Goal: Task Accomplishment & Management: Complete application form

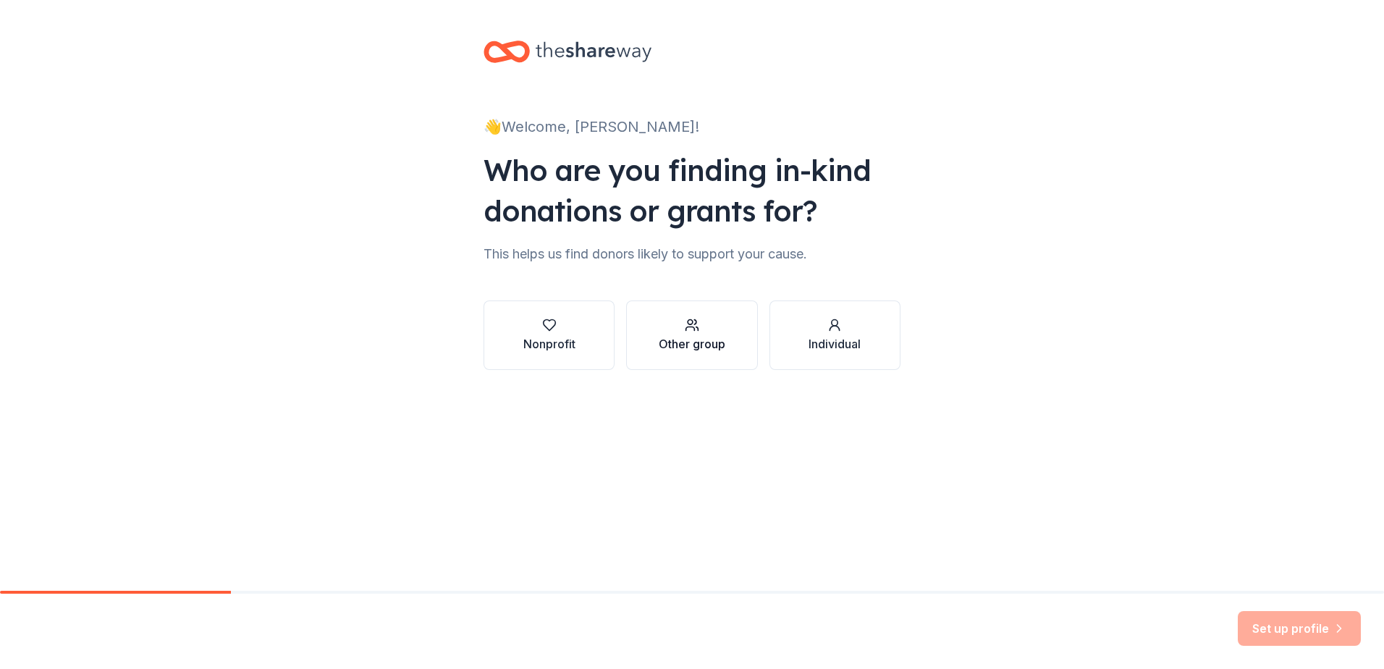
click at [696, 352] on div "Other group" at bounding box center [692, 343] width 67 height 17
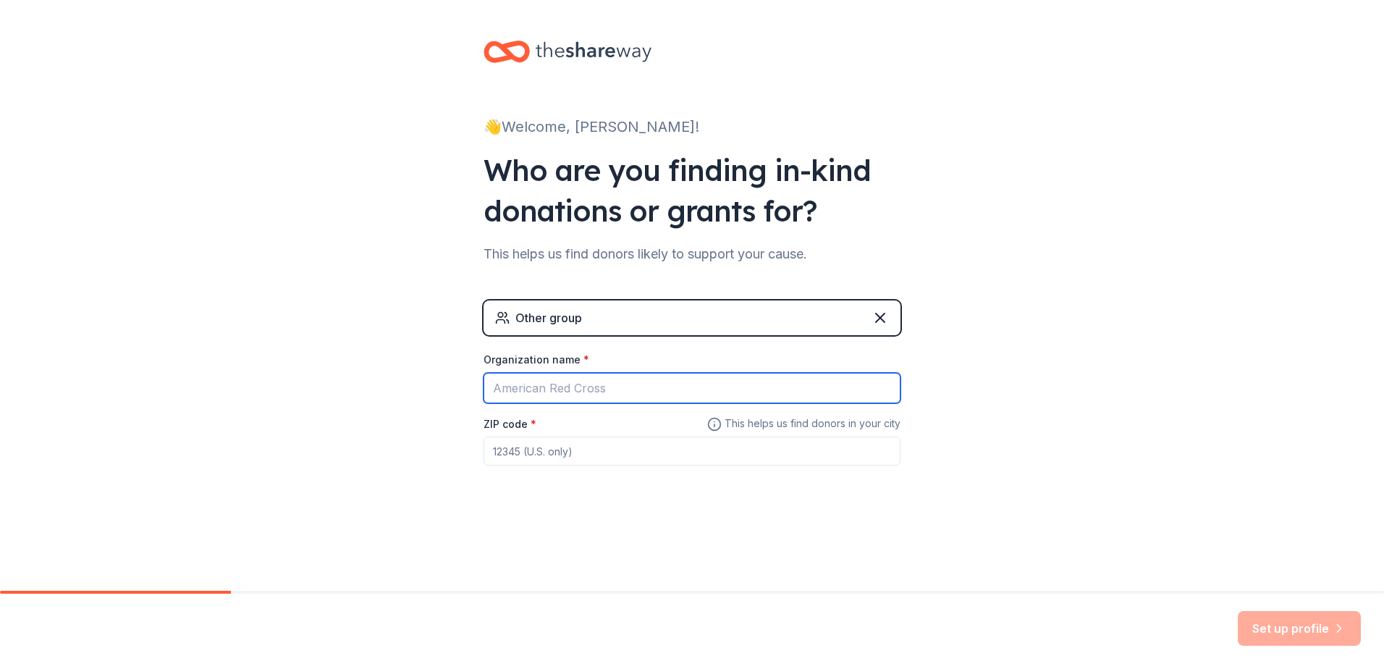
click at [591, 402] on input "Organization name *" at bounding box center [692, 388] width 417 height 30
type input "NC Depart of Adult Corrections"
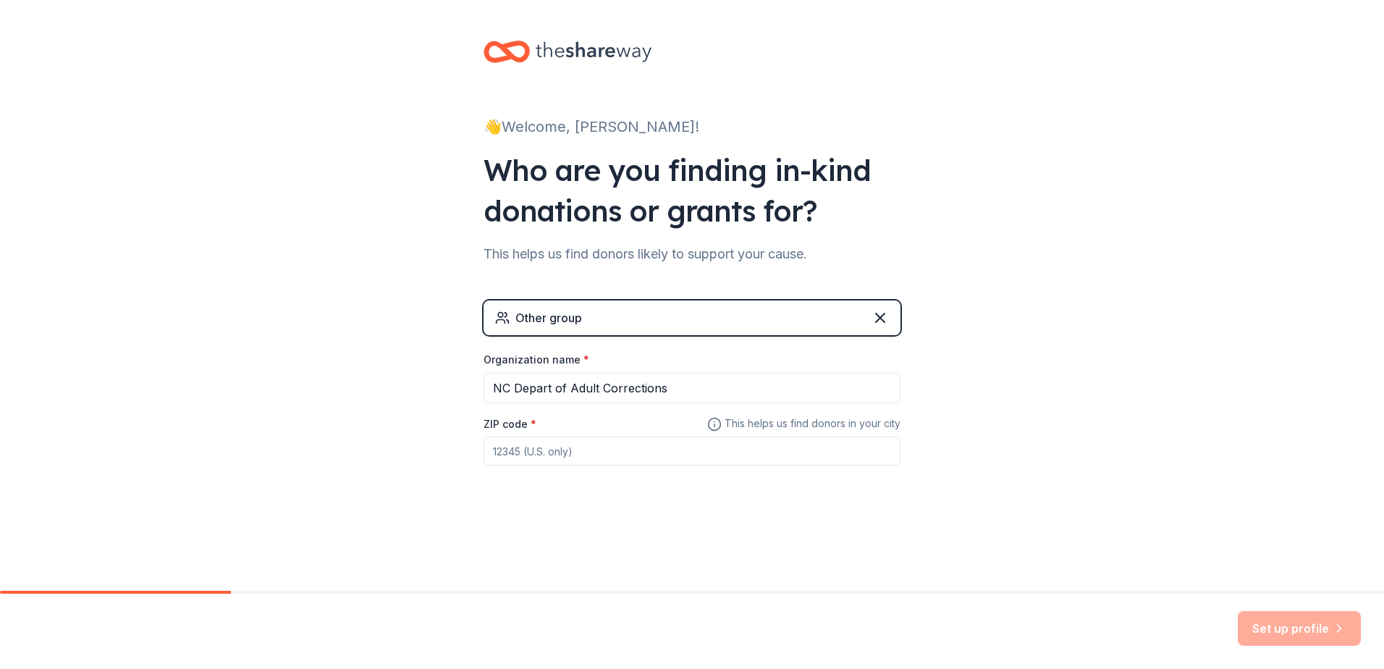
click at [591, 459] on input "ZIP code *" at bounding box center [692, 450] width 417 height 29
type input "28358"
click at [1273, 627] on button "Set up profile" at bounding box center [1299, 628] width 123 height 35
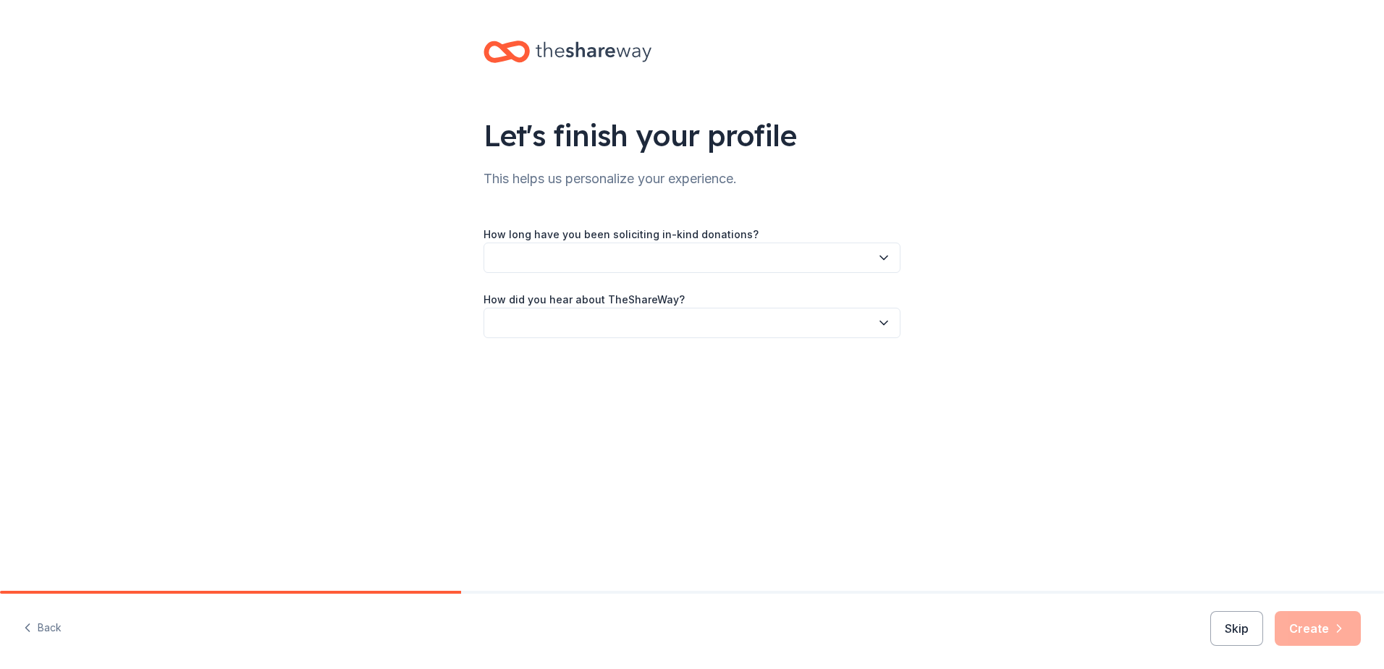
click at [668, 256] on button "button" at bounding box center [692, 257] width 417 height 30
click at [552, 303] on div "This is my first time!" at bounding box center [545, 296] width 92 height 17
click at [553, 318] on button "button" at bounding box center [692, 323] width 417 height 30
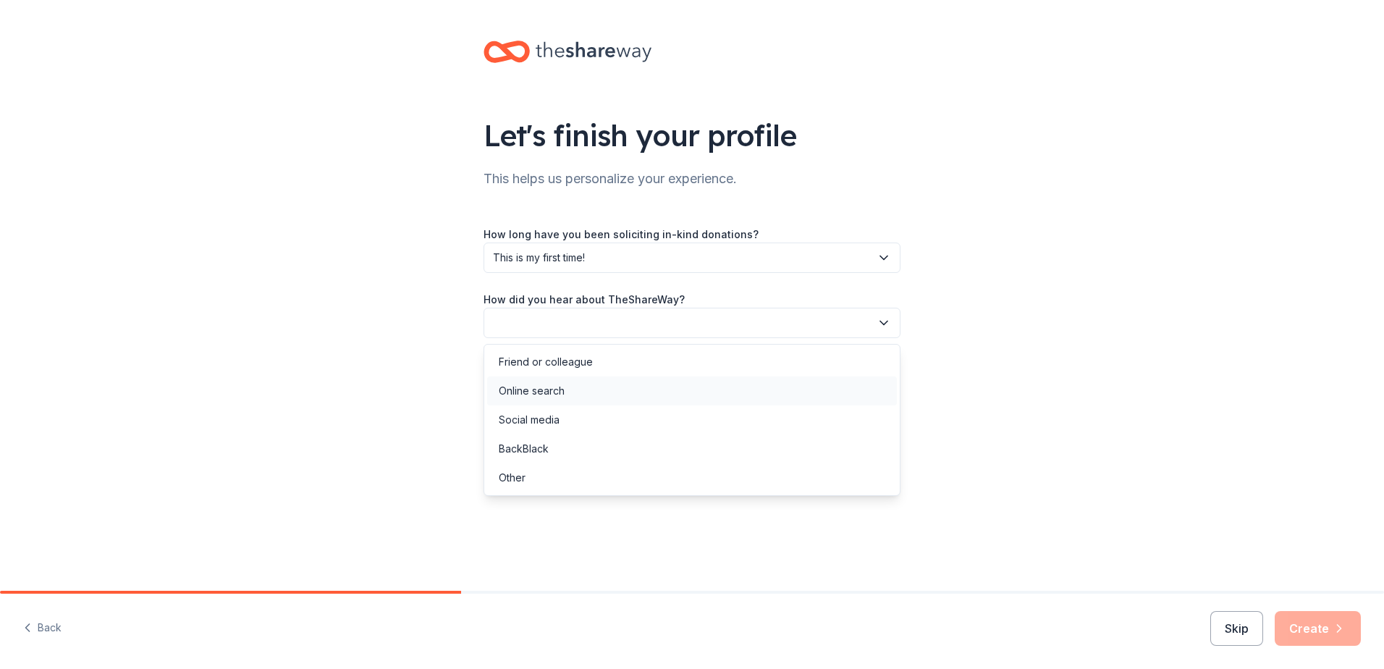
click at [552, 388] on div "Online search" at bounding box center [532, 390] width 66 height 17
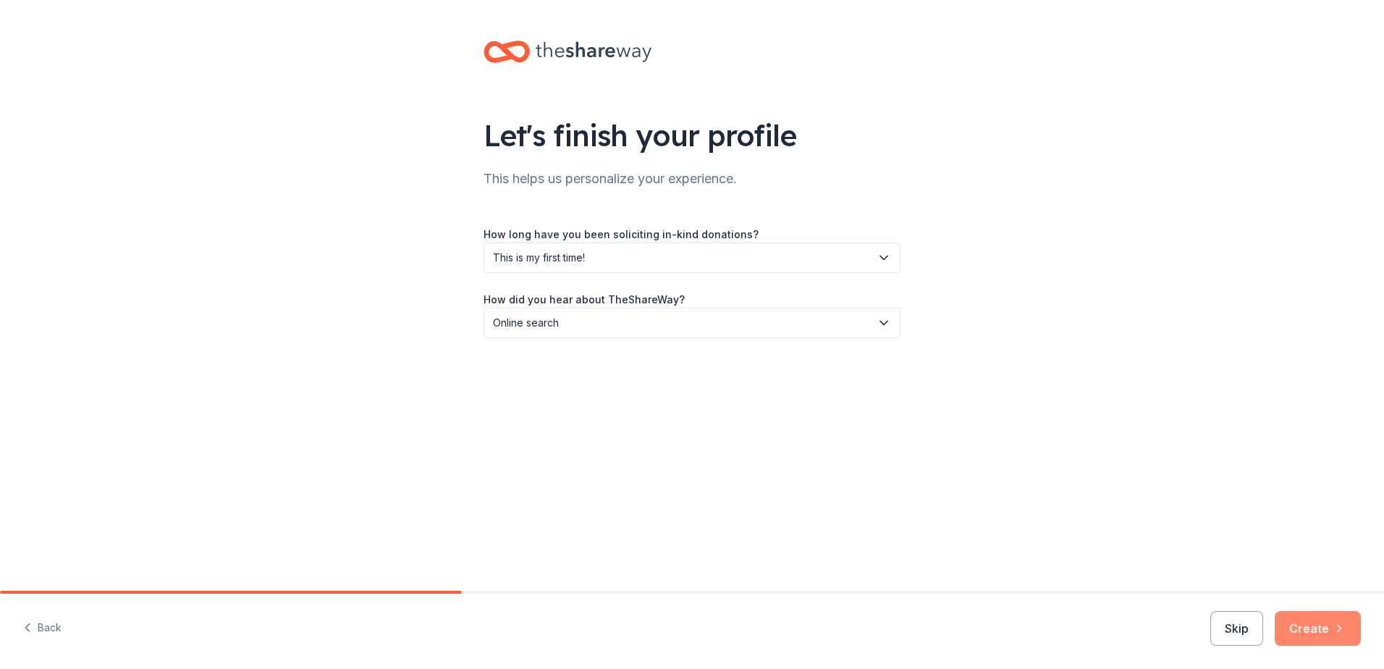
click at [1312, 630] on button "Create" at bounding box center [1318, 628] width 86 height 35
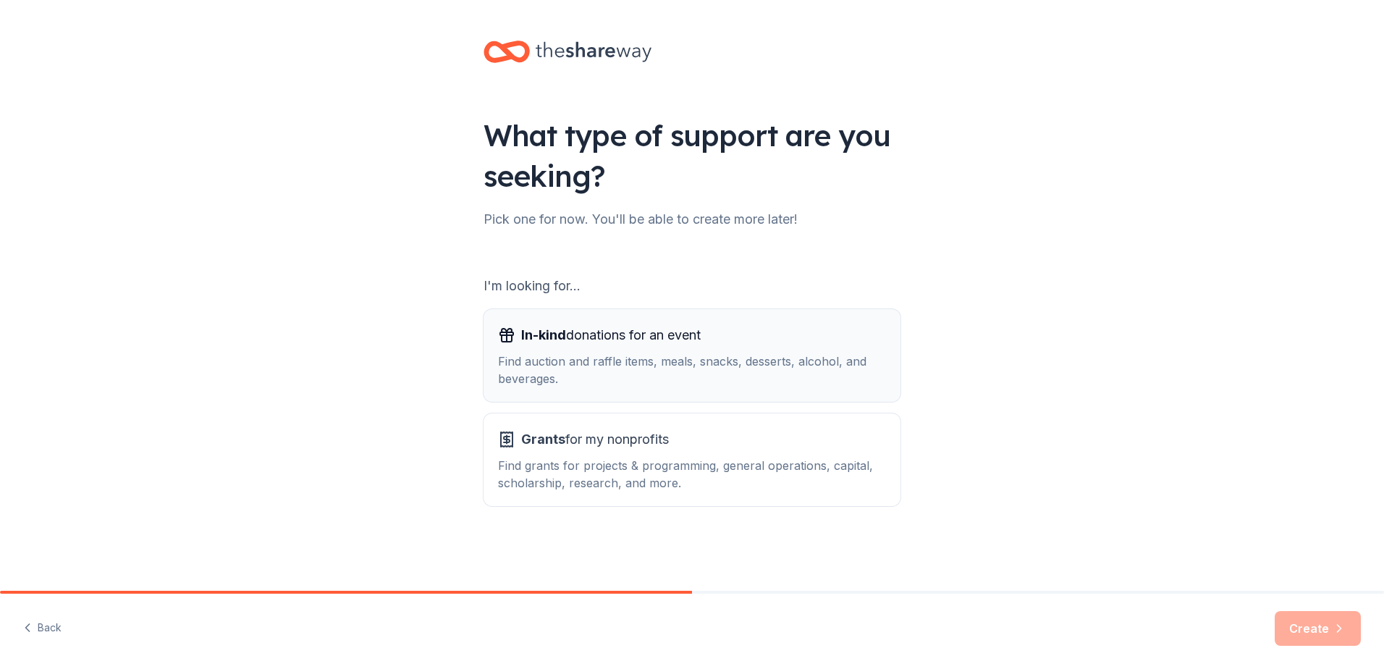
click at [667, 347] on div "In-kind donations for an event Find auction and raffle items, meals, snacks, de…" at bounding box center [692, 356] width 388 height 64
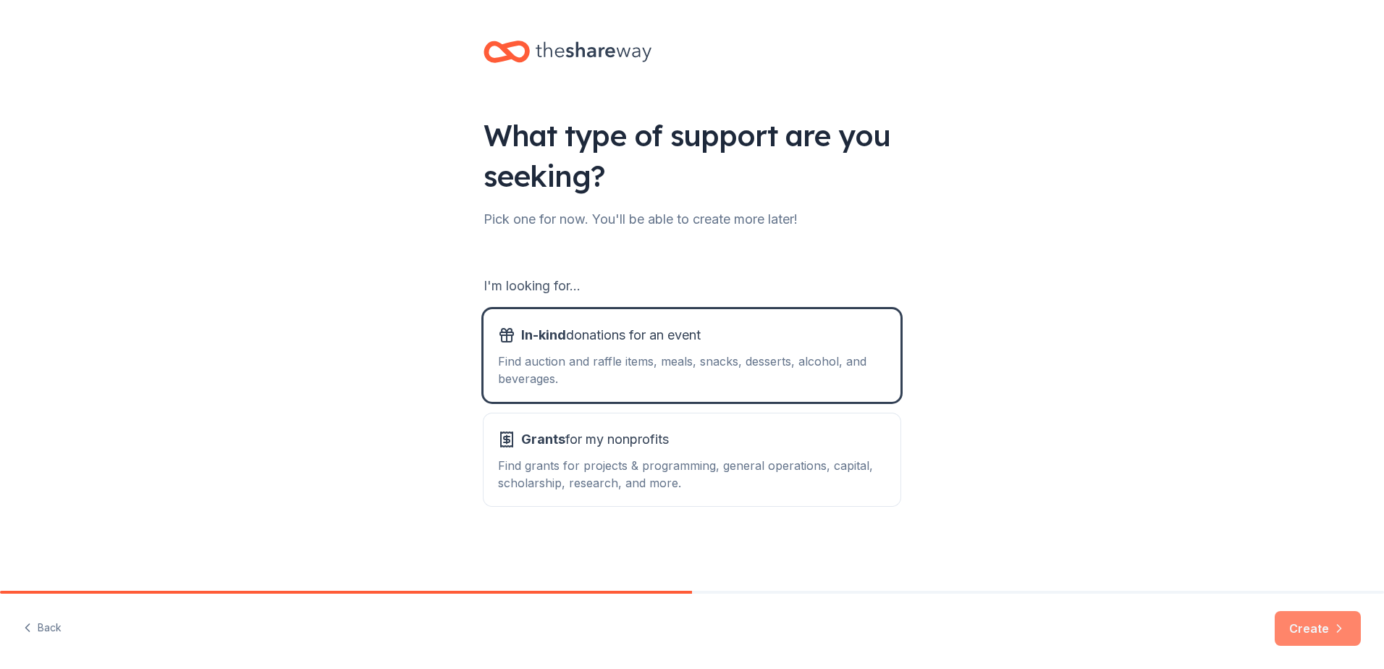
click at [1307, 633] on button "Create" at bounding box center [1318, 628] width 86 height 35
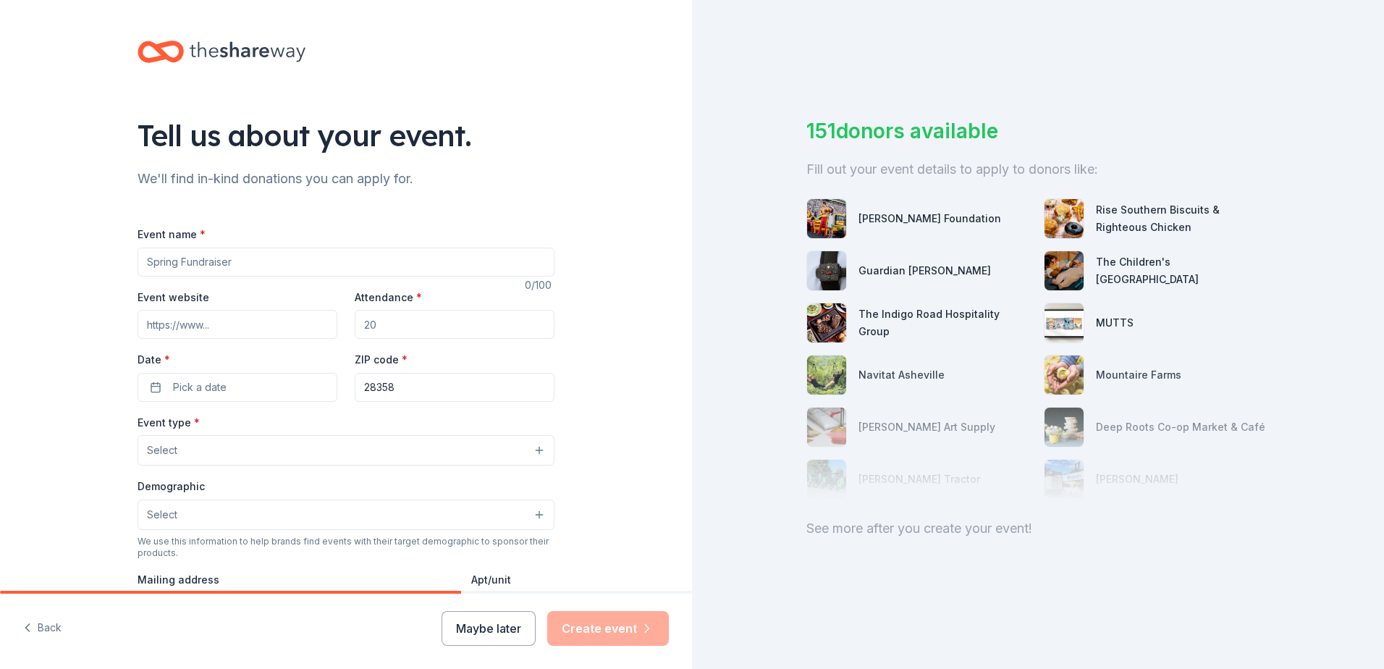
click at [221, 267] on input "Event name *" at bounding box center [346, 262] width 417 height 29
type input "District Meeting"
click at [394, 325] on input "Attendance *" at bounding box center [455, 324] width 200 height 29
type input "8"
type input "80"
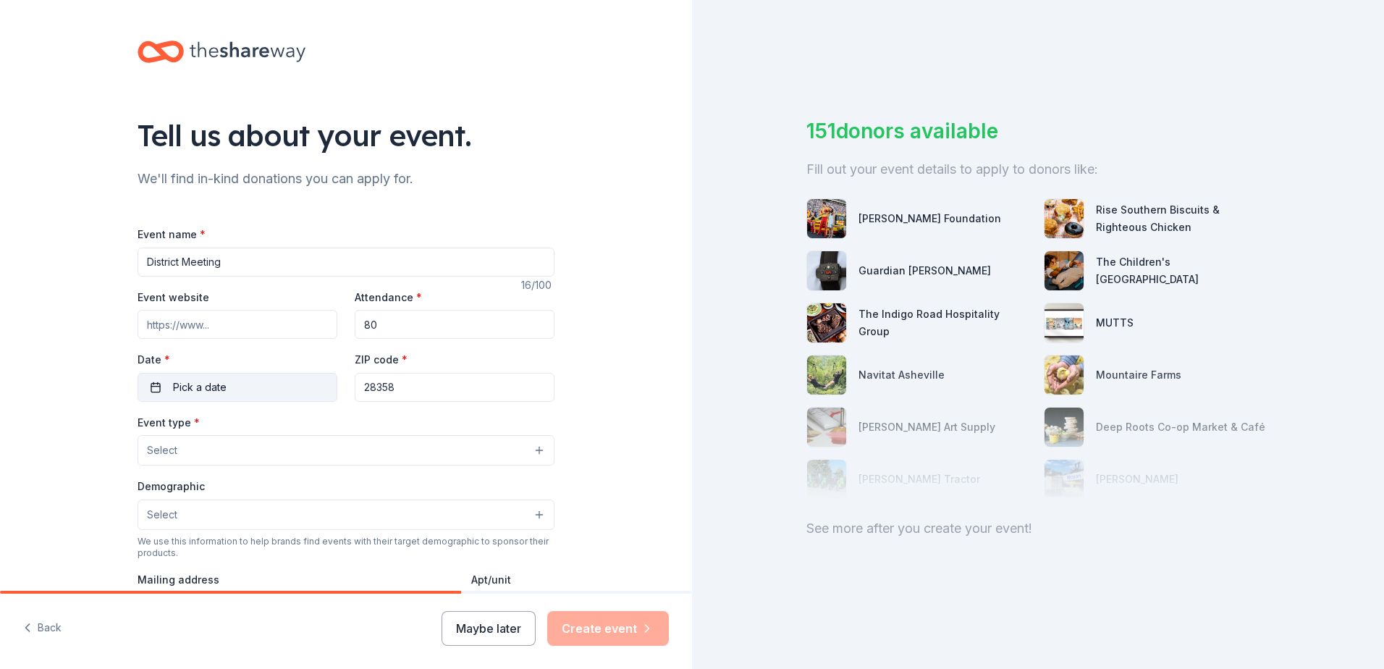
click at [238, 397] on button "Pick a date" at bounding box center [238, 387] width 200 height 29
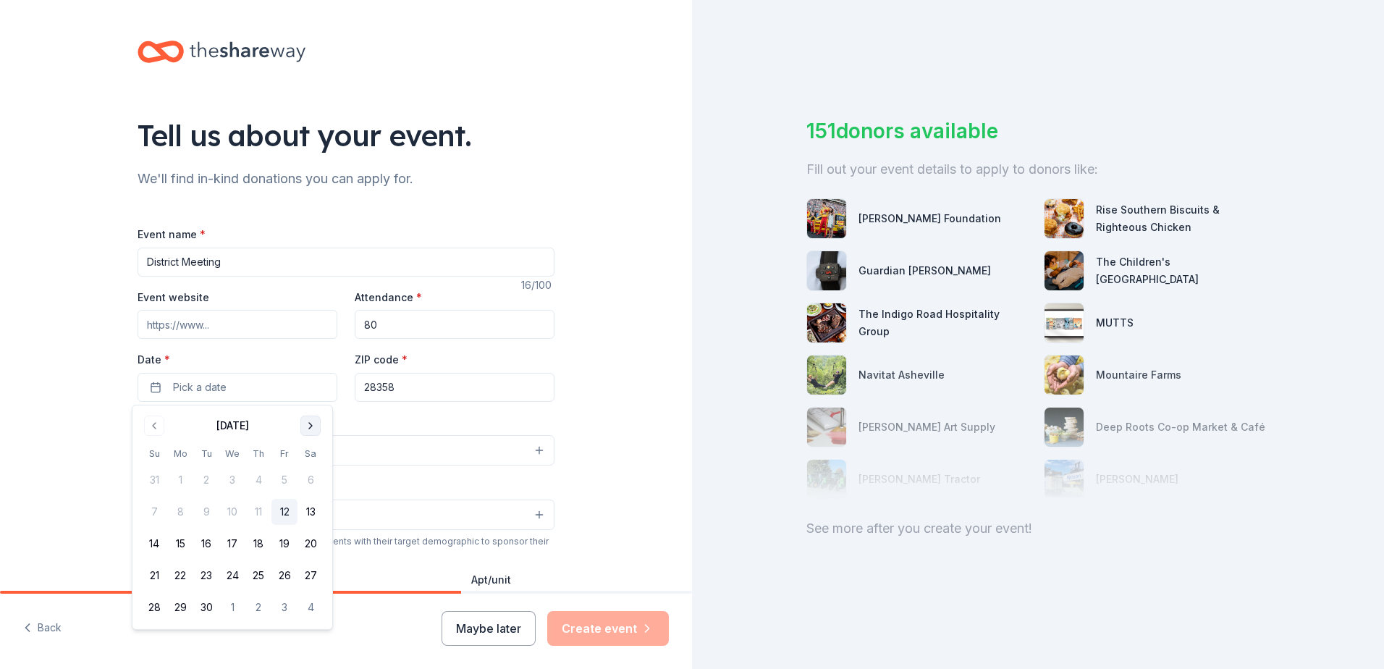
click at [314, 426] on button "Go to next month" at bounding box center [310, 425] width 20 height 20
click at [279, 574] on button "24" at bounding box center [284, 575] width 26 height 26
click at [253, 575] on button "23" at bounding box center [258, 575] width 26 height 26
click at [384, 423] on div "Event type * Select" at bounding box center [346, 439] width 417 height 53
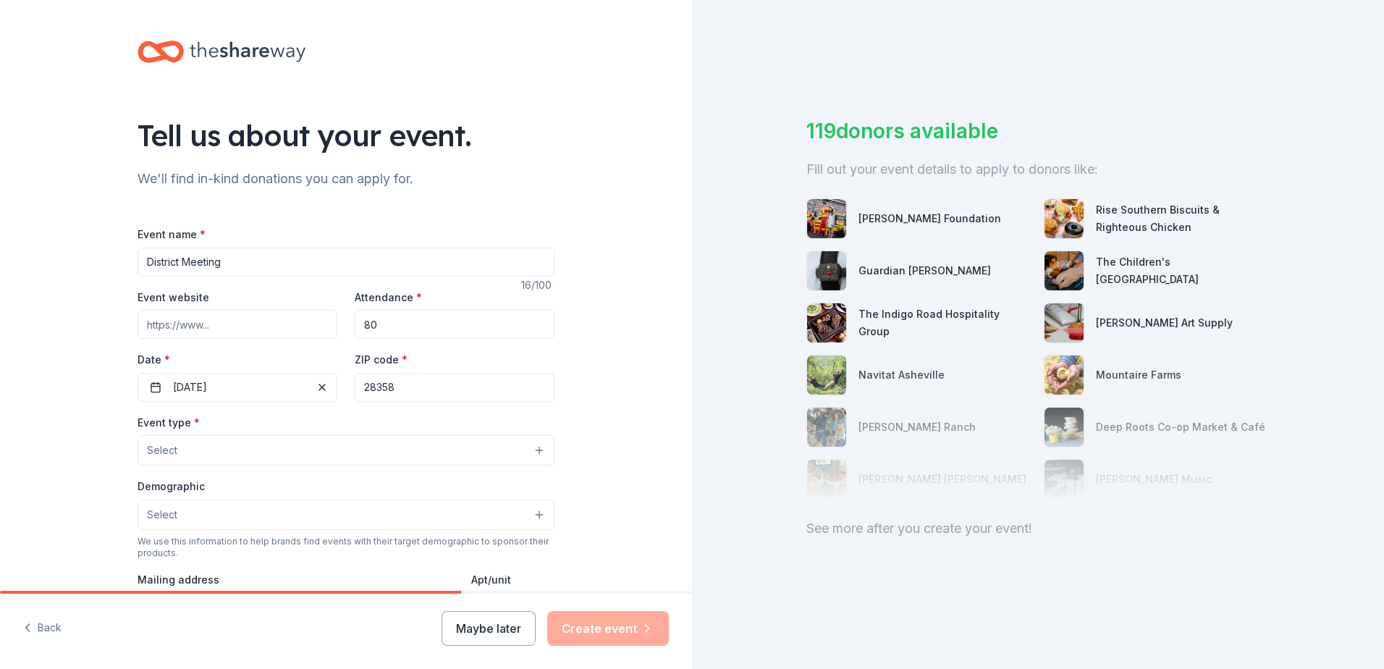
click at [284, 448] on button "Select" at bounding box center [346, 450] width 417 height 30
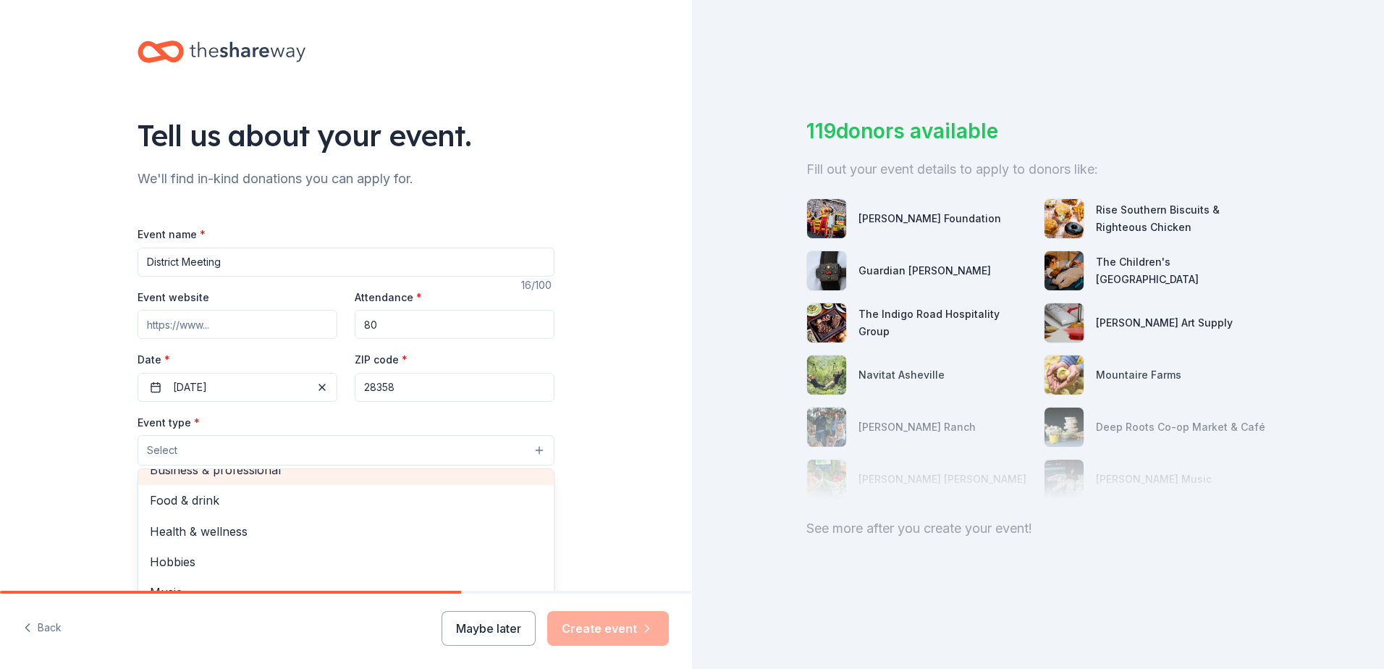
click at [266, 472] on div "Business & professional" at bounding box center [345, 470] width 415 height 30
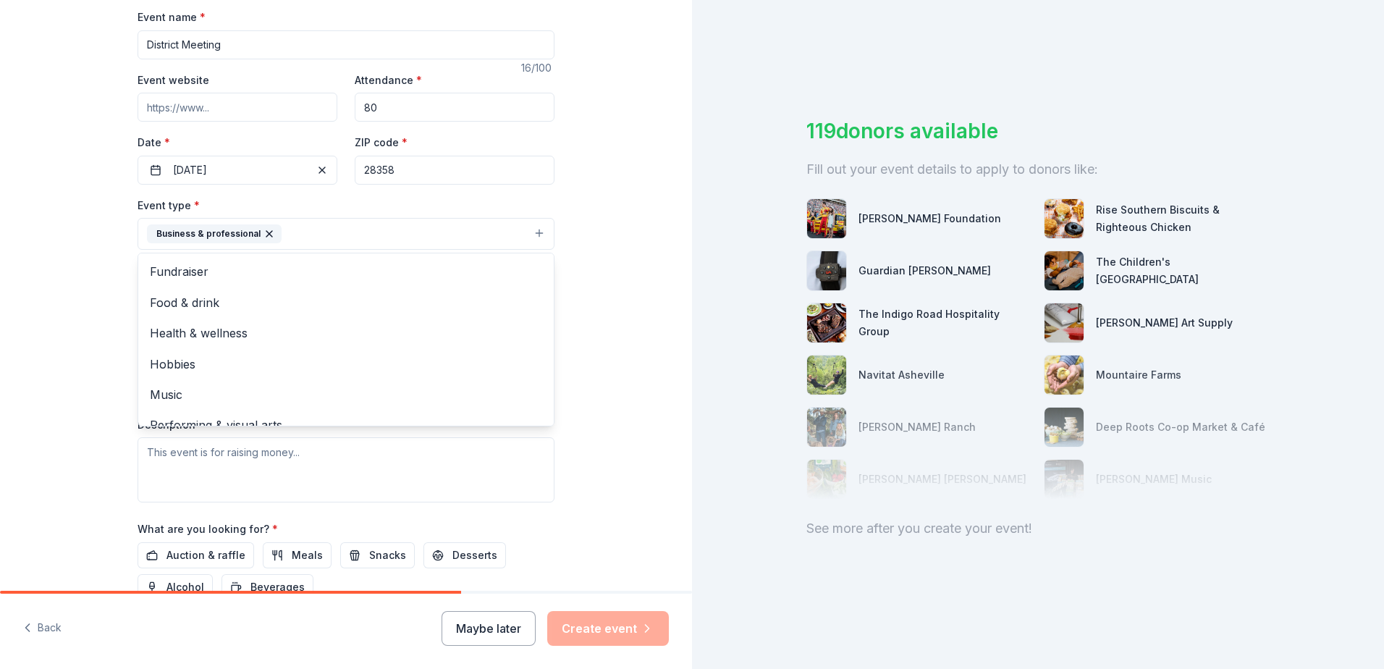
scroll to position [17, 0]
click at [592, 376] on div "Tell us about your event. We'll find in-kind donations you can apply for. Event…" at bounding box center [346, 265] width 692 height 965
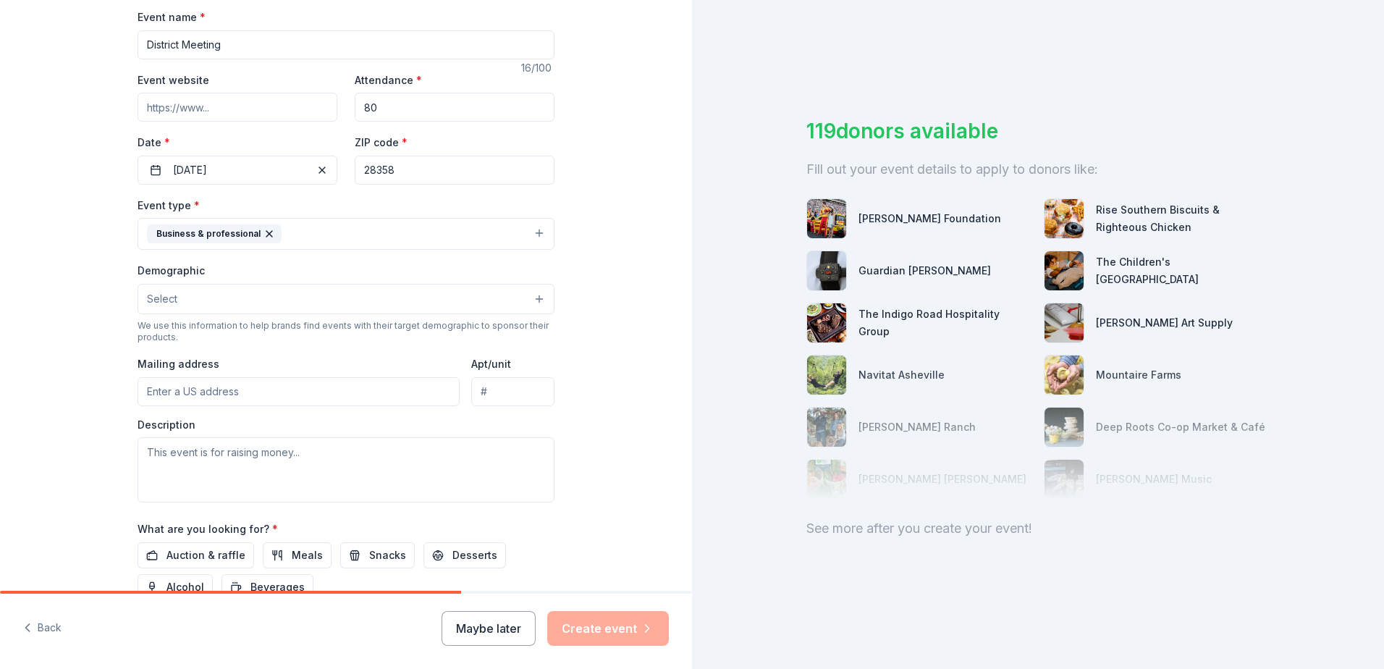
click at [235, 297] on button "Select" at bounding box center [346, 299] width 417 height 30
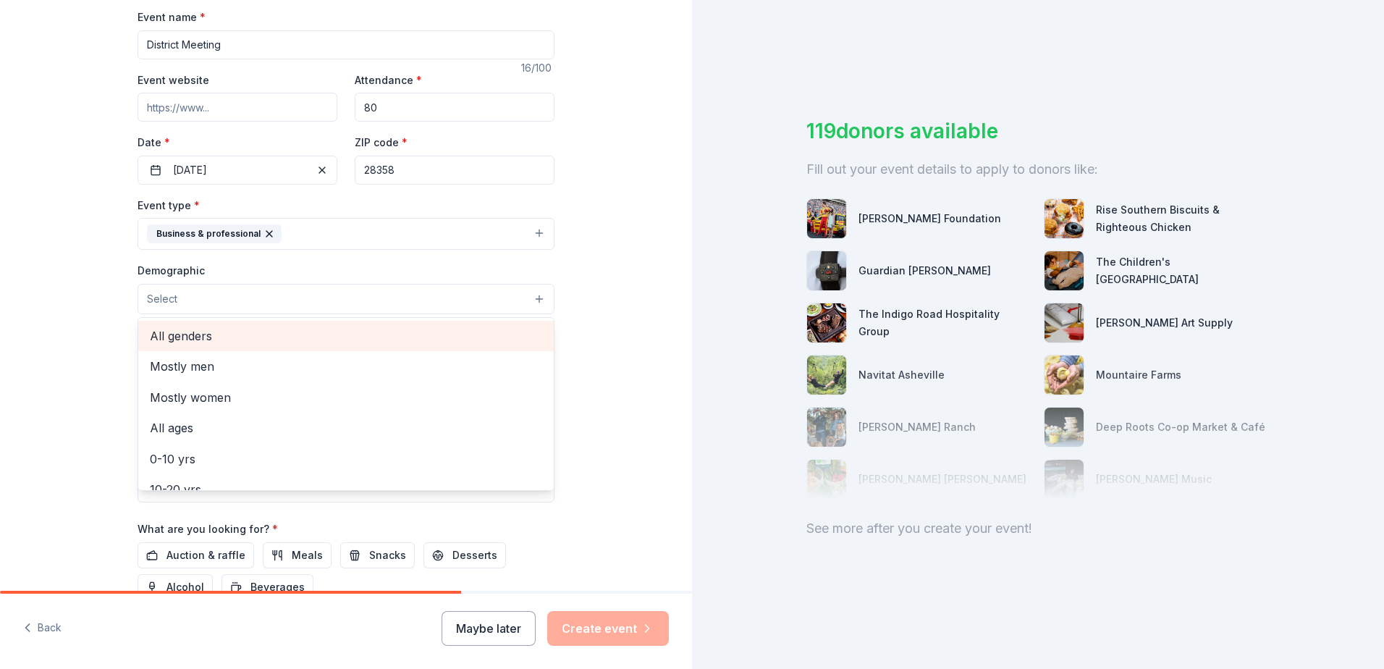
click at [235, 339] on span "All genders" at bounding box center [346, 335] width 392 height 19
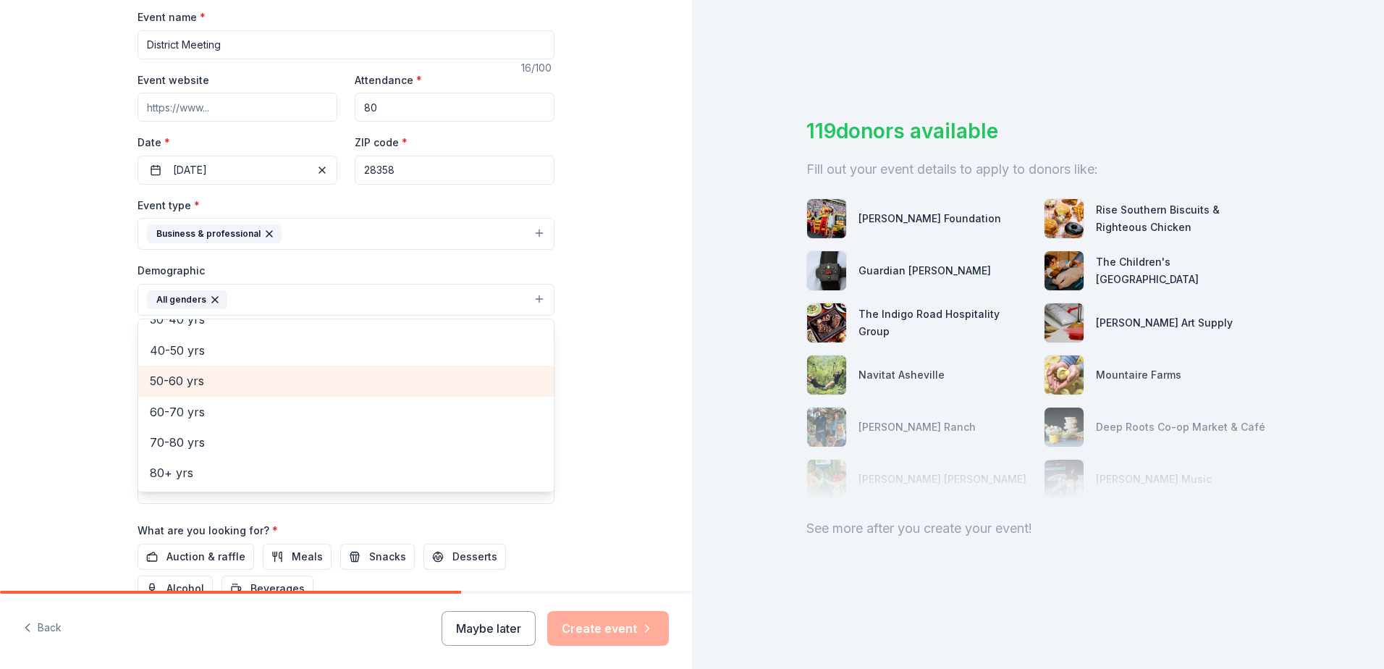
scroll to position [130, 0]
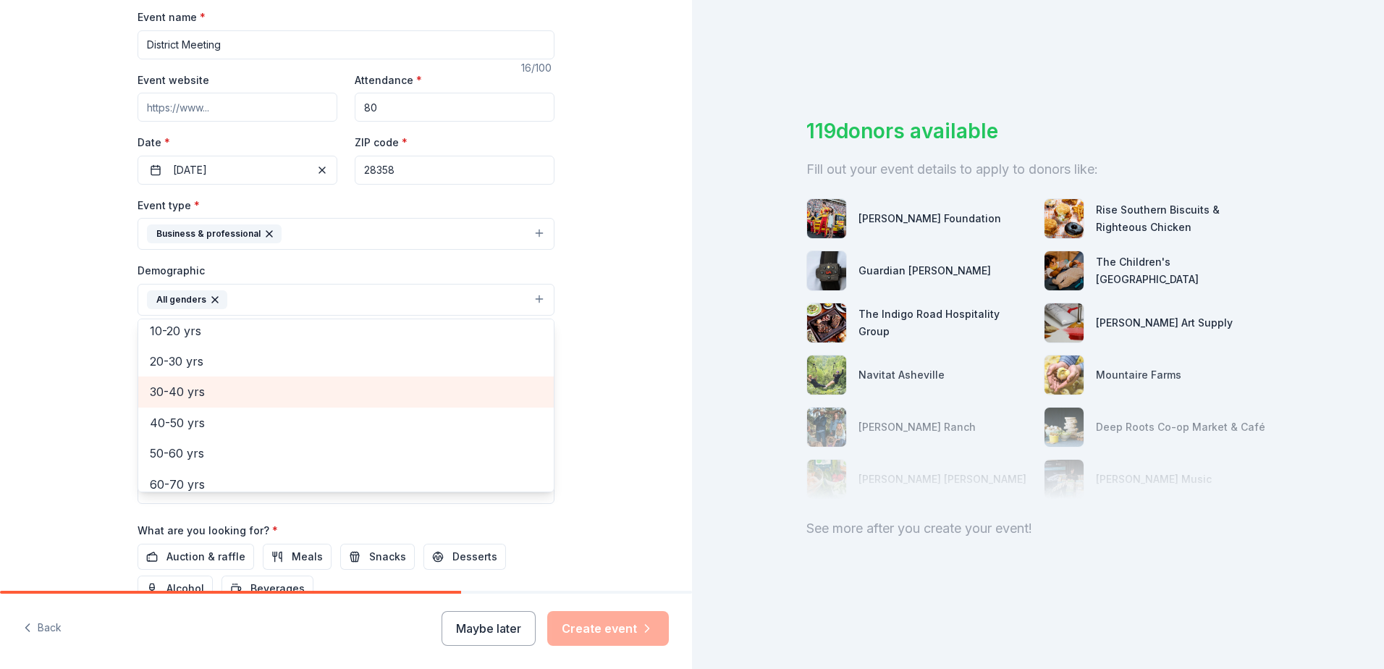
click at [229, 386] on span "30-40 yrs" at bounding box center [346, 391] width 392 height 19
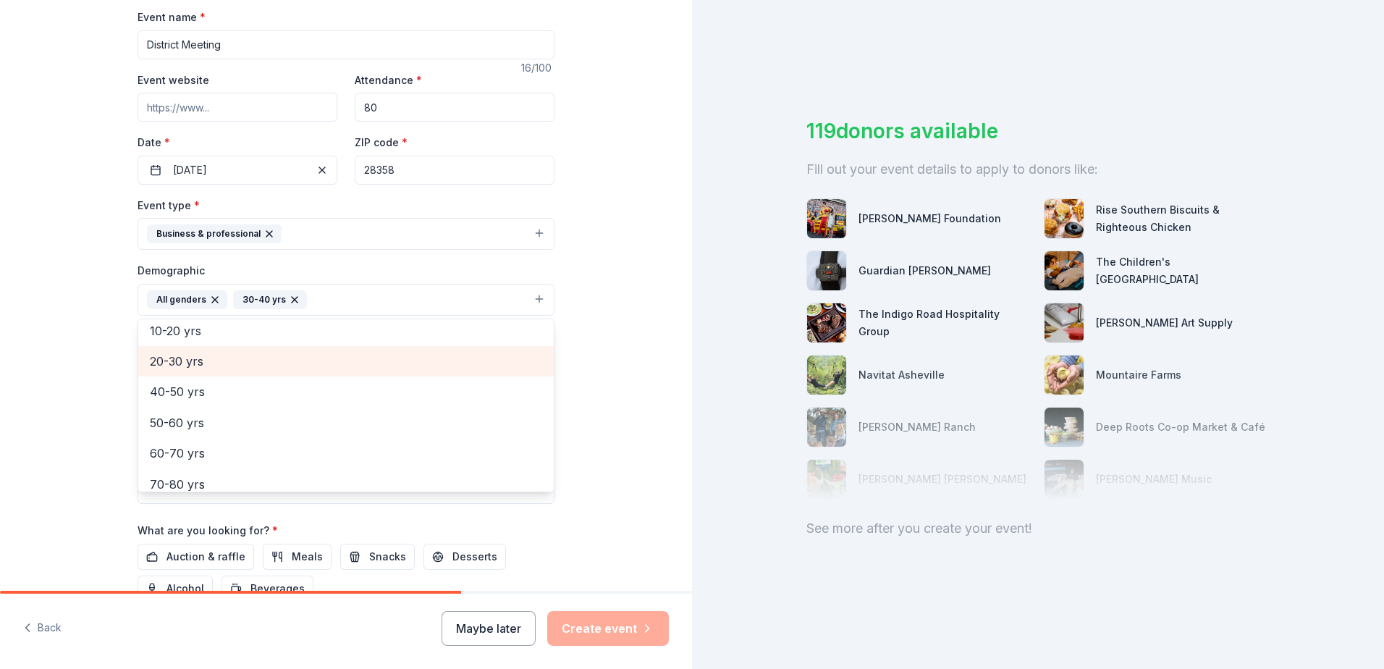
click at [229, 366] on span "20-30 yrs" at bounding box center [346, 361] width 392 height 19
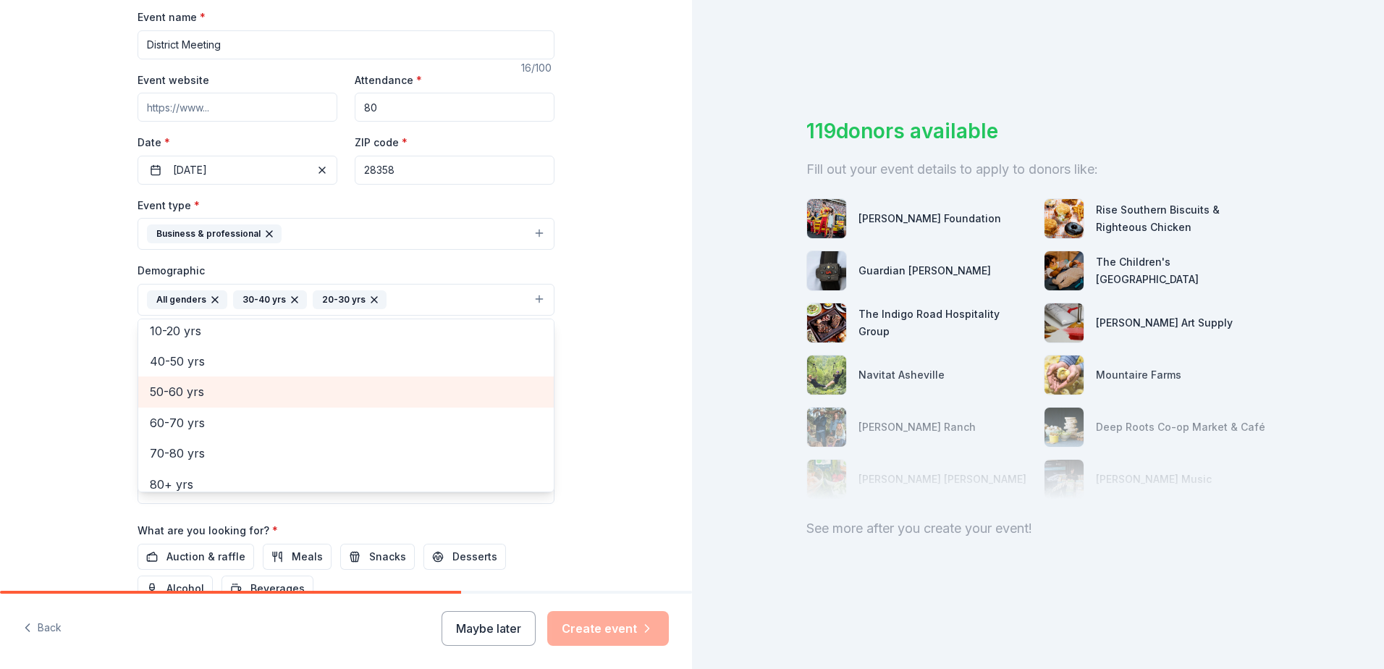
click at [195, 392] on span "50-60 yrs" at bounding box center [346, 391] width 392 height 19
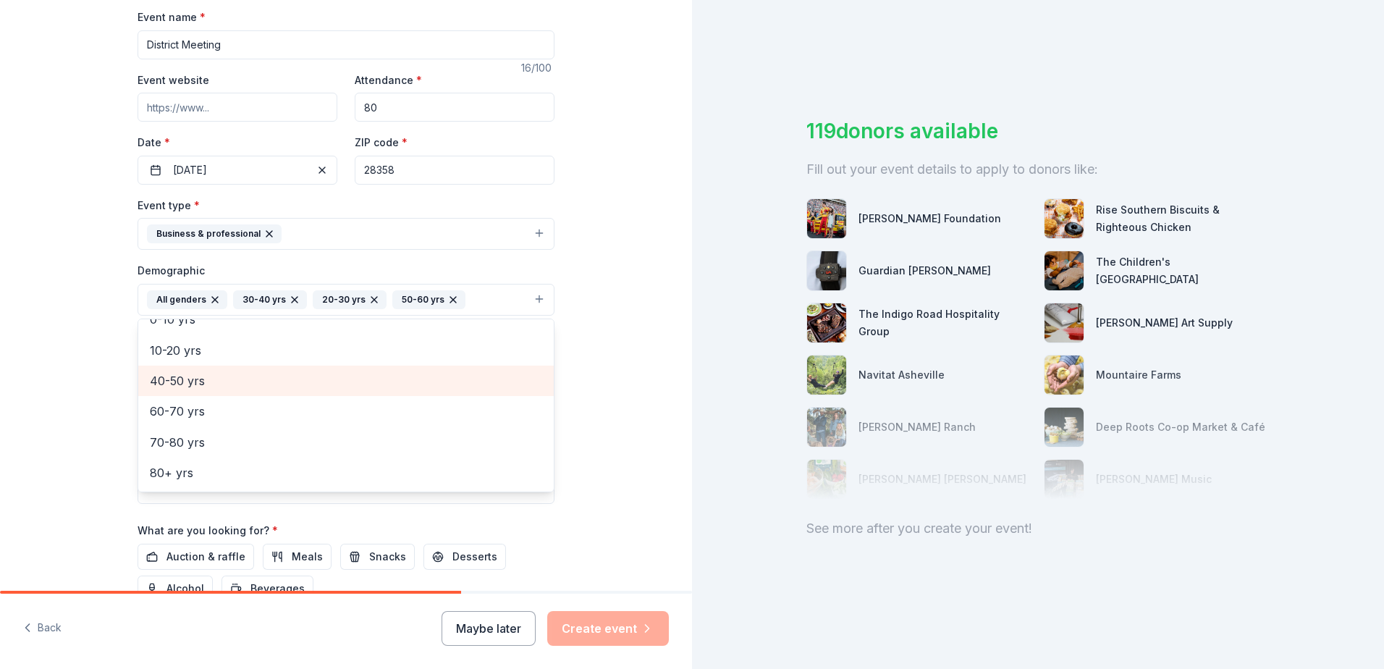
scroll to position [110, 0]
click at [599, 404] on div "Tell us about your event. We'll find in-kind donations you can apply for. Event…" at bounding box center [346, 266] width 692 height 966
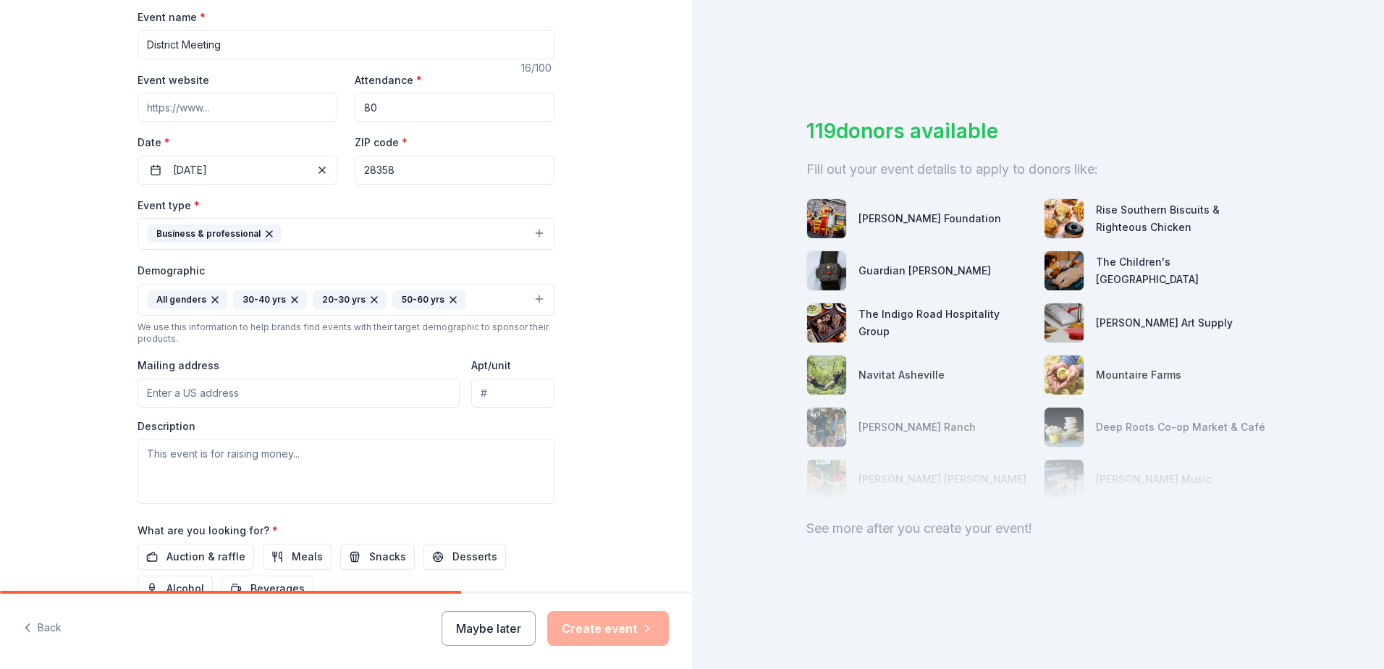
click at [236, 392] on input "Mailing address" at bounding box center [299, 393] width 322 height 29
type input "4904 Fayetteville Road, Lumberton, NC, 28358"
click at [478, 386] on input "Apt/unit" at bounding box center [512, 393] width 83 height 29
type input "B"
click at [374, 465] on textarea at bounding box center [346, 471] width 417 height 65
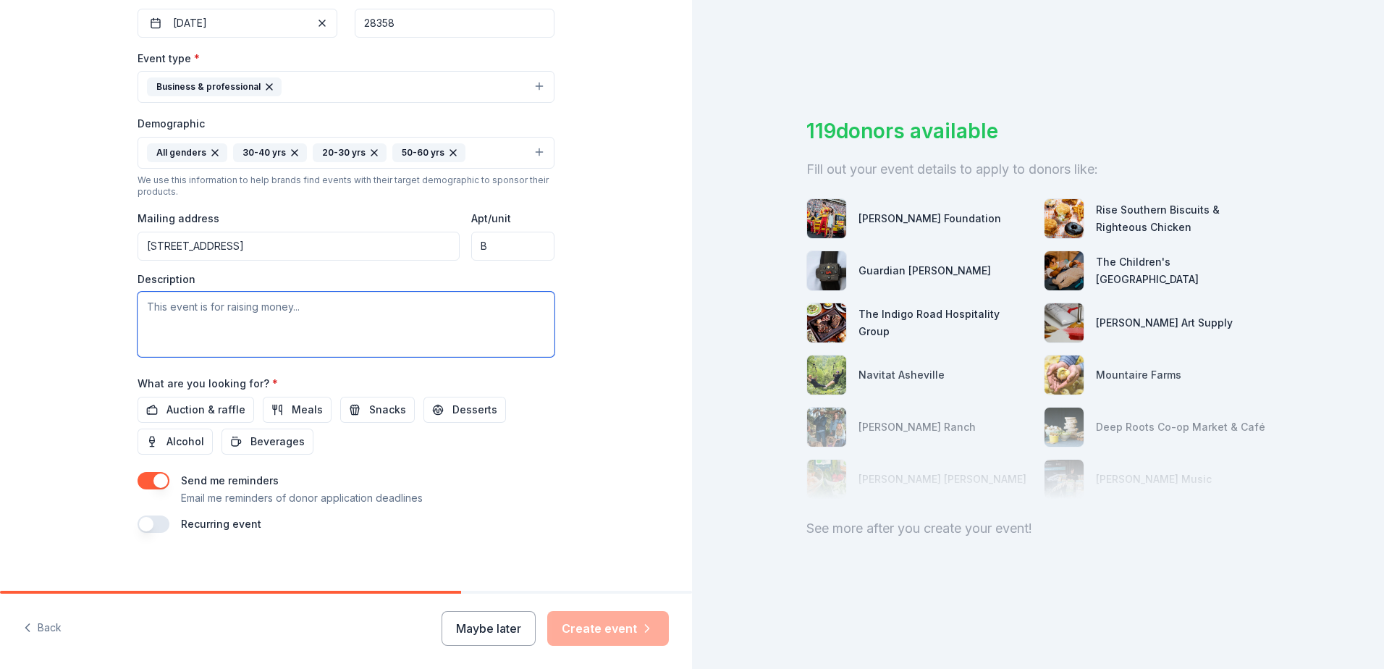
scroll to position [376, 0]
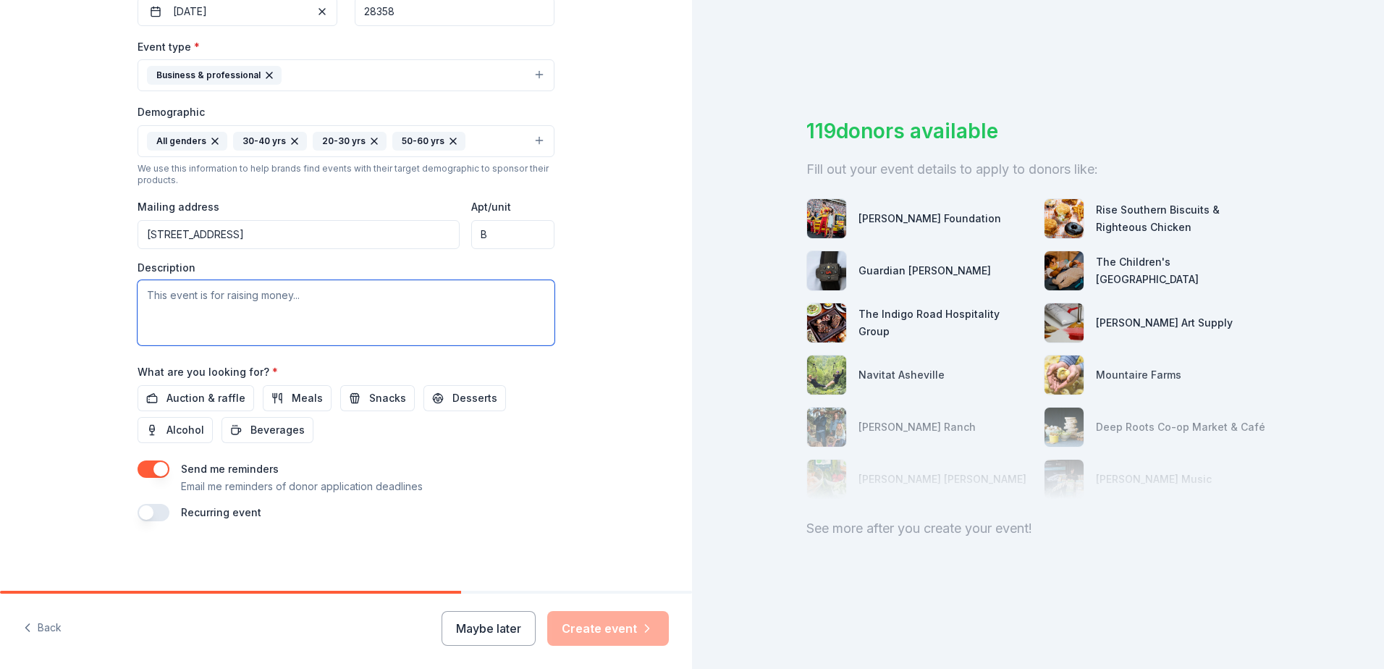
click at [206, 309] on textarea at bounding box center [346, 312] width 417 height 65
paste textarea "North Carolina Department of Adult Correction – Judicial District 16 will host …"
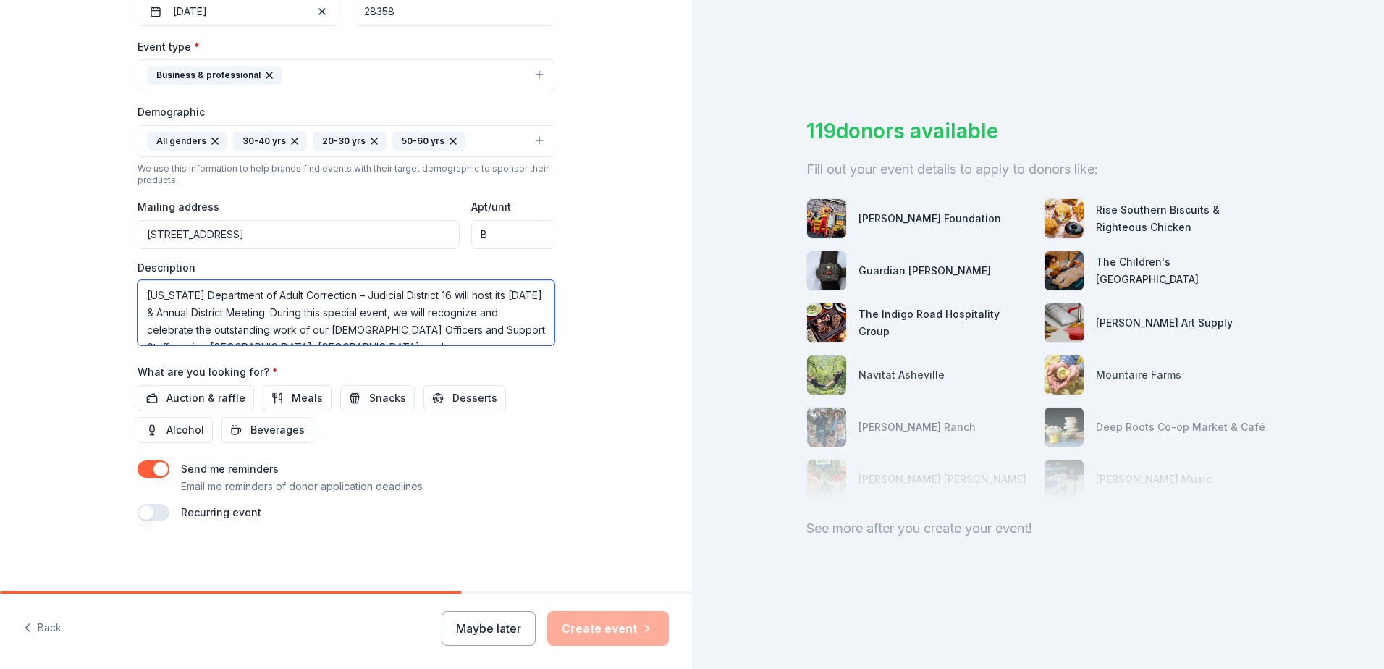
scroll to position [9, 0]
click at [480, 334] on textarea "North Carolina Department of Adult Correction – Judicial District 16 will host …" at bounding box center [346, 312] width 417 height 65
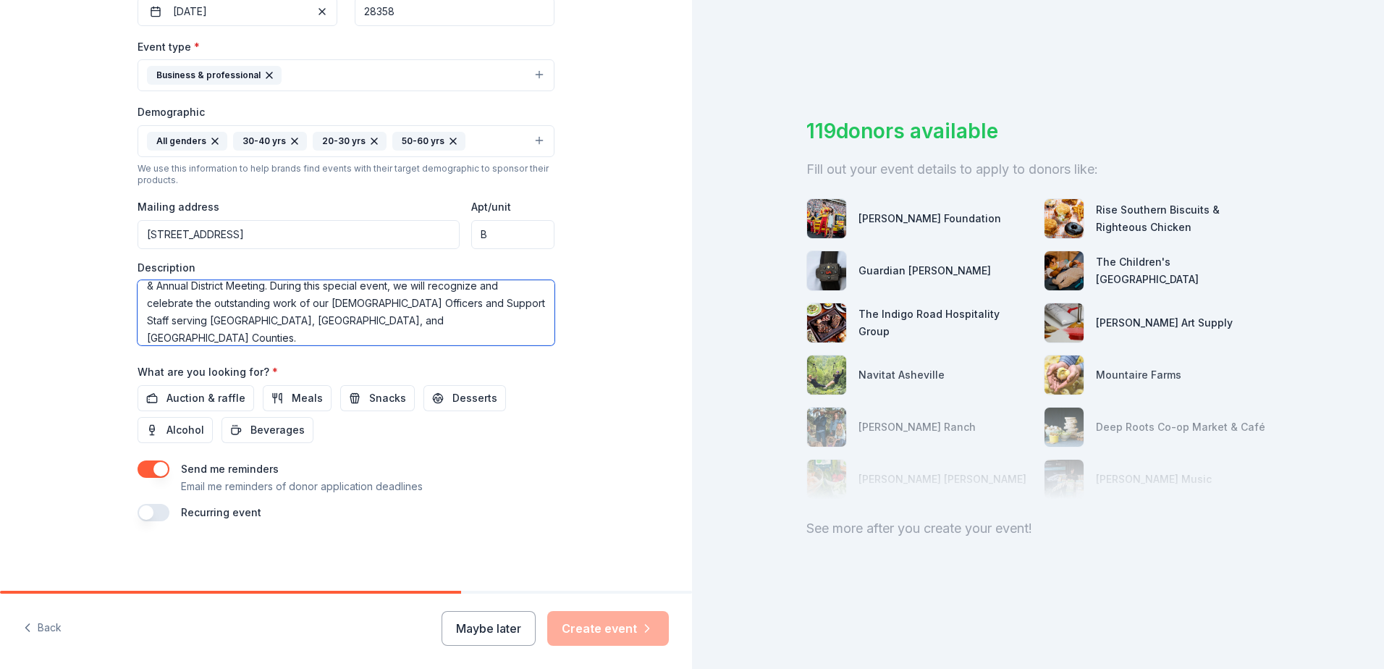
paste textarea "We are reaching out to kindly request a charitable donation from your business …"
click at [321, 334] on textarea "North Carolina Department of Adult Correction – Judicial District 16 will host …" at bounding box center [346, 312] width 417 height 65
paste textarea "tax identification number is 77-0674256"
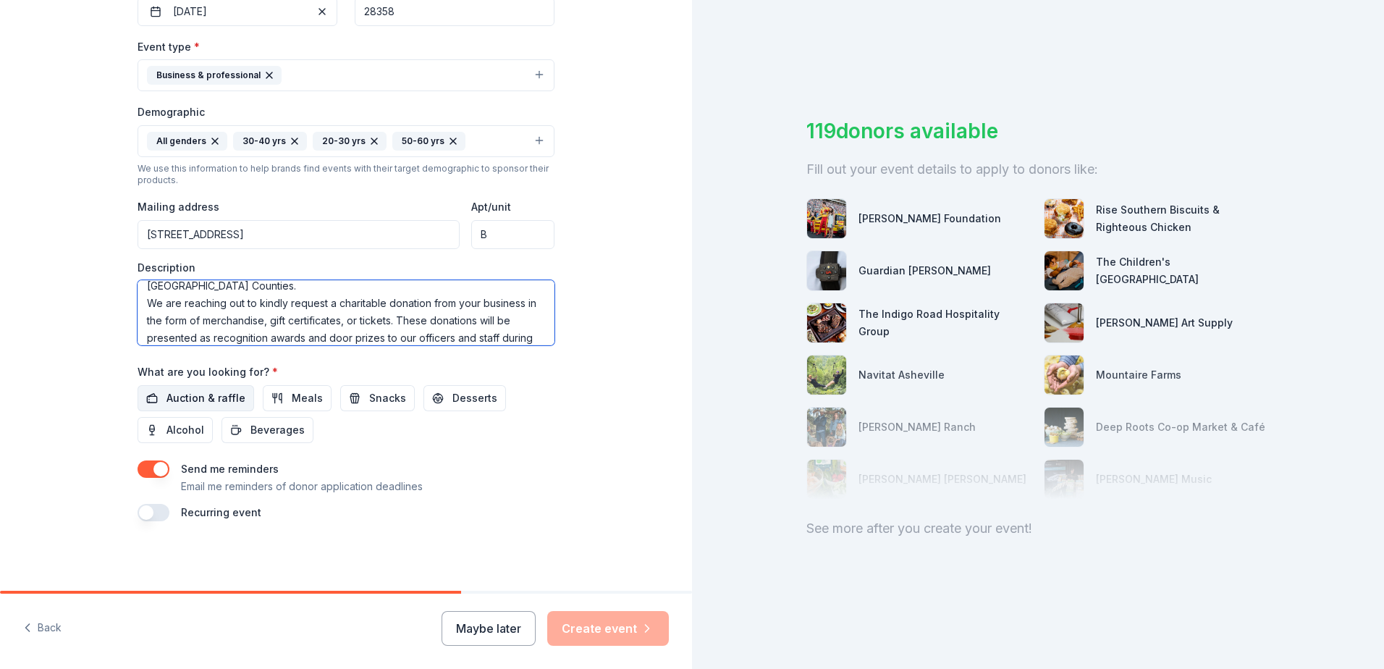
type textarea "North Carolina Department of Adult Correction – Judicial District 16 will host …"
click at [220, 398] on span "Auction & raffle" at bounding box center [205, 397] width 79 height 17
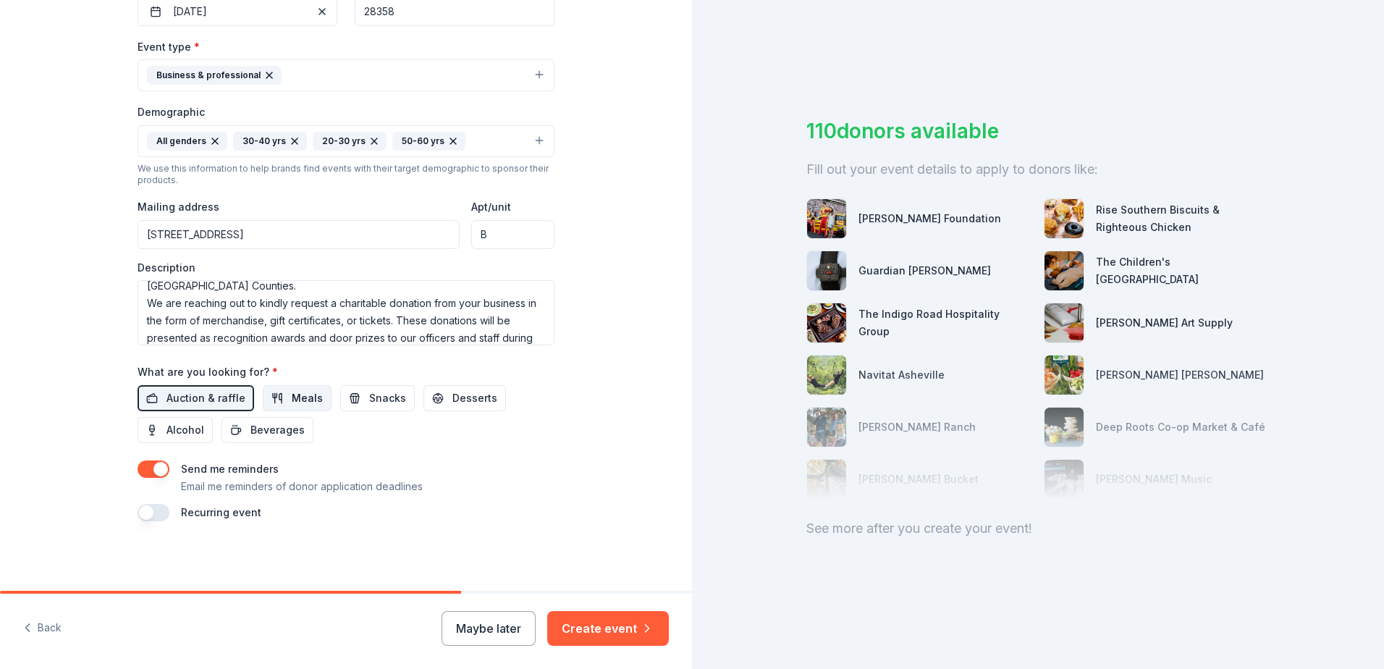
click at [279, 400] on button "Meals" at bounding box center [297, 398] width 69 height 26
click at [369, 402] on span "Snacks" at bounding box center [387, 397] width 37 height 17
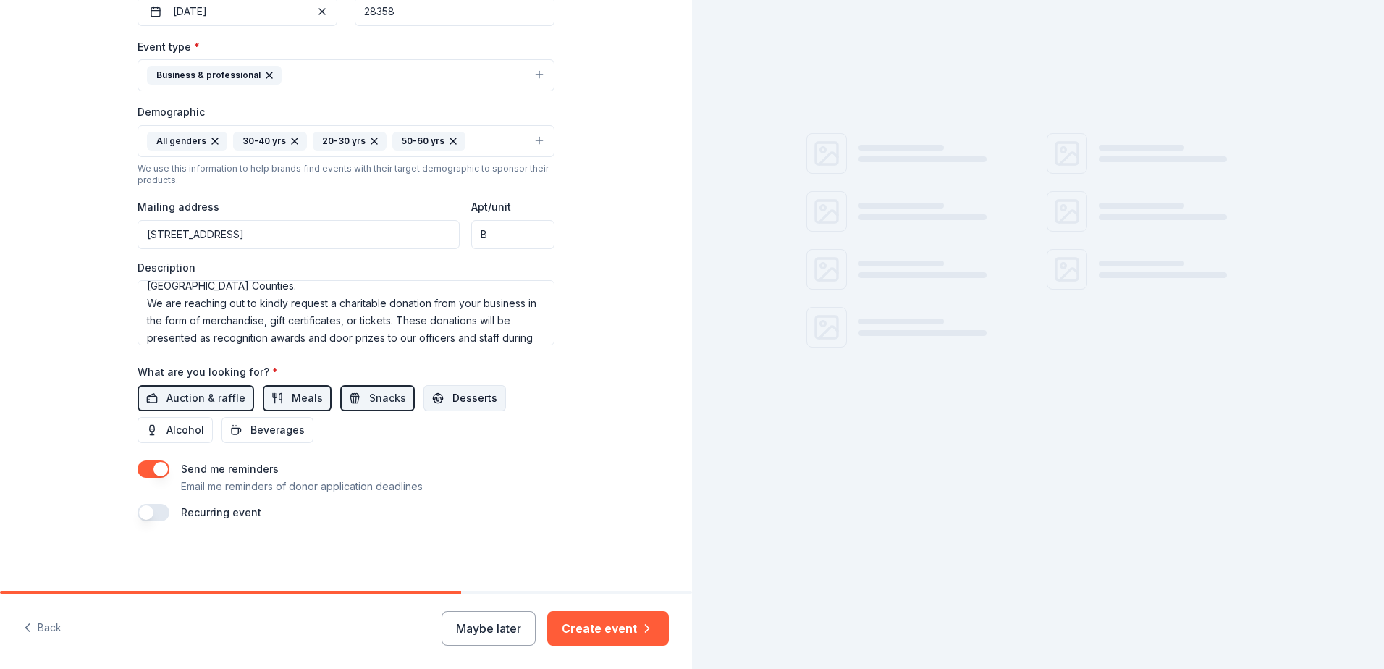
click at [452, 404] on span "Desserts" at bounding box center [474, 397] width 45 height 17
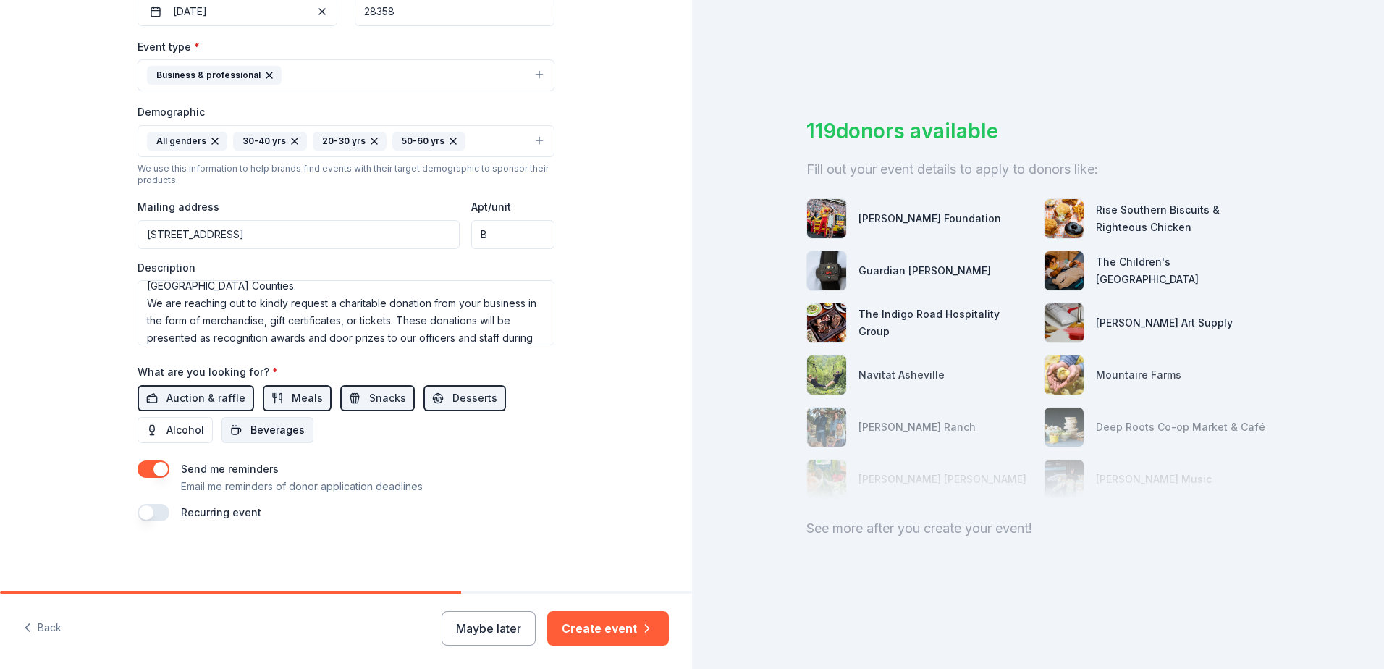
click at [263, 434] on span "Beverages" at bounding box center [277, 429] width 54 height 17
click at [584, 630] on button "Create event" at bounding box center [608, 628] width 122 height 35
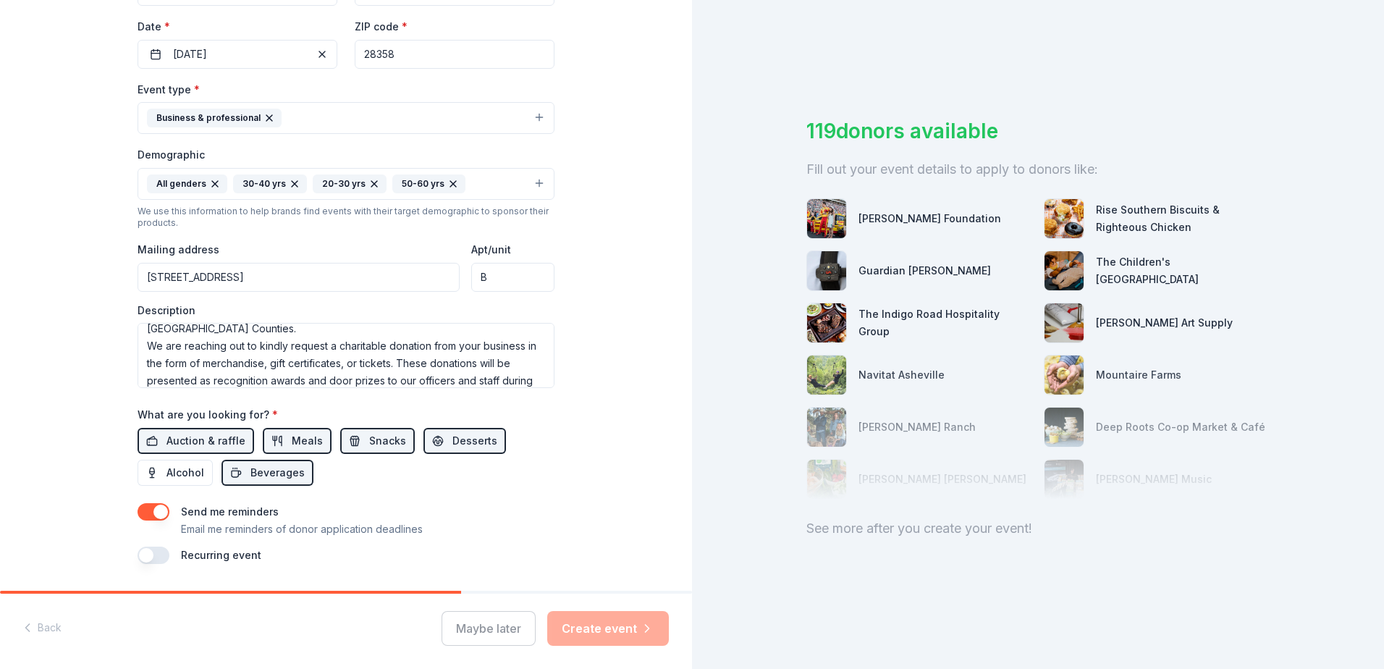
scroll to position [376, 0]
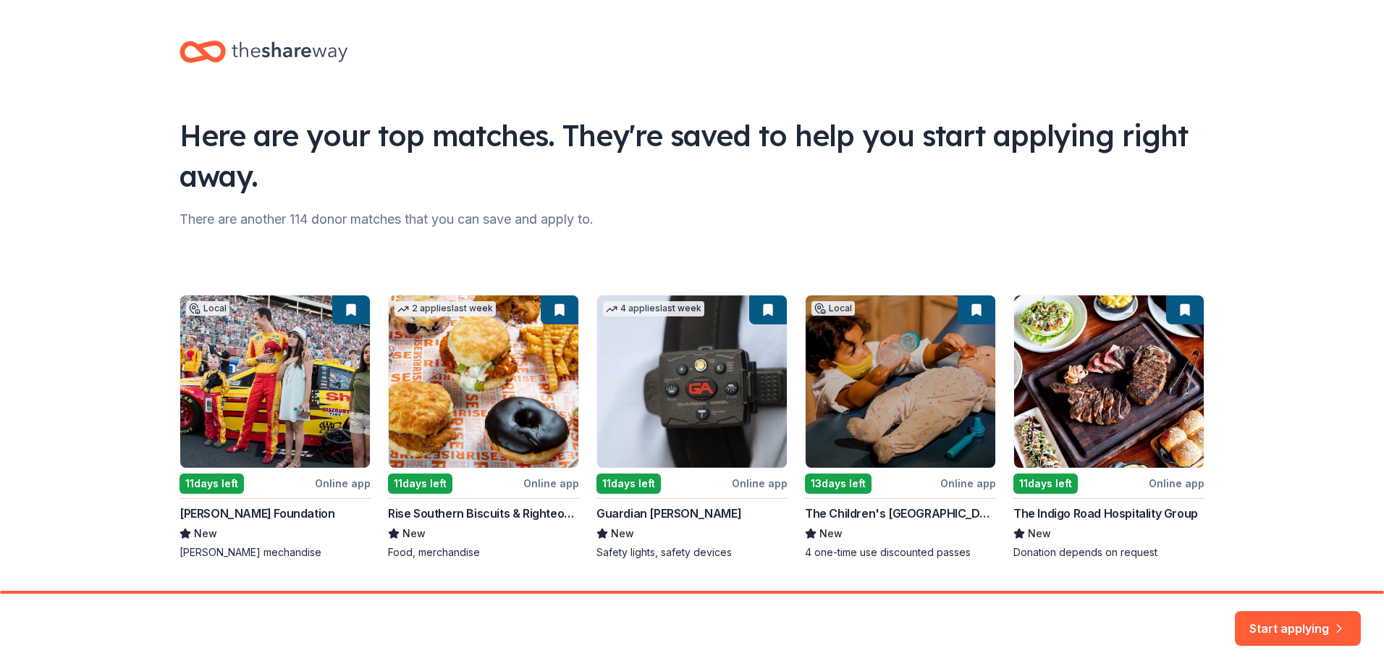
click at [636, 480] on div "Local 11 days left Online app Joey Logano Foundation New Joey Logano mechandise…" at bounding box center [692, 427] width 1025 height 265
click at [689, 355] on div "Local 11 days left Online app Joey Logano Foundation New Joey Logano mechandise…" at bounding box center [692, 427] width 1025 height 265
click at [609, 481] on div "Local 11 days left Online app Joey Logano Foundation New Joey Logano mechandise…" at bounding box center [692, 427] width 1025 height 265
click at [740, 484] on div "Local 11 days left Online app Joey Logano Foundation New Joey Logano mechandise…" at bounding box center [692, 427] width 1025 height 265
click at [698, 396] on div "Local 11 days left Online app Joey Logano Foundation New Joey Logano mechandise…" at bounding box center [692, 427] width 1025 height 265
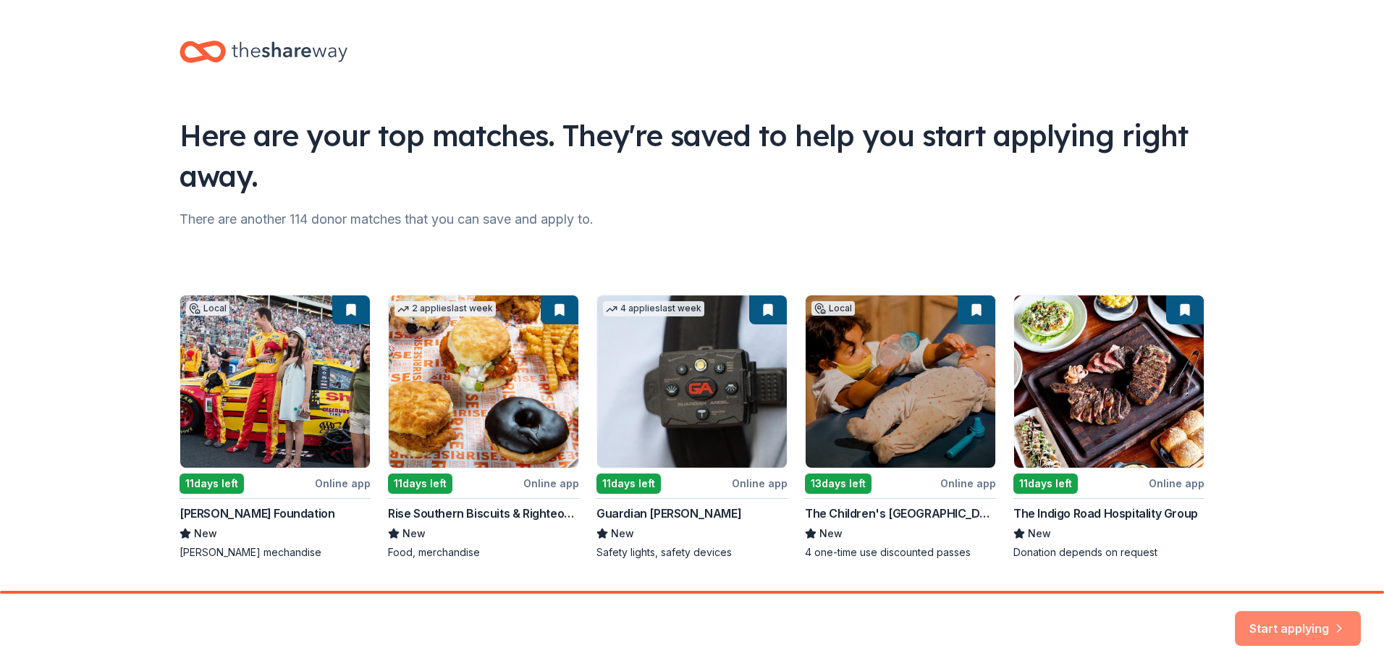
click at [1262, 625] on button "Start applying" at bounding box center [1298, 622] width 126 height 35
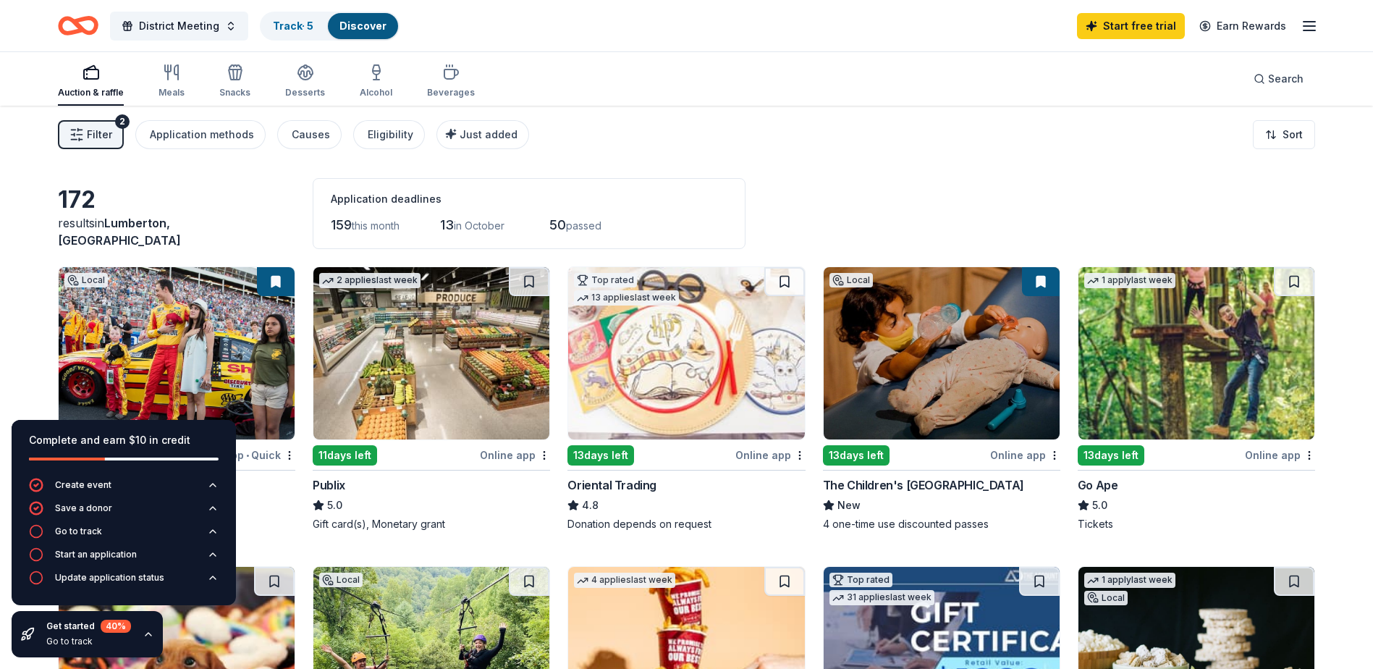
click at [359, 450] on div "11 days left" at bounding box center [345, 455] width 64 height 20
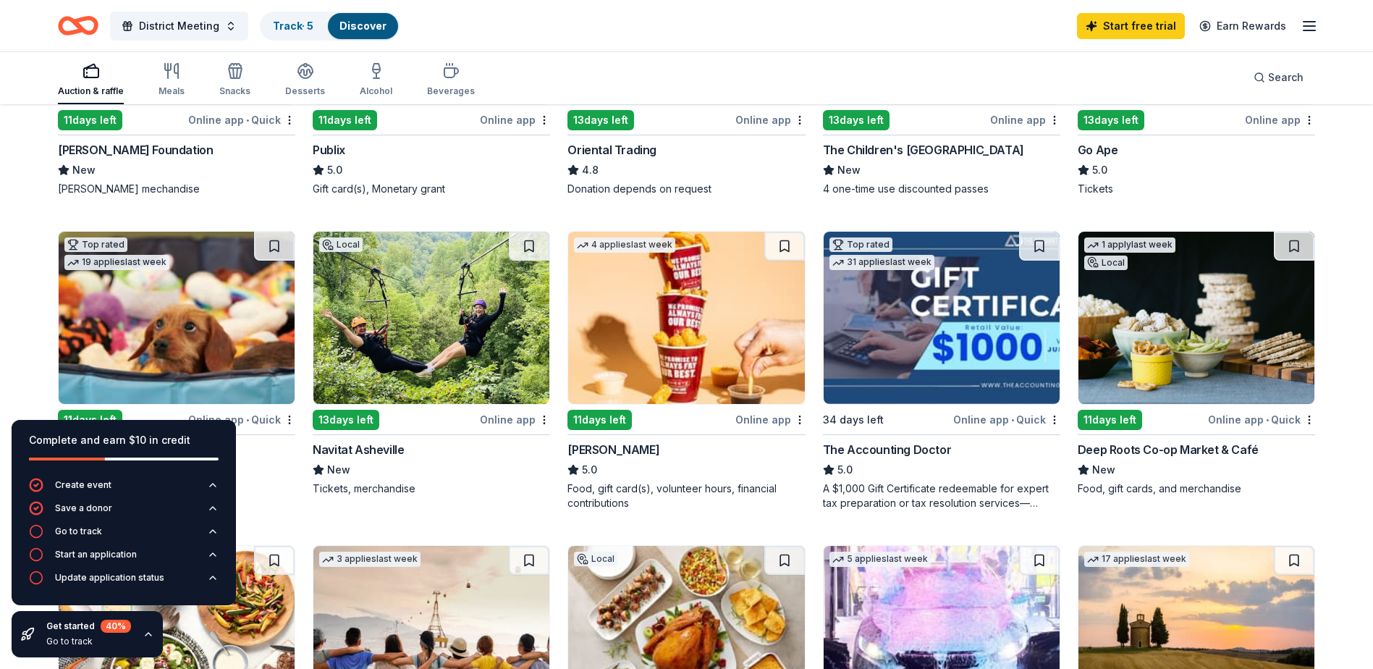
scroll to position [362, 0]
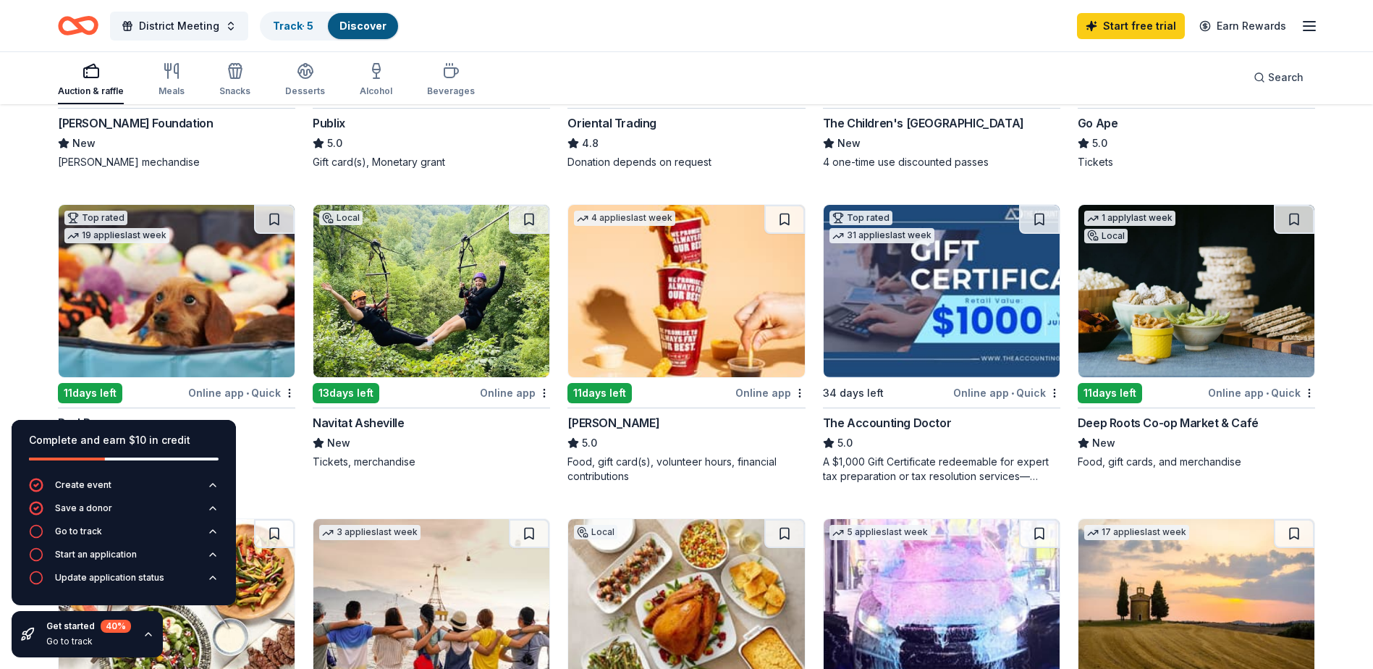
click at [593, 393] on div "11 days left" at bounding box center [599, 393] width 64 height 20
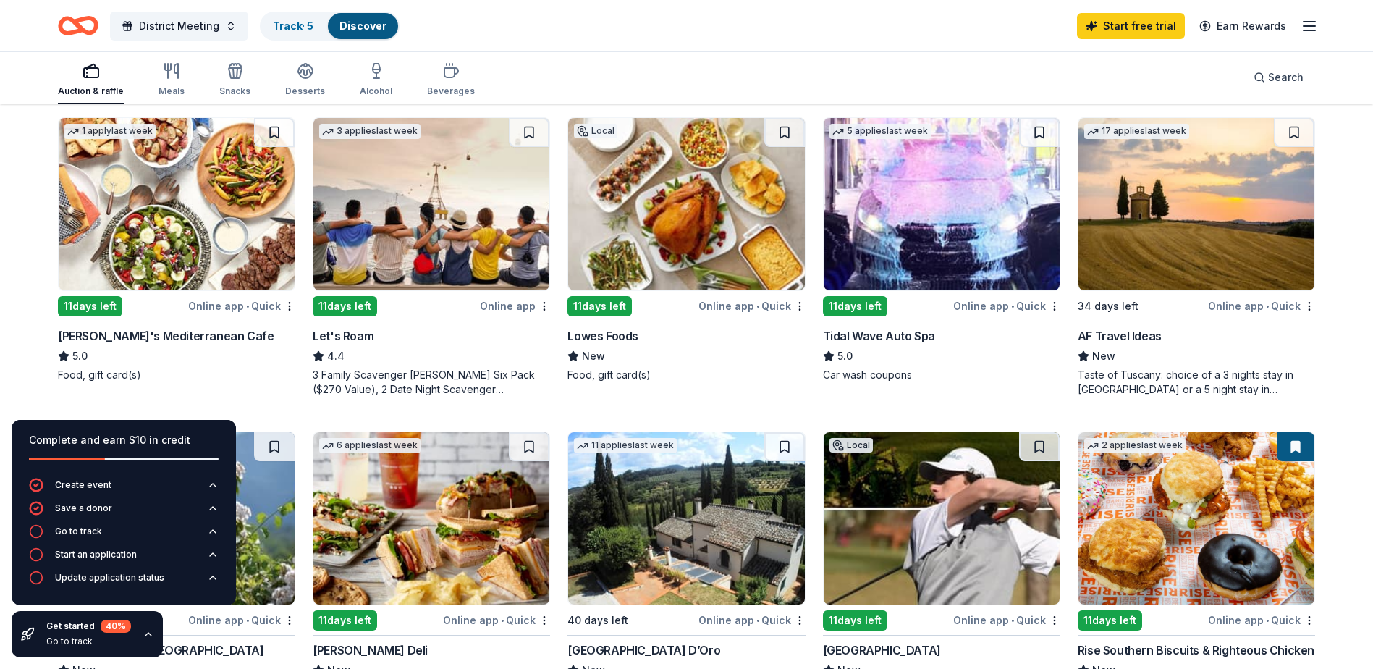
scroll to position [796, 0]
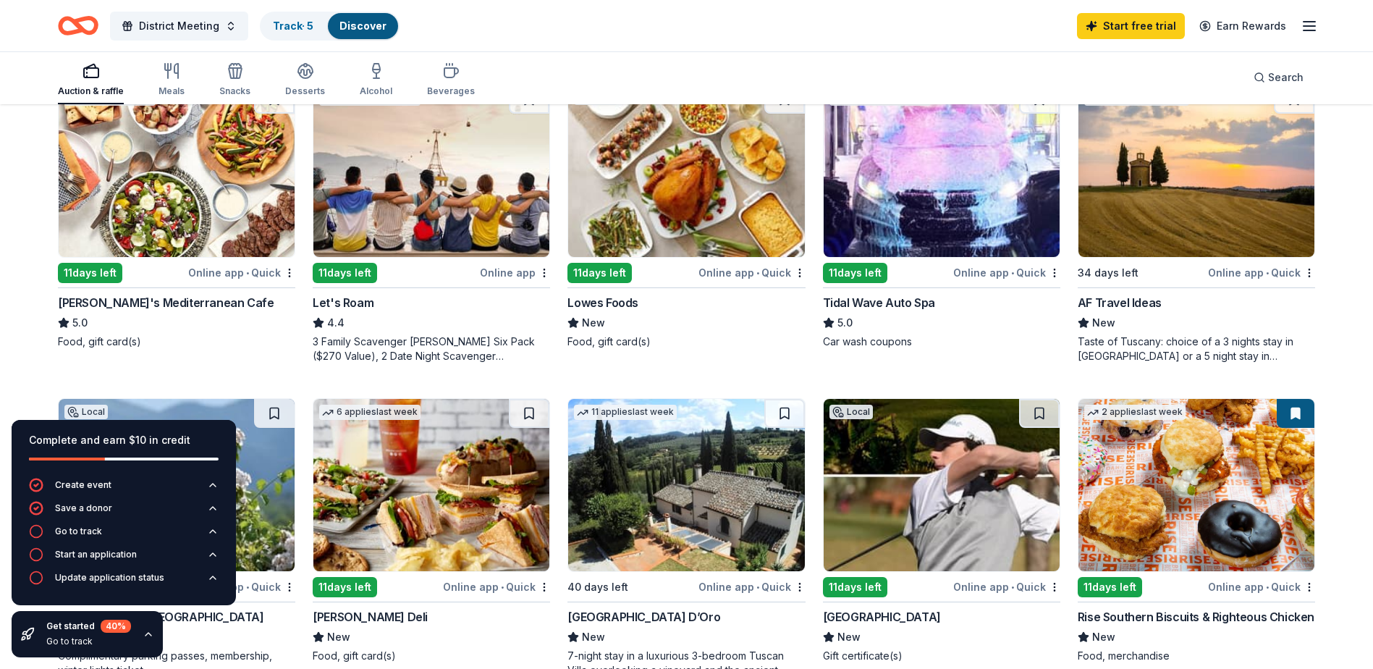
click at [843, 271] on div "11 days left" at bounding box center [855, 273] width 64 height 20
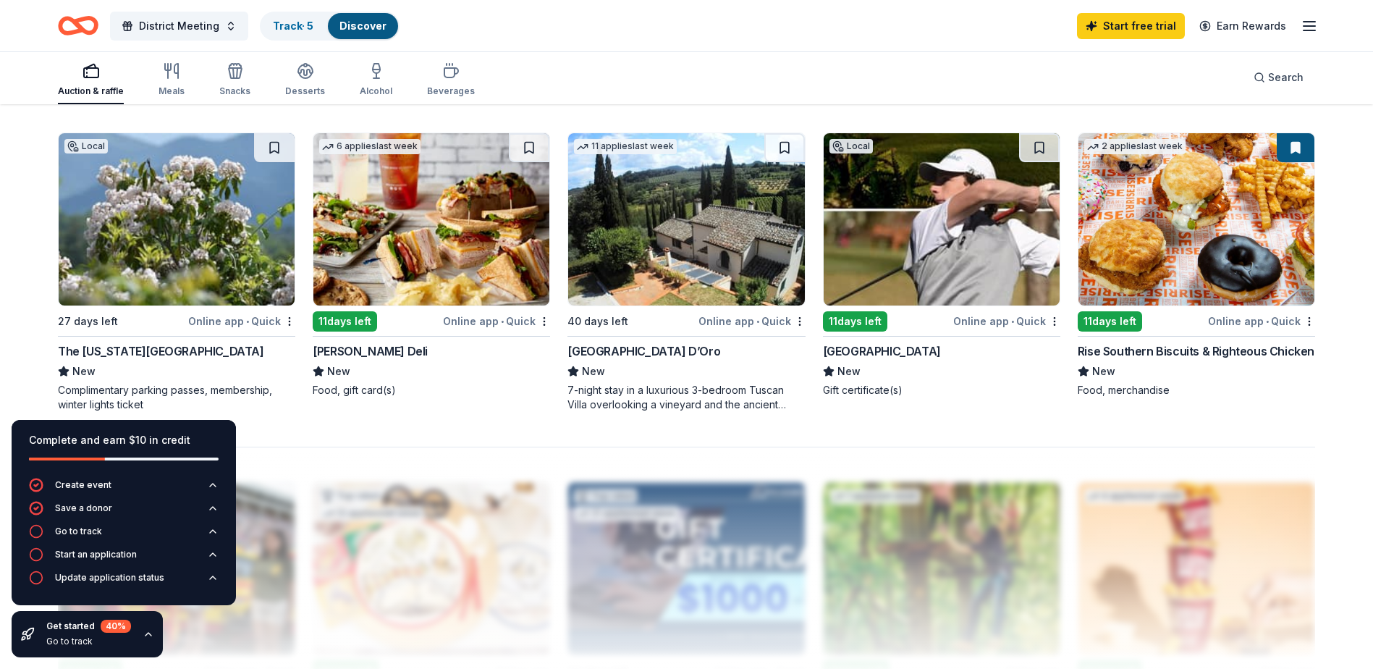
scroll to position [1013, 0]
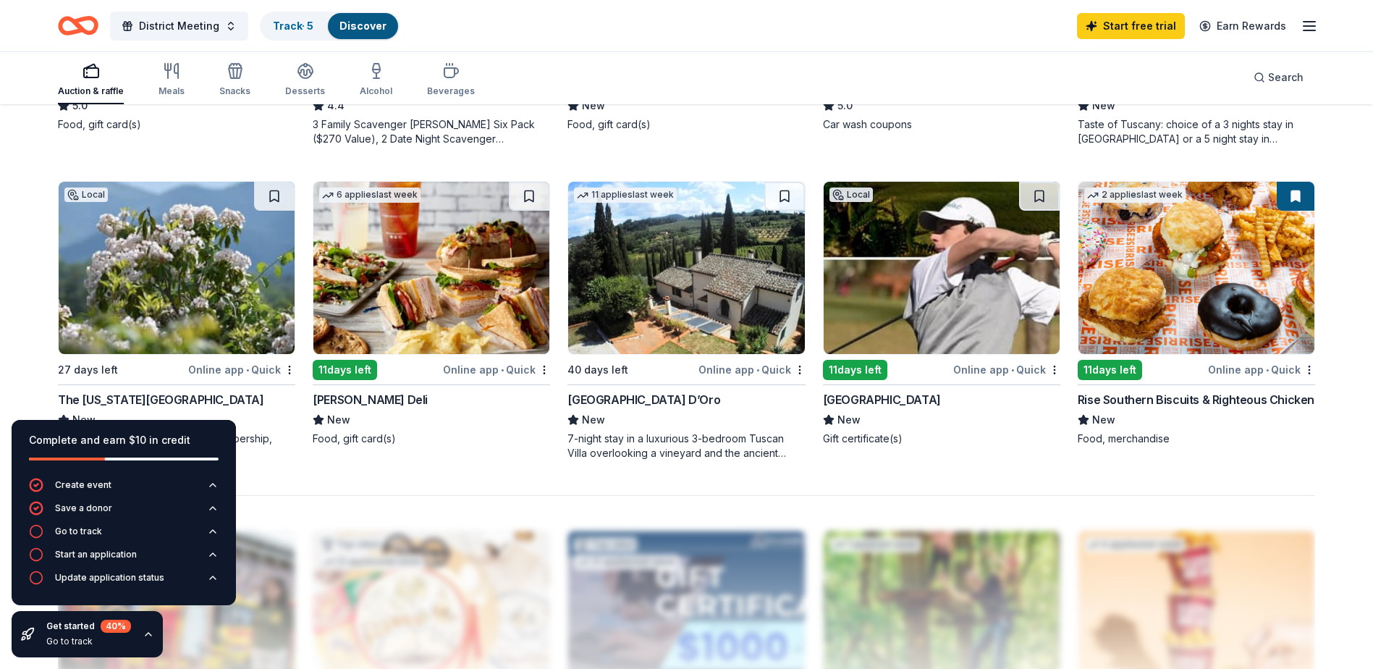
click at [334, 366] on div "11 days left" at bounding box center [345, 370] width 64 height 20
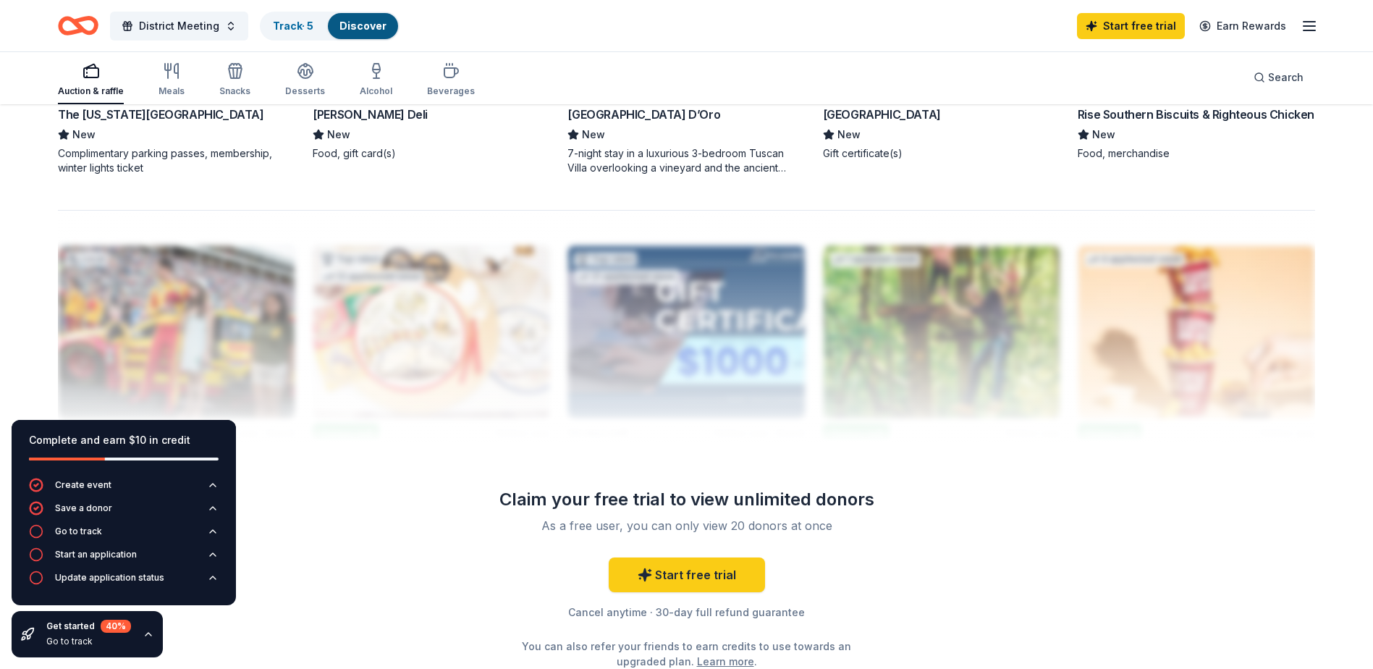
scroll to position [1275, 0]
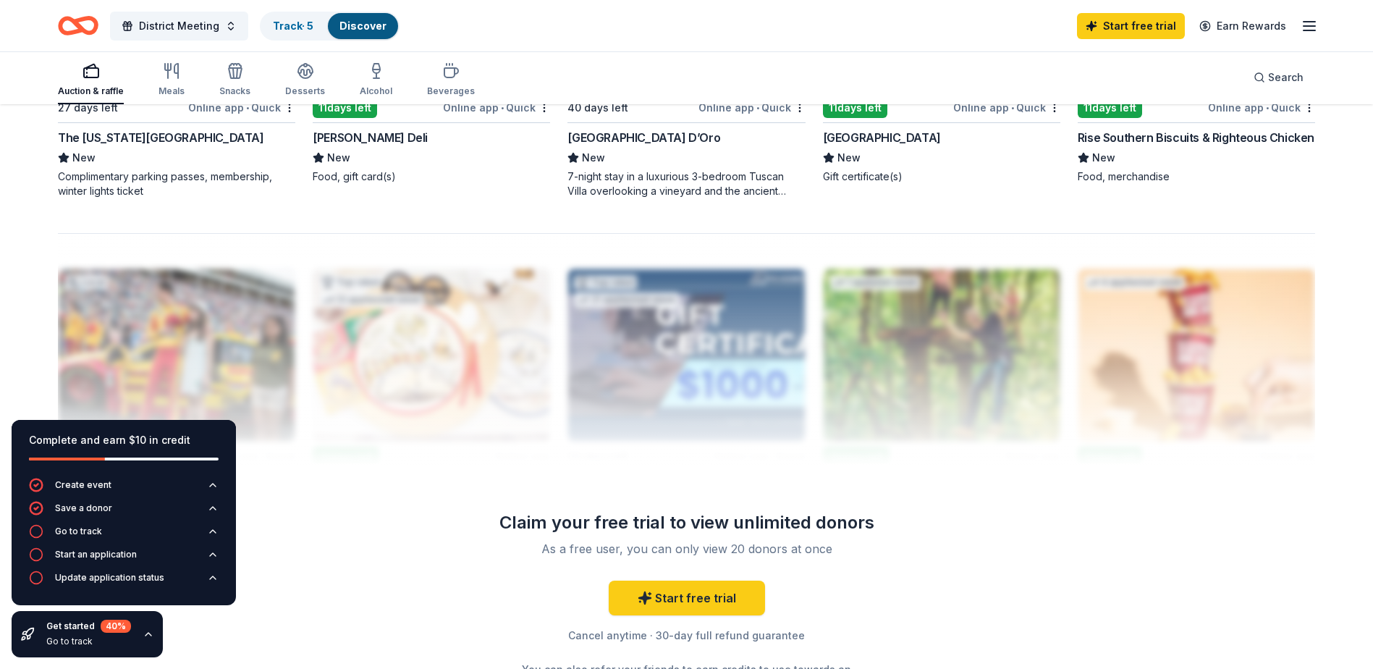
click at [150, 634] on icon "button" at bounding box center [149, 634] width 12 height 12
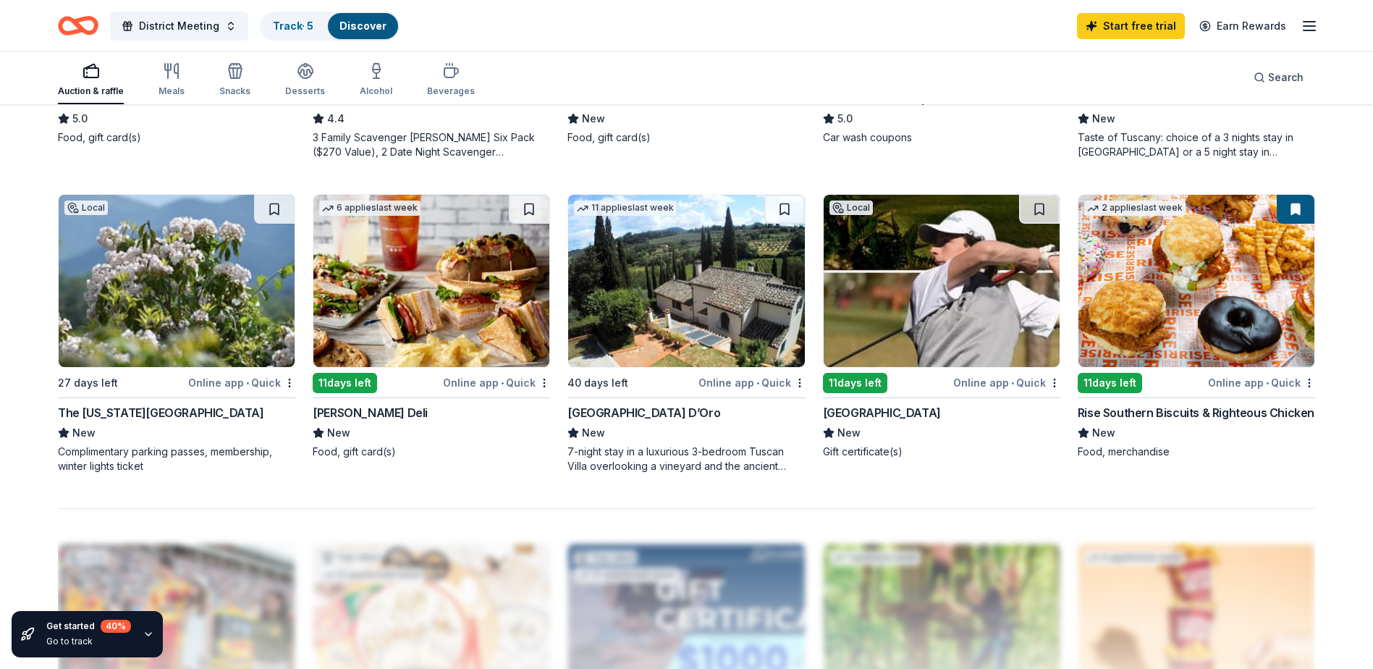
scroll to position [986, 0]
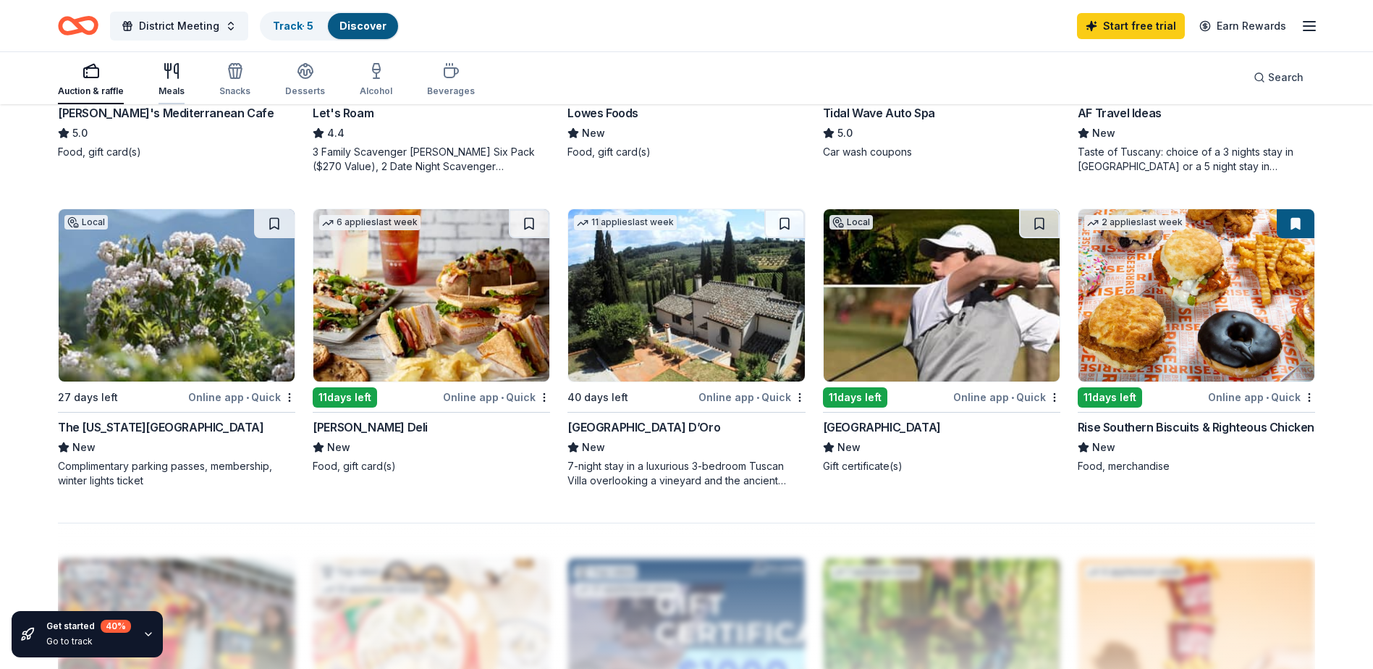
click at [159, 77] on div "button" at bounding box center [172, 70] width 26 height 17
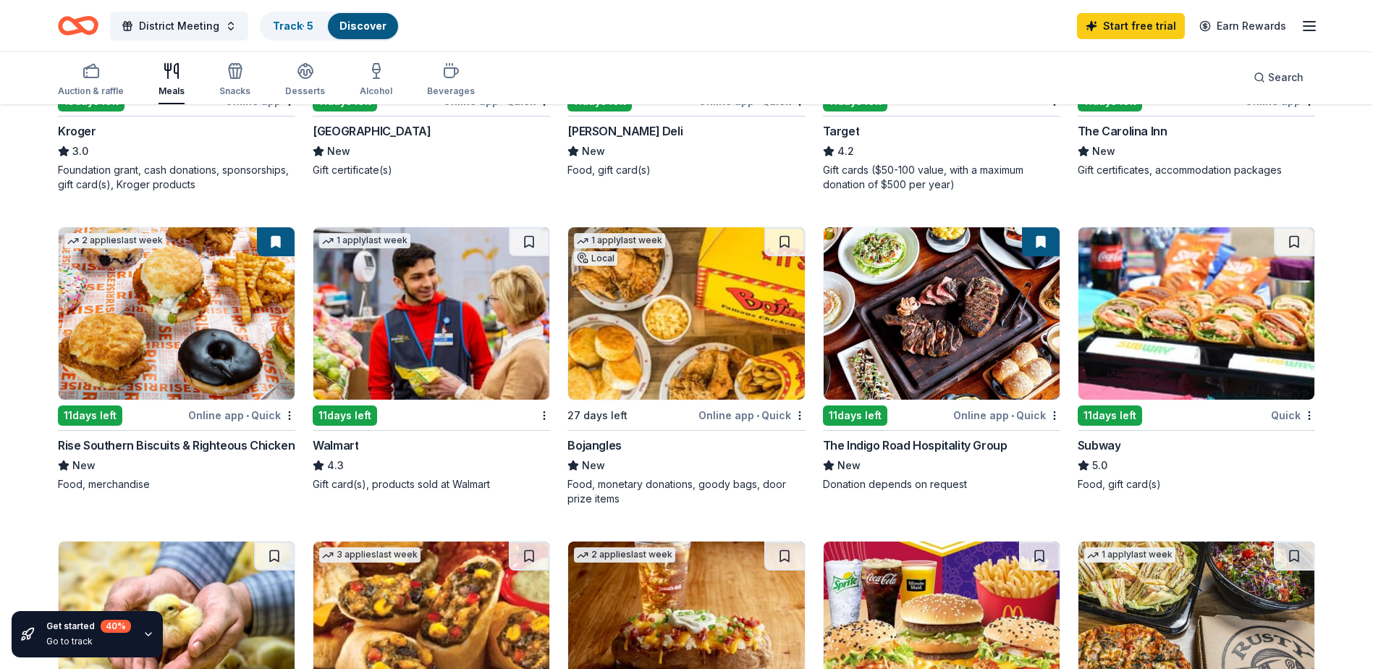
scroll to position [796, 0]
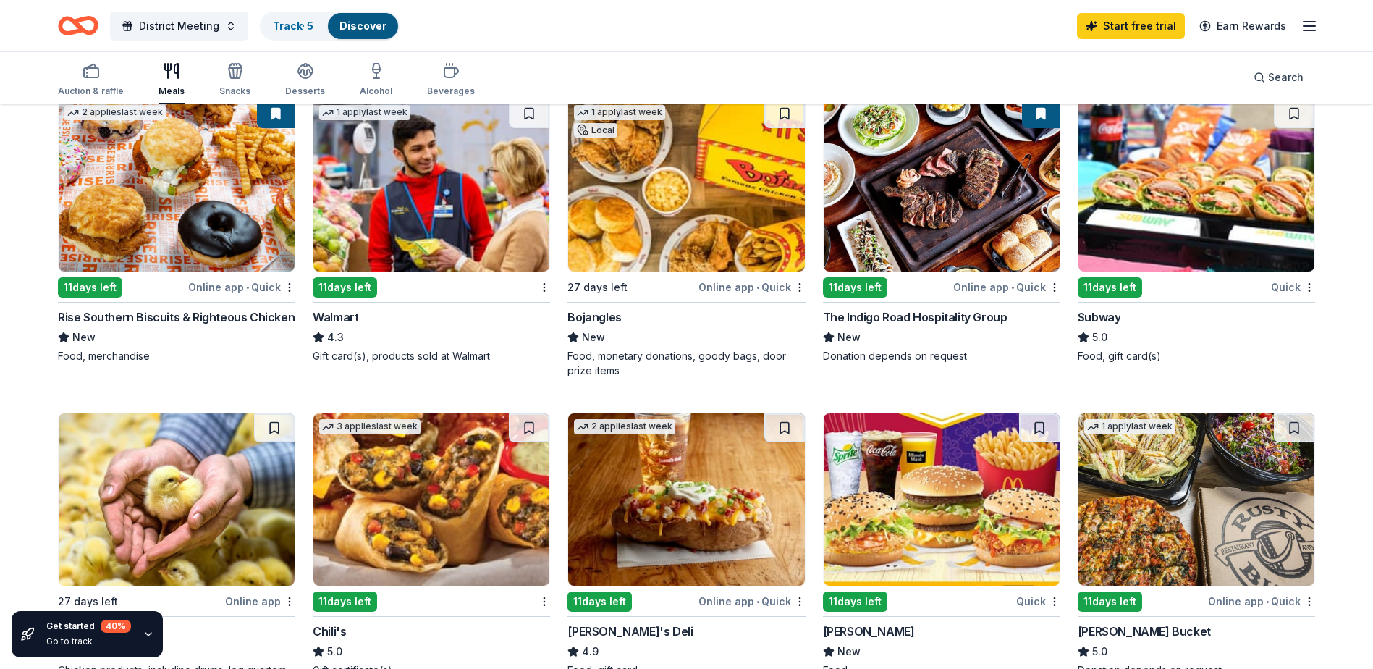
click at [332, 288] on div "11 days left" at bounding box center [345, 287] width 64 height 20
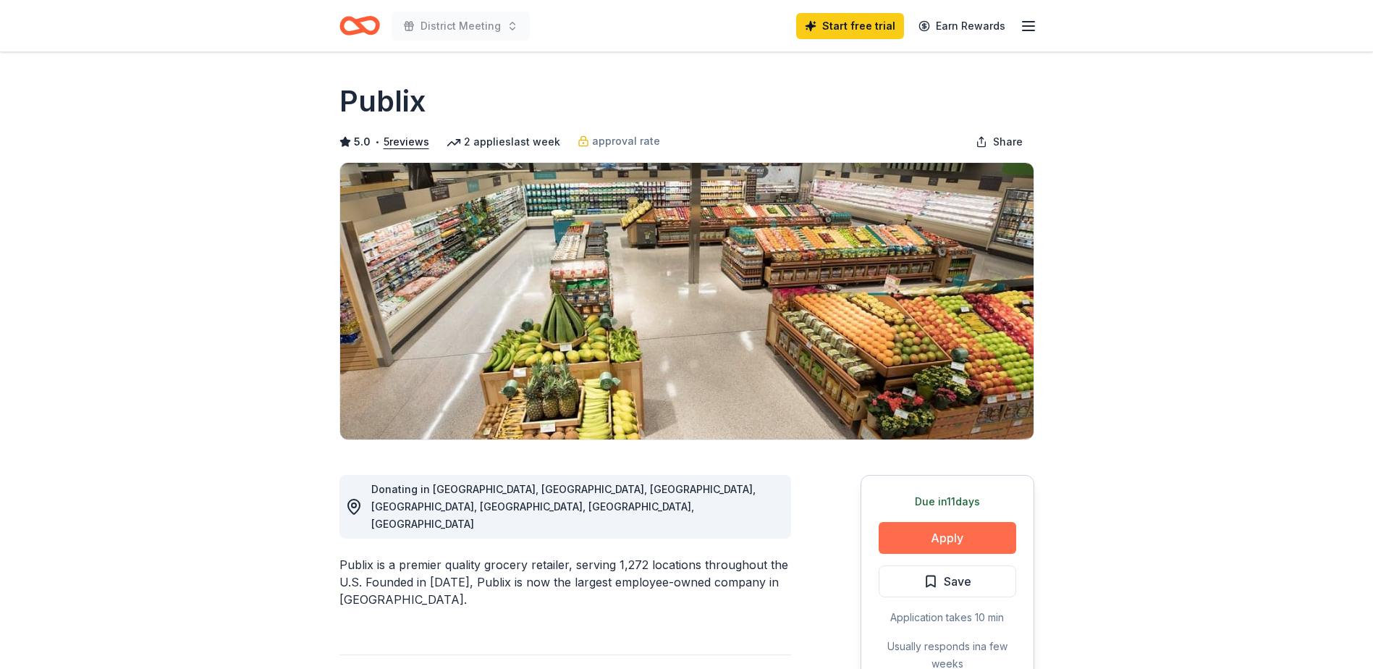
click at [900, 529] on button "Apply" at bounding box center [948, 538] width 138 height 32
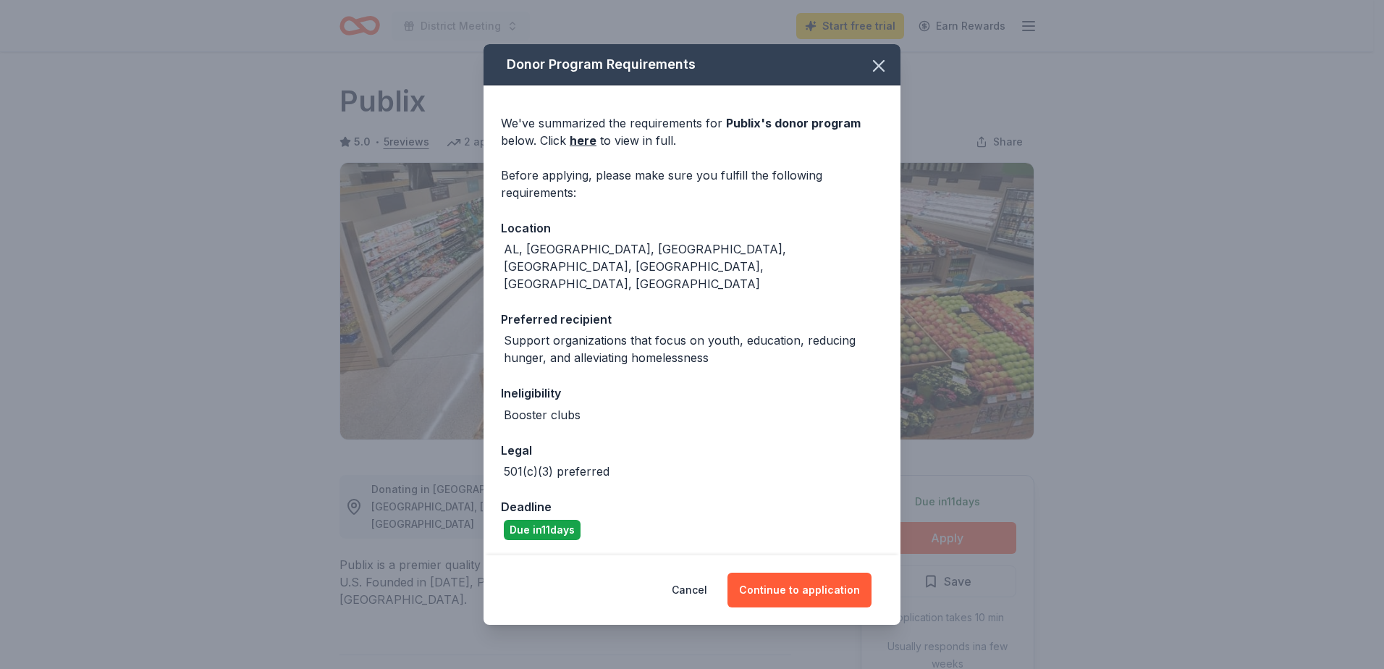
drag, startPoint x: 805, startPoint y: 573, endPoint x: 774, endPoint y: 455, distance: 122.5
click at [774, 455] on div "Donor Program Requirements We've summarized the requirements for Publix 's dono…" at bounding box center [692, 334] width 417 height 581
click at [808, 573] on button "Continue to application" at bounding box center [799, 590] width 144 height 35
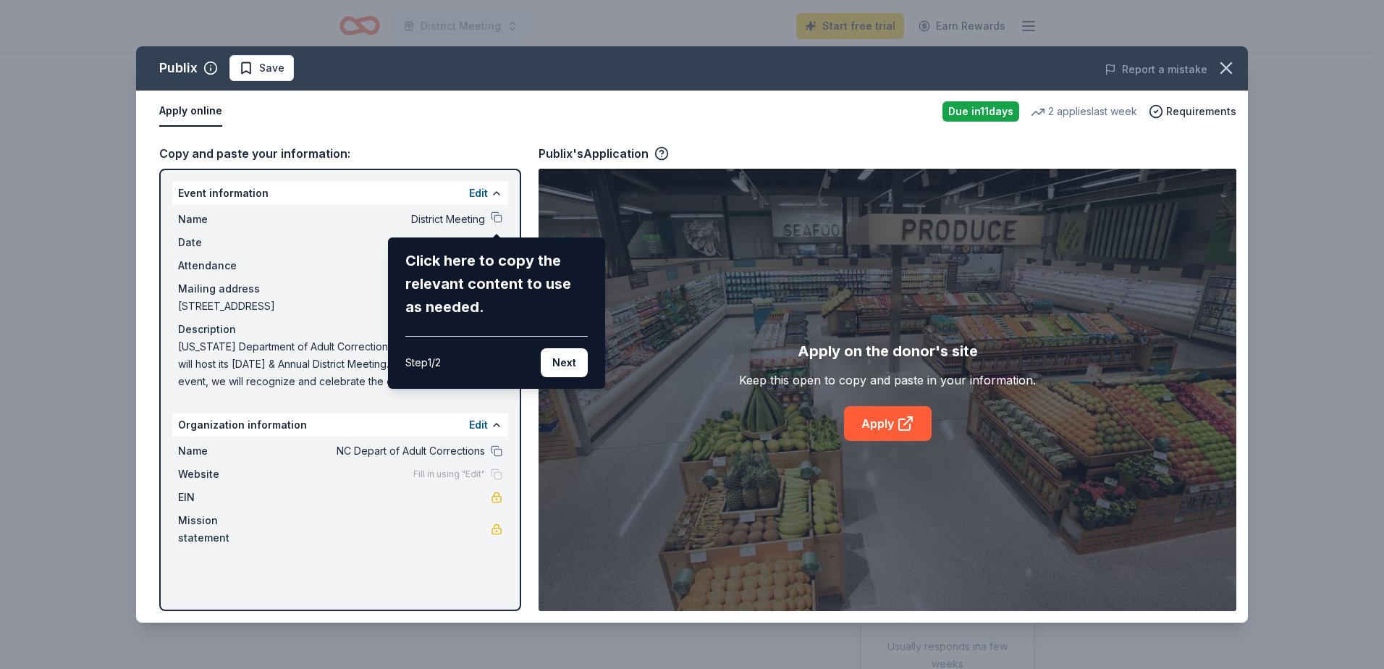
click at [420, 125] on div "Publix Save Report a mistake Apply online Due in 11 days 2 applies last week Re…" at bounding box center [692, 334] width 1112 height 576
click at [557, 363] on button "Next" at bounding box center [564, 362] width 47 height 29
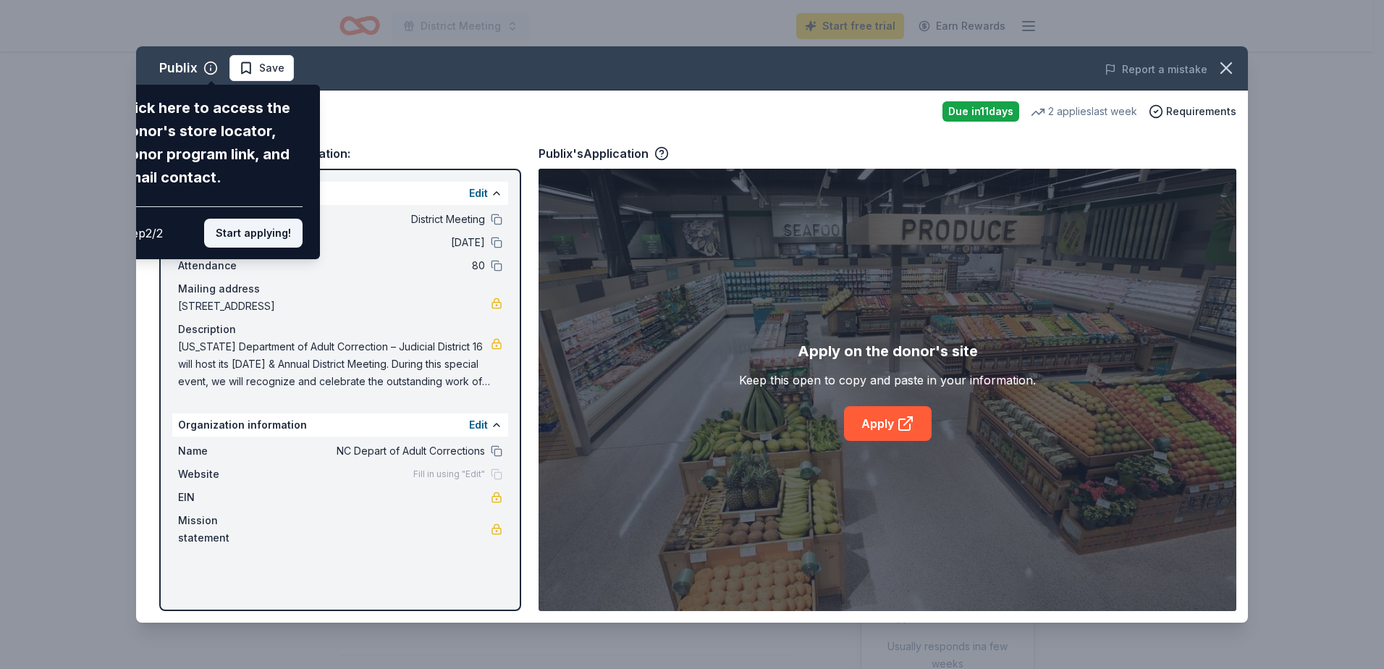
click at [245, 227] on button "Start applying!" at bounding box center [253, 233] width 98 height 29
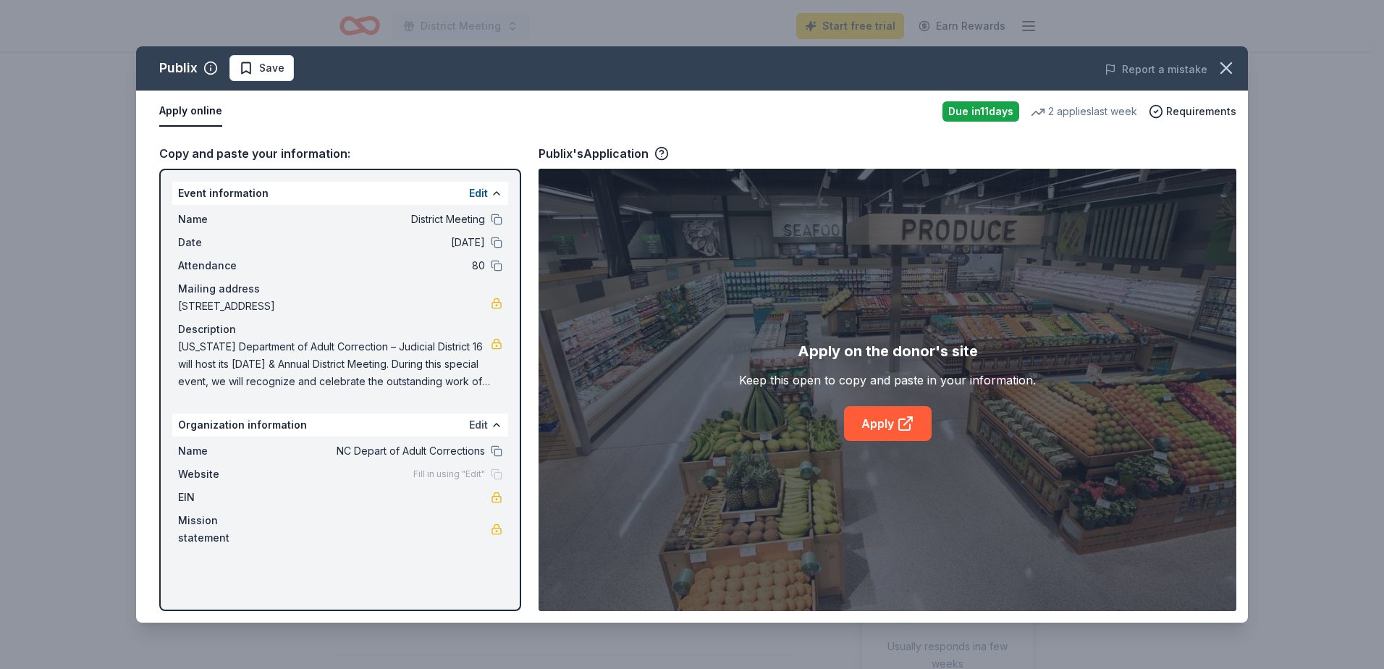
click at [470, 423] on button "Edit" at bounding box center [478, 424] width 19 height 17
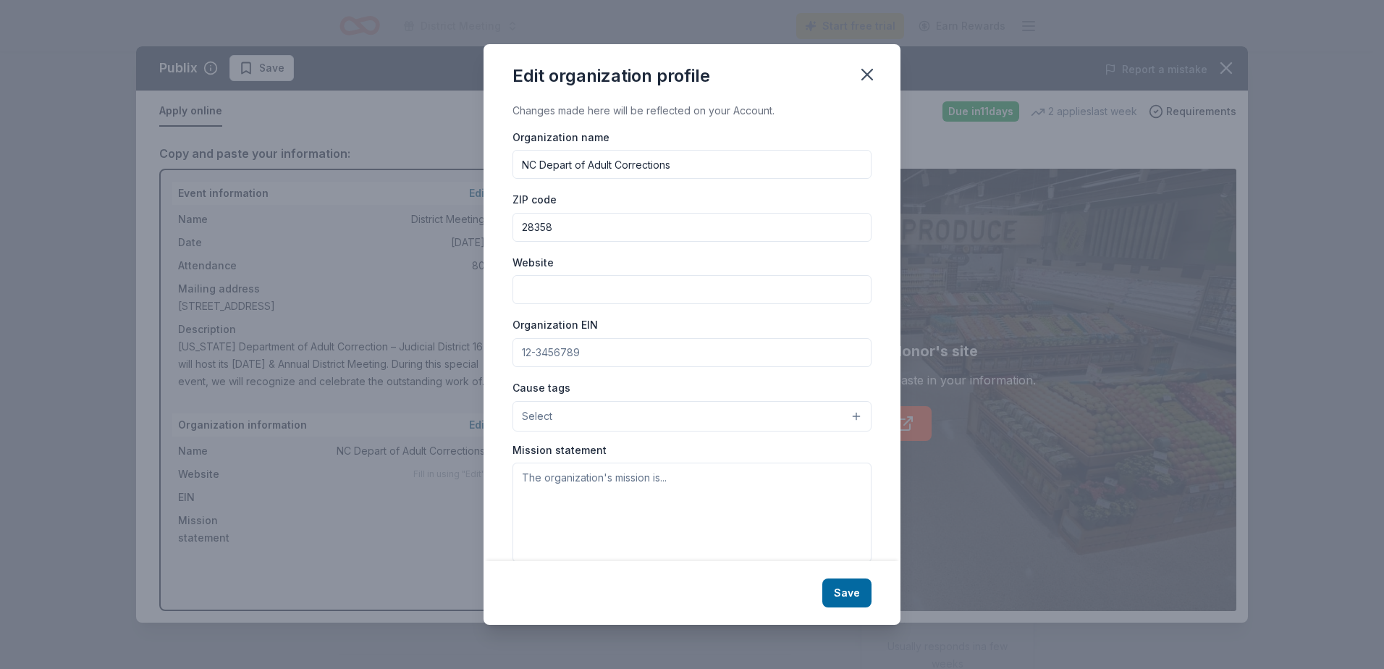
click at [574, 344] on input "Organization EIN" at bounding box center [691, 352] width 359 height 29
paste input "tax identification number is 77-0674256"
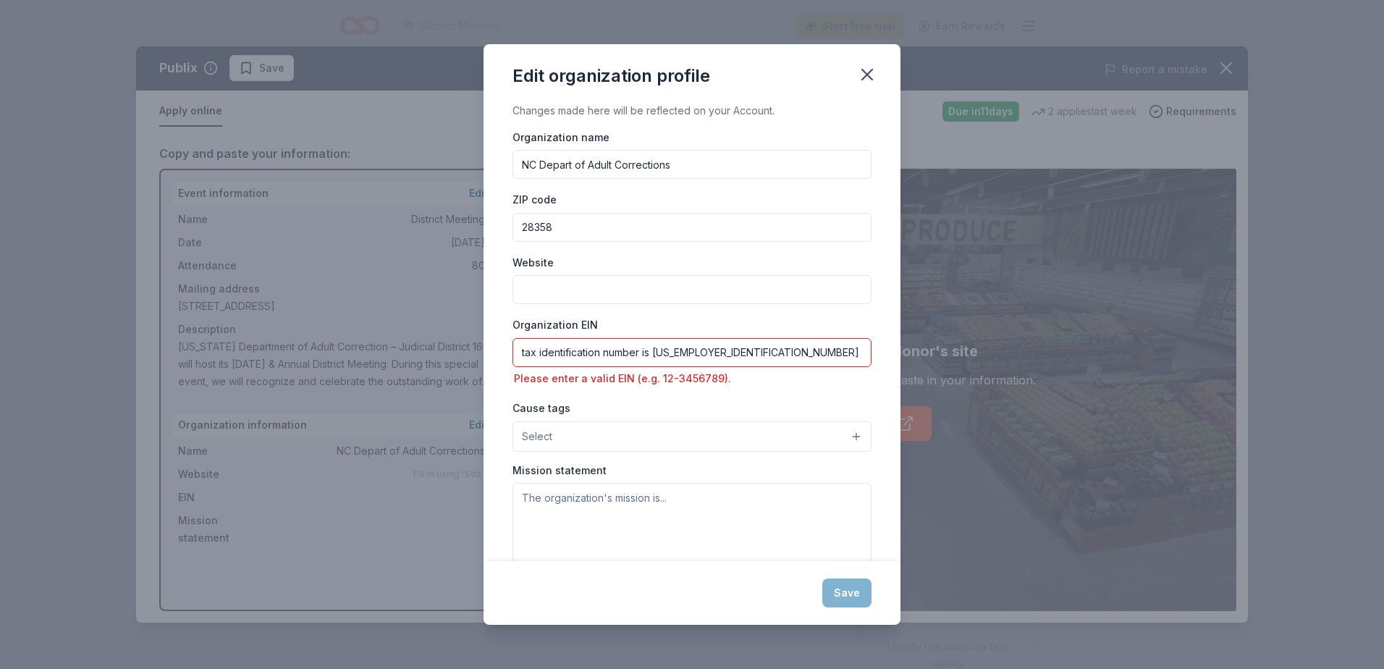
drag, startPoint x: 653, startPoint y: 352, endPoint x: 479, endPoint y: 339, distance: 174.2
click at [479, 339] on div "Edit organization profile Changes made here will be reflected on your Account. …" at bounding box center [692, 334] width 1384 height 669
type input "[US_EMPLOYER_IDENTIFICATION_NUMBER]"
click at [529, 439] on span "Select" at bounding box center [537, 436] width 30 height 17
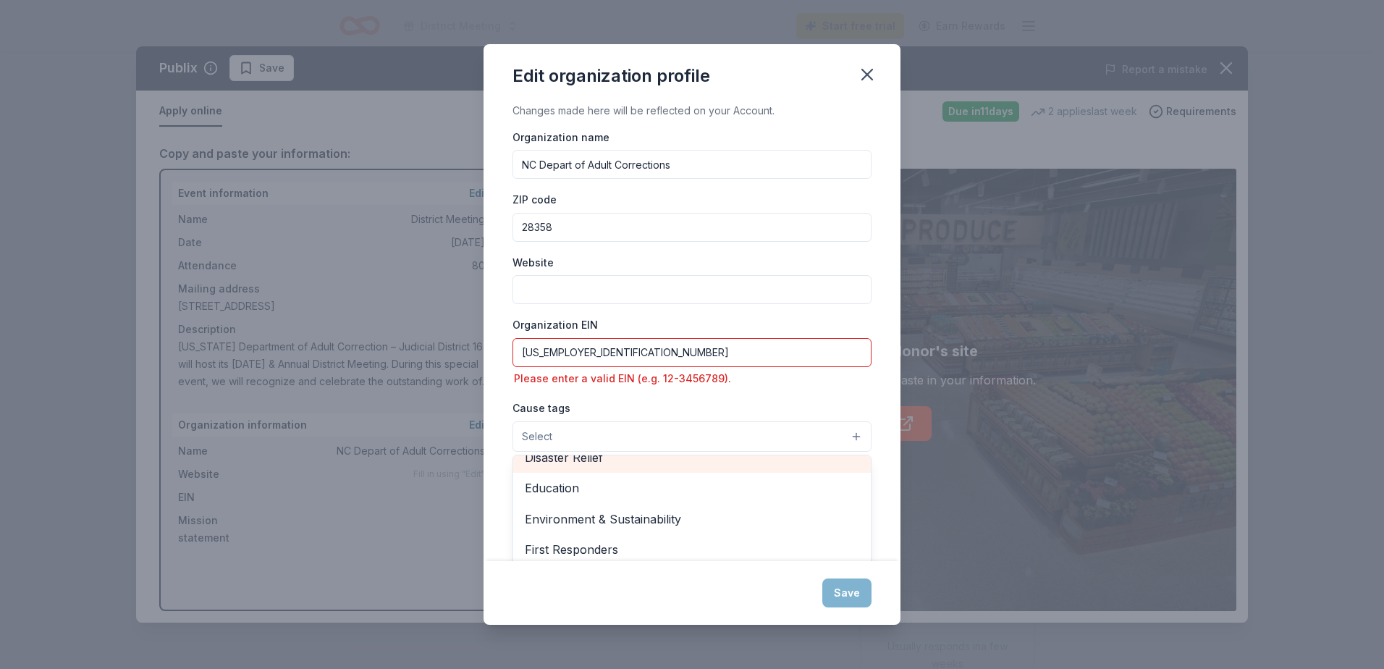
scroll to position [145, 0]
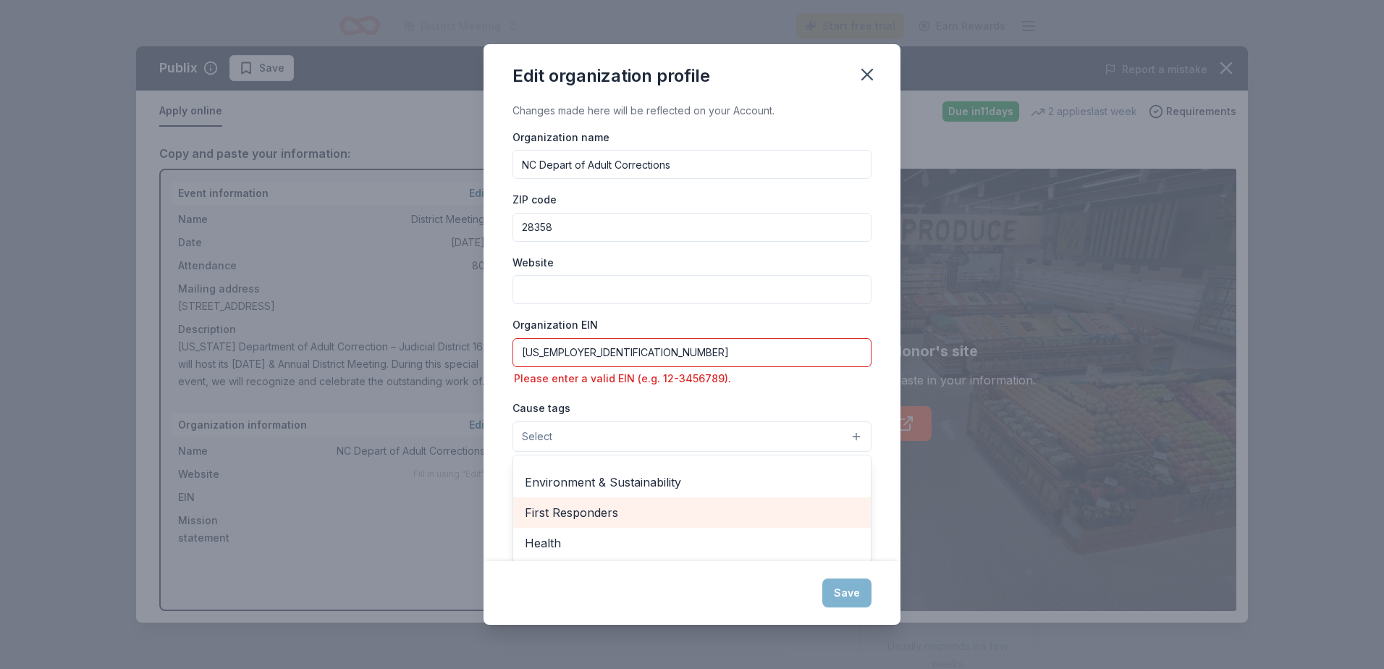
click at [578, 505] on span "First Responders" at bounding box center [692, 512] width 334 height 19
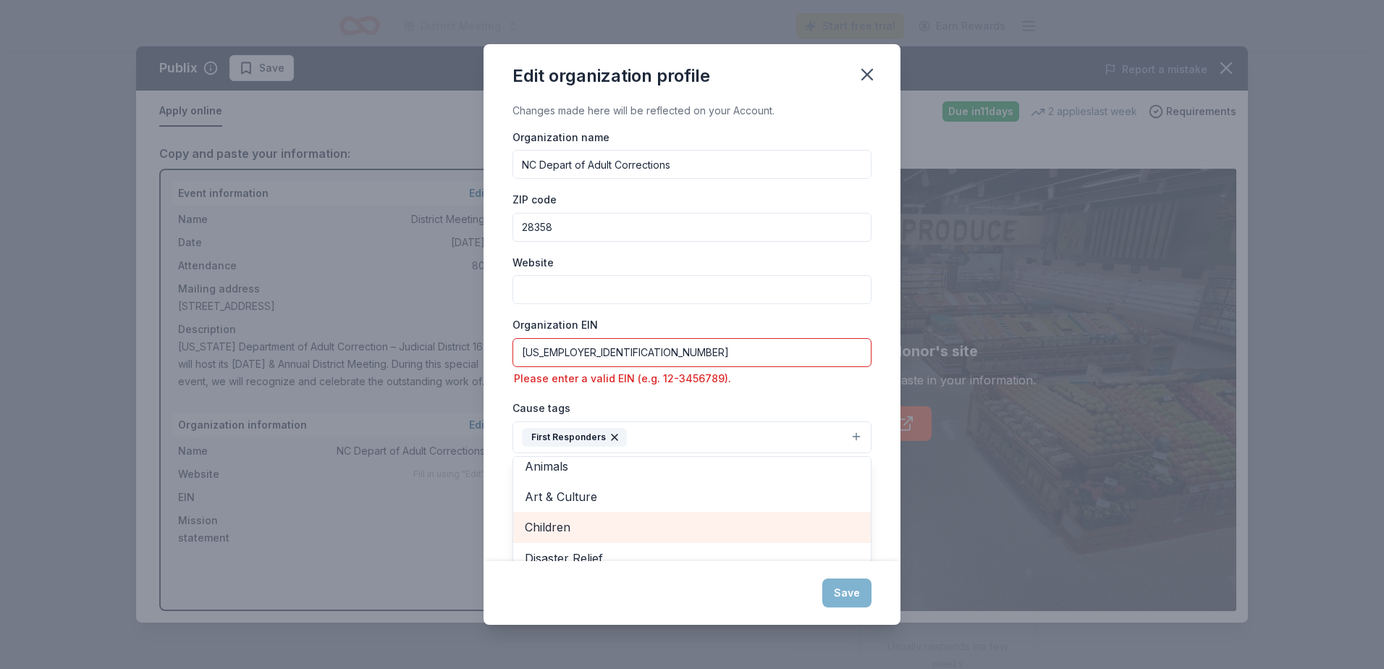
scroll to position [0, 0]
click at [721, 397] on div "Organization name NC Depart of Adult Corrections ZIP code 28358 Website Organiz…" at bounding box center [691, 356] width 359 height 457
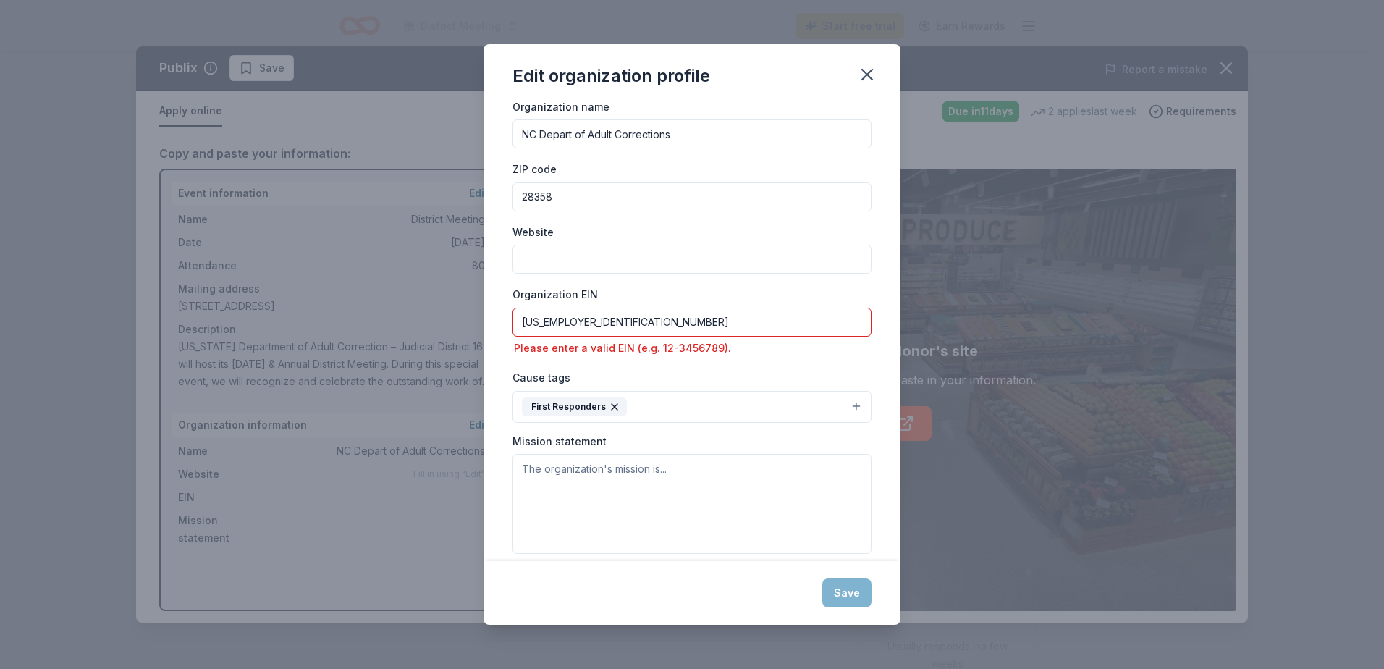
scroll to position [46, 0]
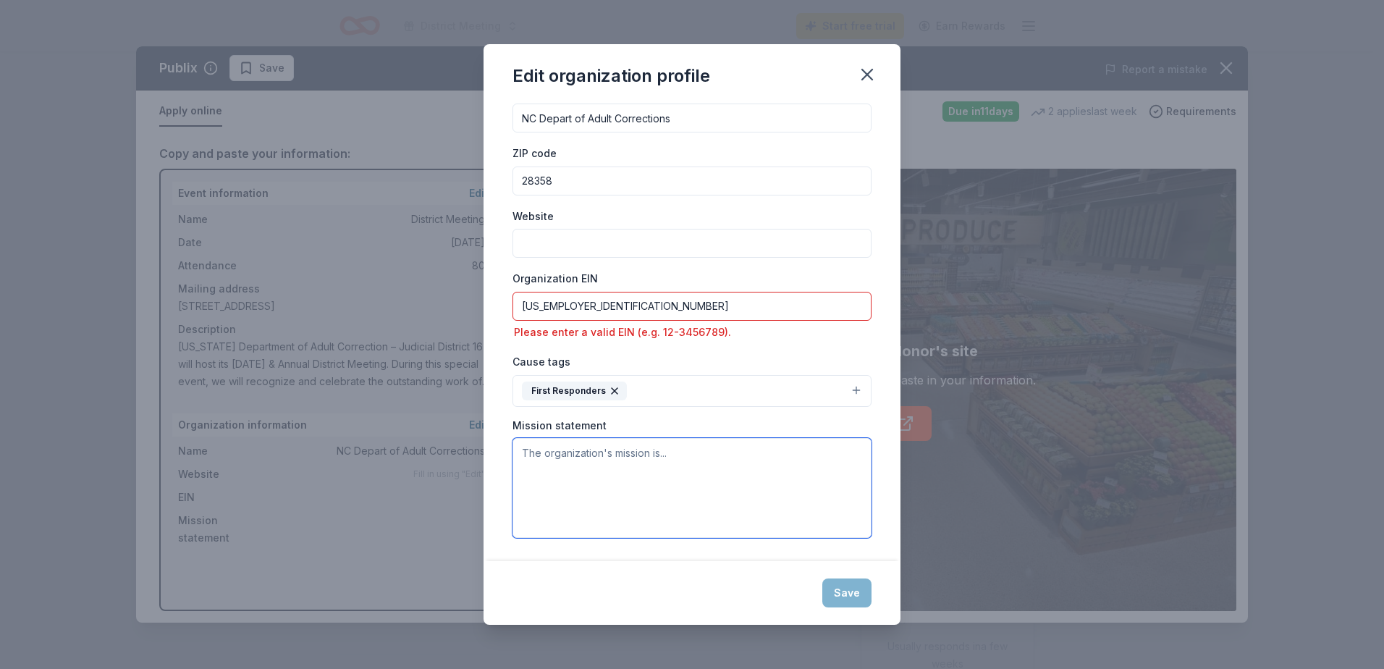
click at [573, 477] on textarea at bounding box center [691, 488] width 359 height 100
paste textarea "Our mission is to protect the safety of citizens in our communities throughout …"
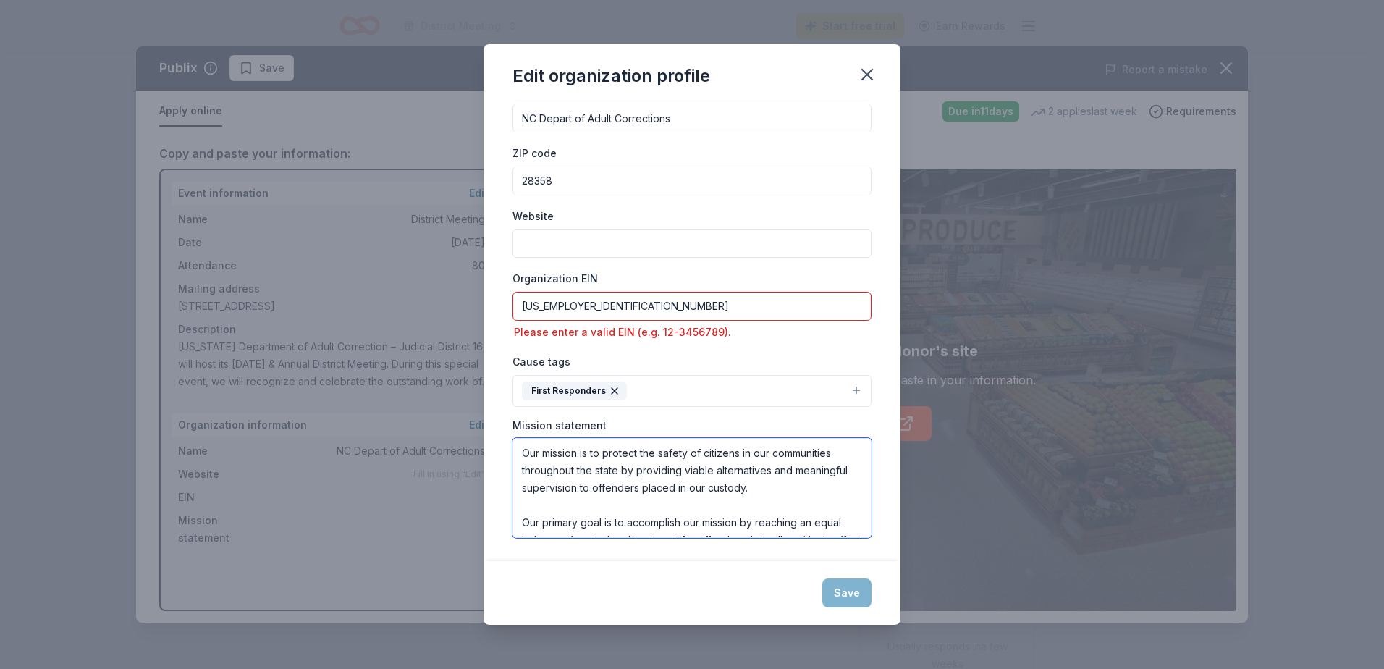
scroll to position [44, 0]
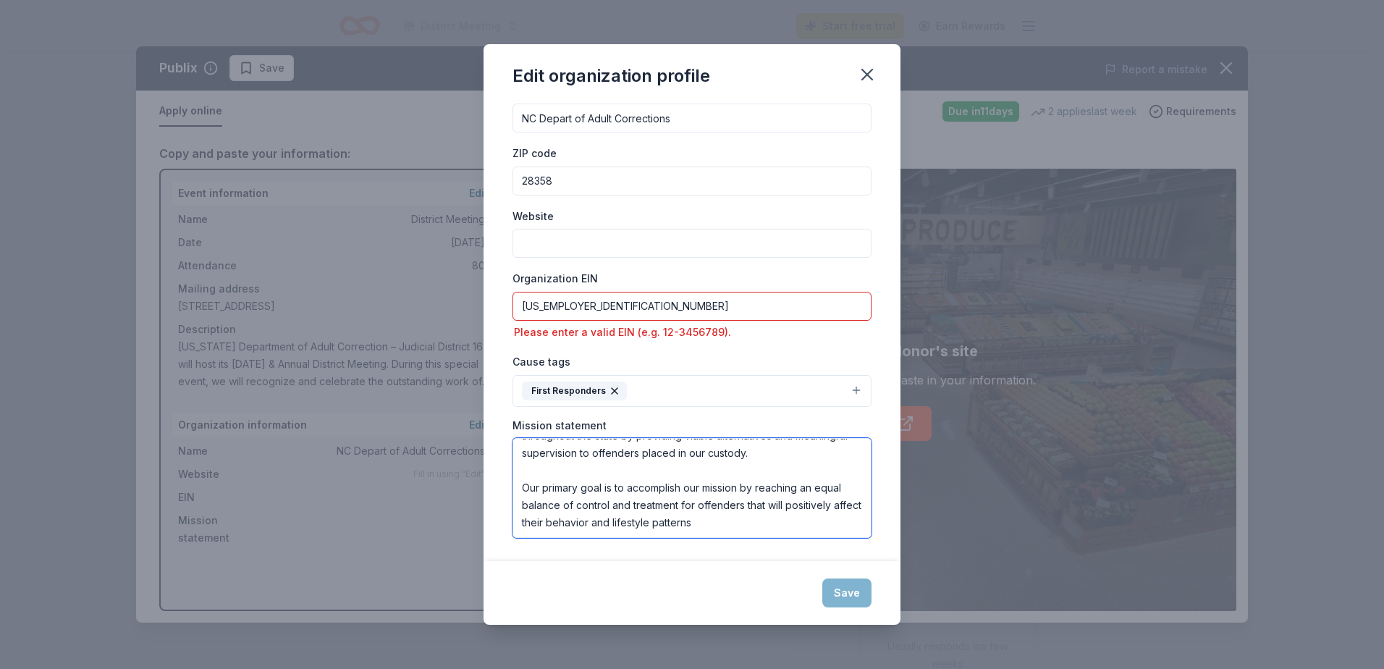
type textarea "Our mission is to protect the safety of citizens in our communities throughout …"
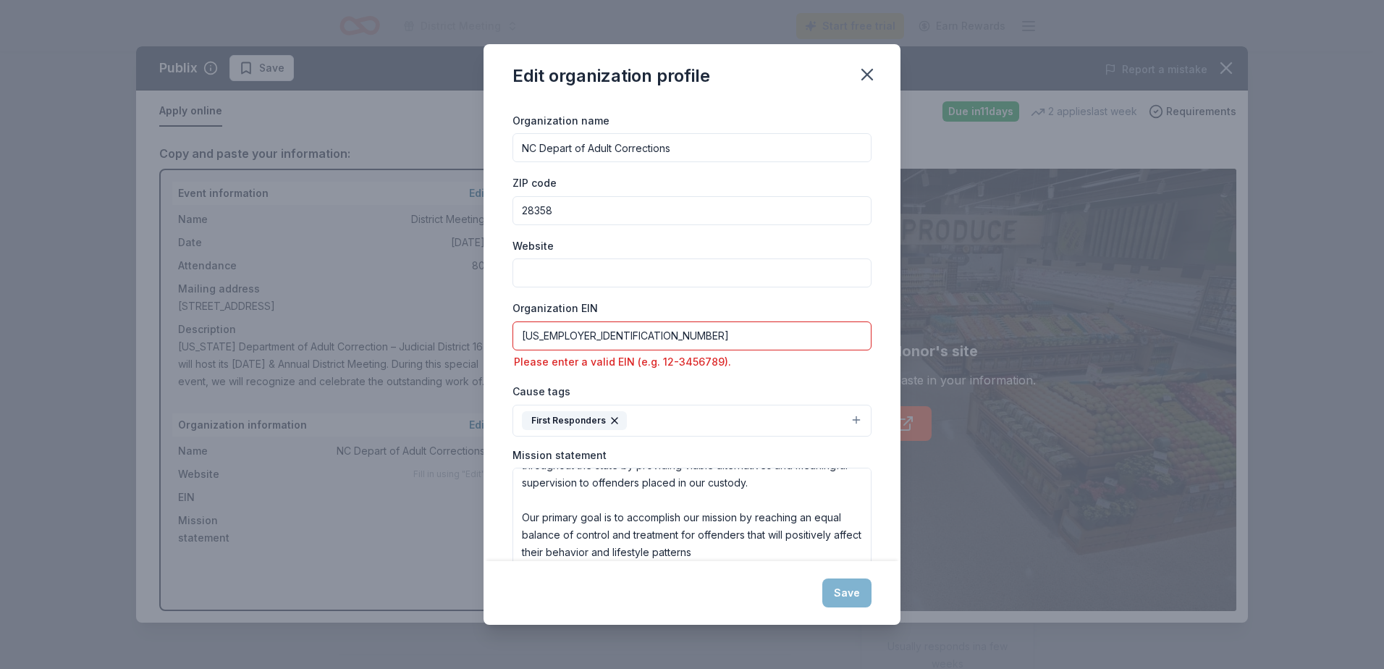
scroll to position [0, 0]
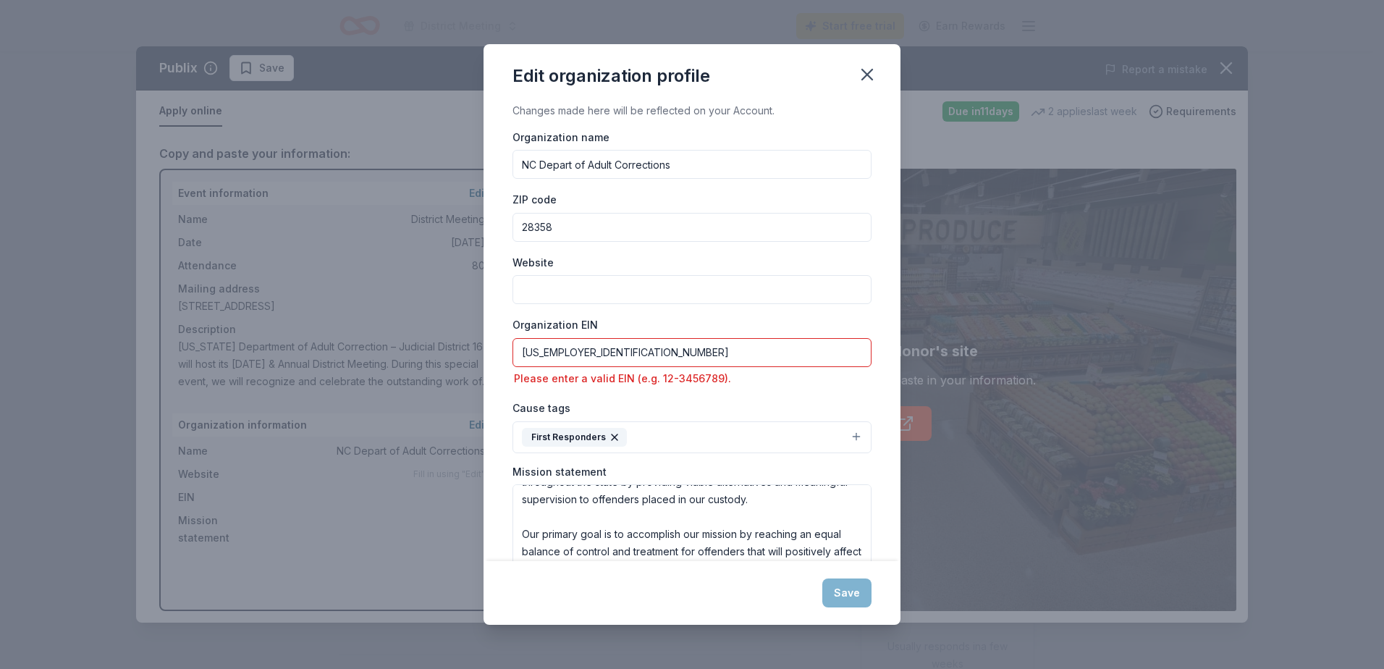
click at [640, 345] on input "[US_EMPLOYER_IDENTIFICATION_NUMBER]" at bounding box center [691, 352] width 359 height 29
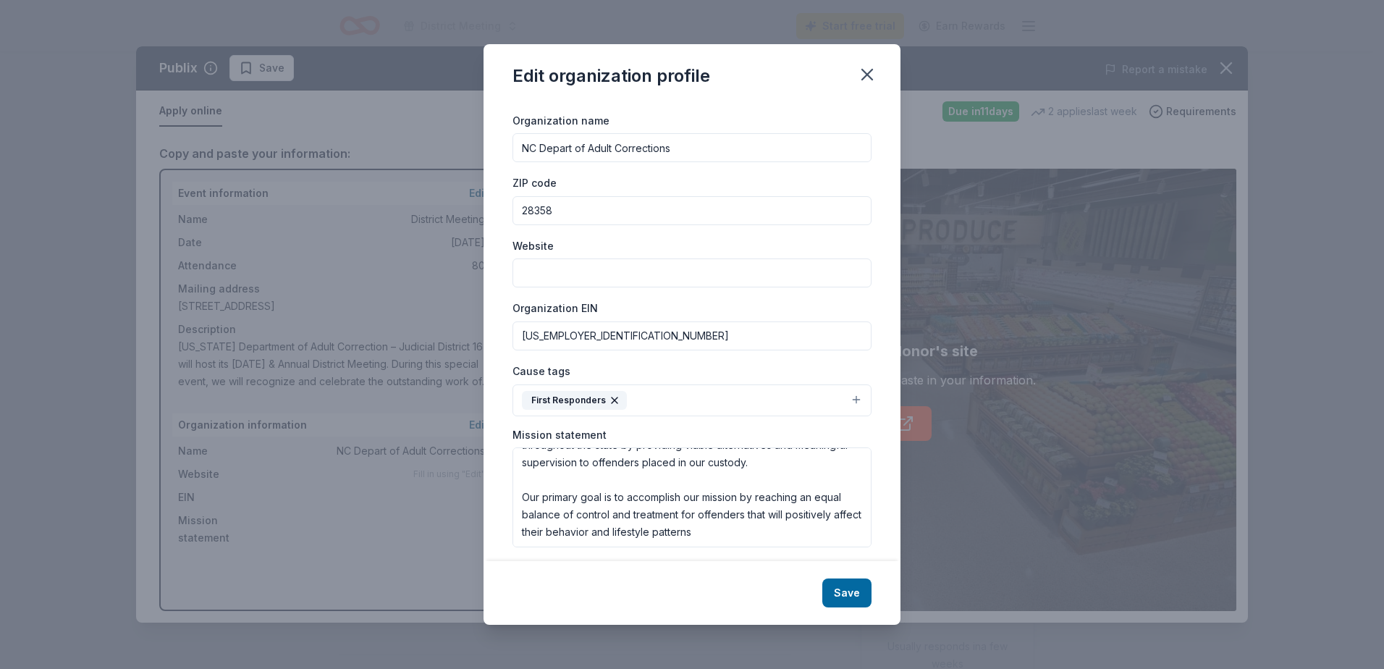
scroll to position [26, 0]
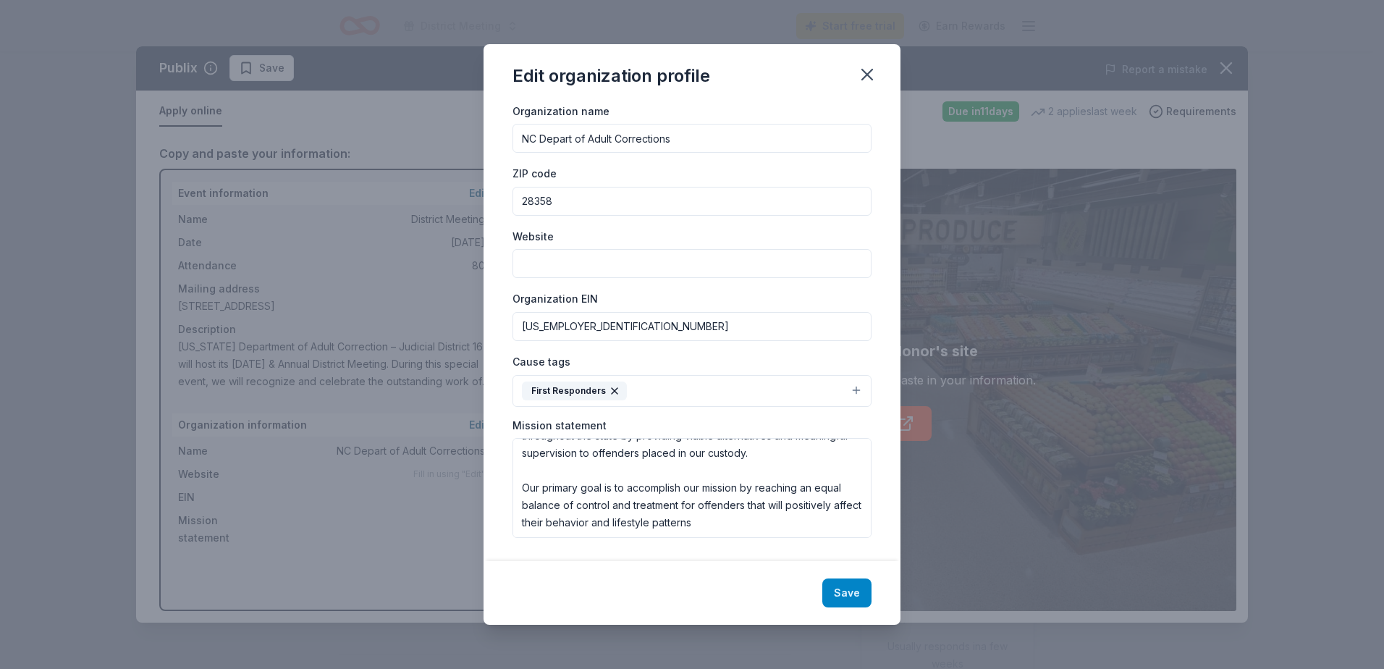
type input "[US_EMPLOYER_IDENTIFICATION_NUMBER]"
drag, startPoint x: 840, startPoint y: 596, endPoint x: 775, endPoint y: 88, distance: 512.2
click at [781, 90] on div "Edit organization profile Changes made here will be reflected on your Account. …" at bounding box center [692, 334] width 417 height 581
click at [737, 134] on input "NC Depart of Adult Corrections" at bounding box center [691, 138] width 359 height 29
type input "NC Depart of Adult Corrections- Probation/Parole"
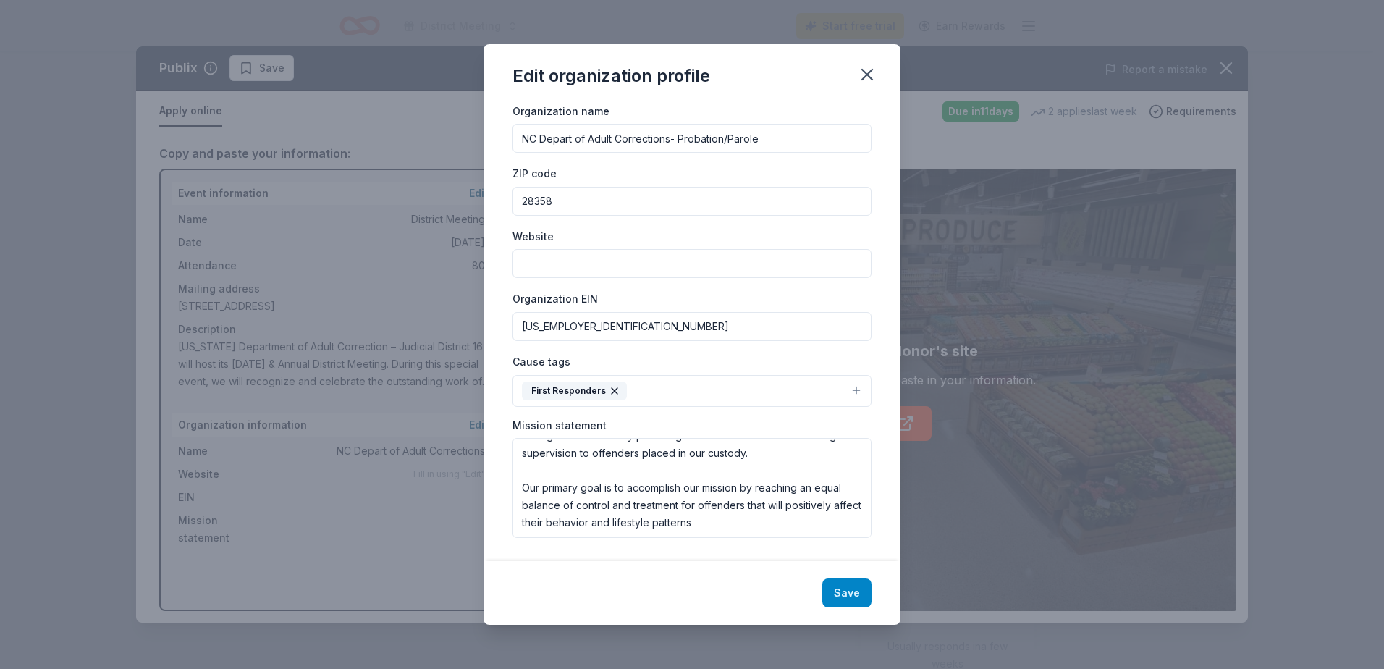
click at [845, 599] on button "Save" at bounding box center [846, 592] width 49 height 29
click at [858, 594] on div "Save" at bounding box center [692, 593] width 417 height 64
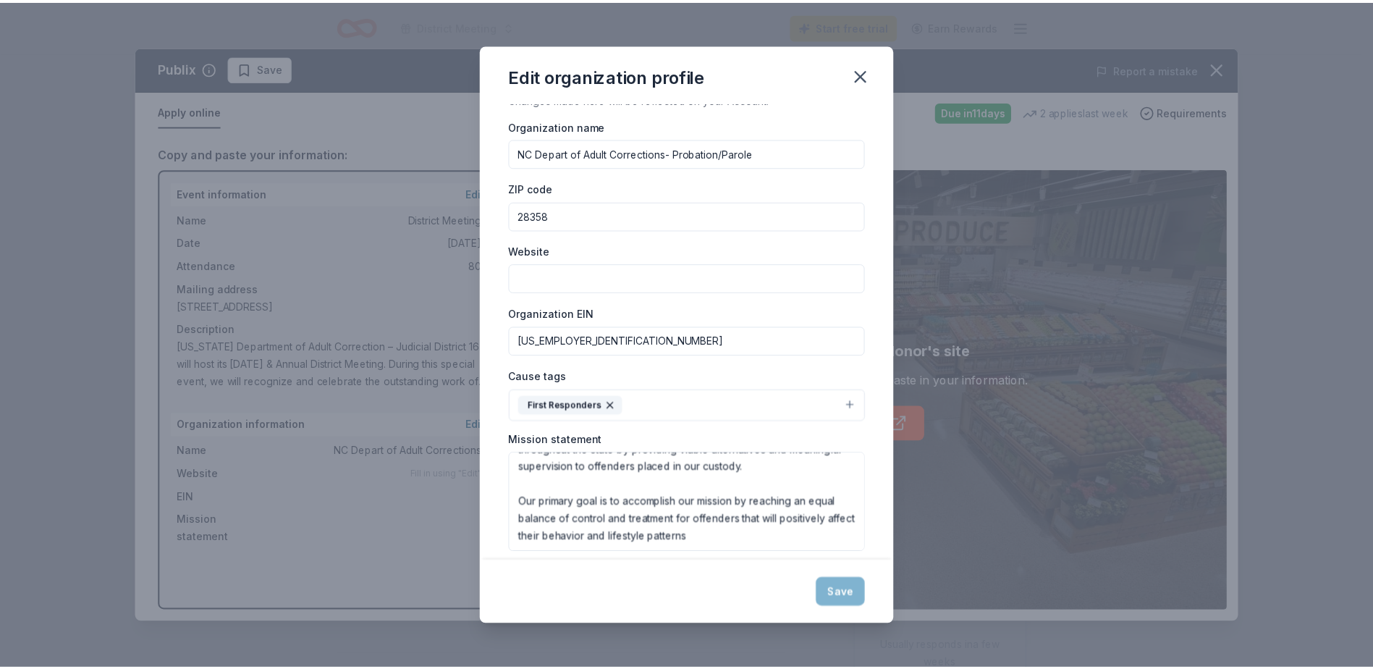
scroll to position [0, 0]
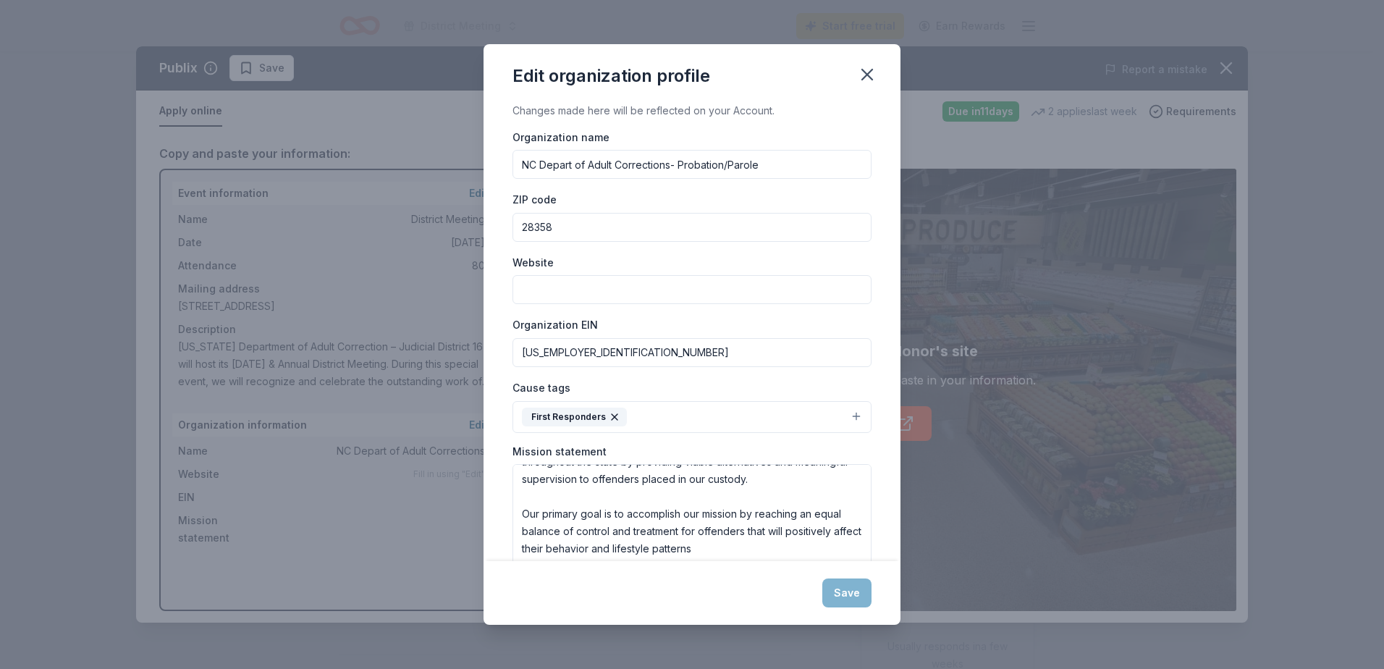
click at [553, 282] on input "Website" at bounding box center [691, 289] width 359 height 29
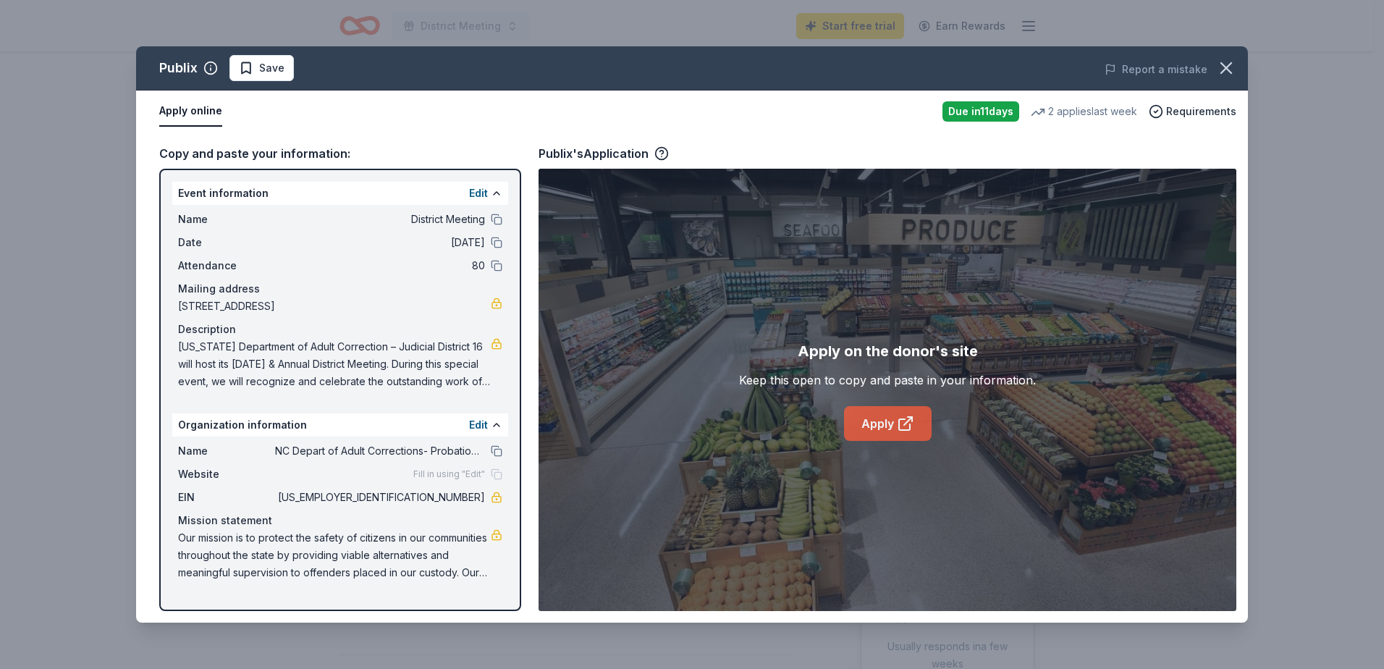
click at [860, 421] on link "Apply" at bounding box center [888, 423] width 88 height 35
click at [171, 116] on button "Apply online" at bounding box center [190, 111] width 63 height 30
click at [897, 419] on icon at bounding box center [905, 423] width 17 height 17
click at [1221, 69] on icon "button" at bounding box center [1226, 68] width 20 height 20
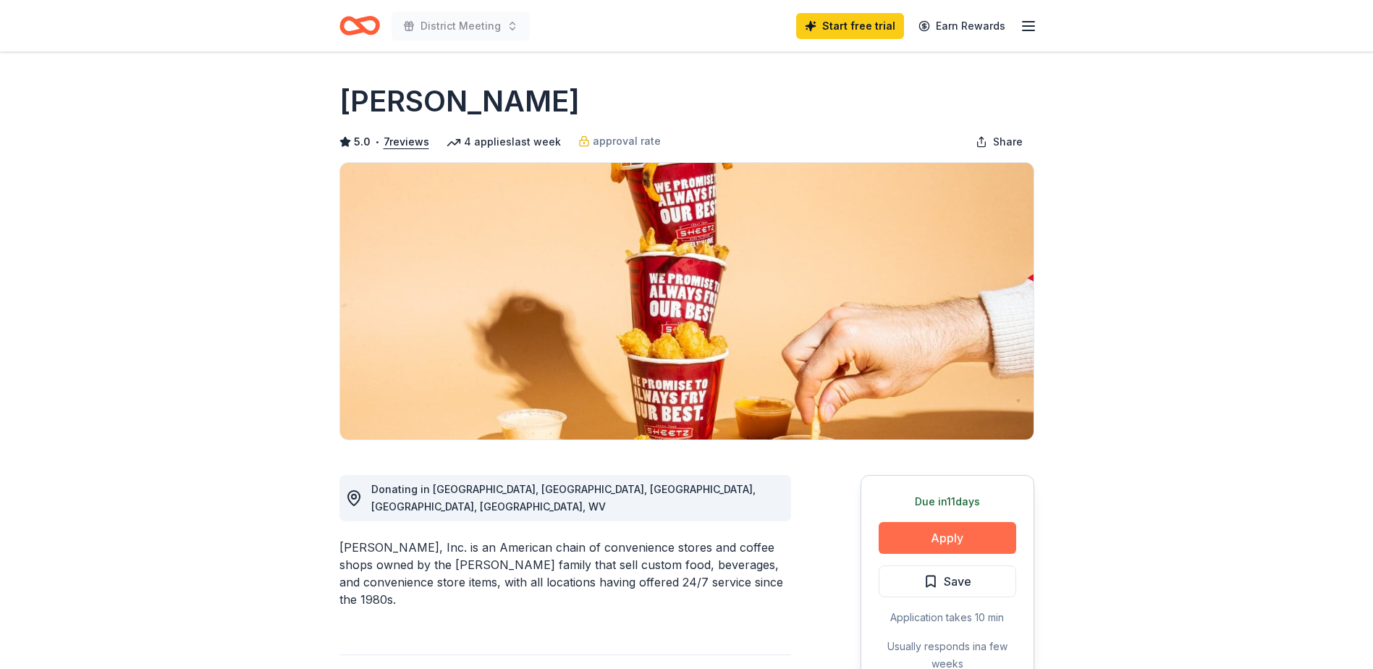
click at [950, 534] on button "Apply" at bounding box center [948, 538] width 138 height 32
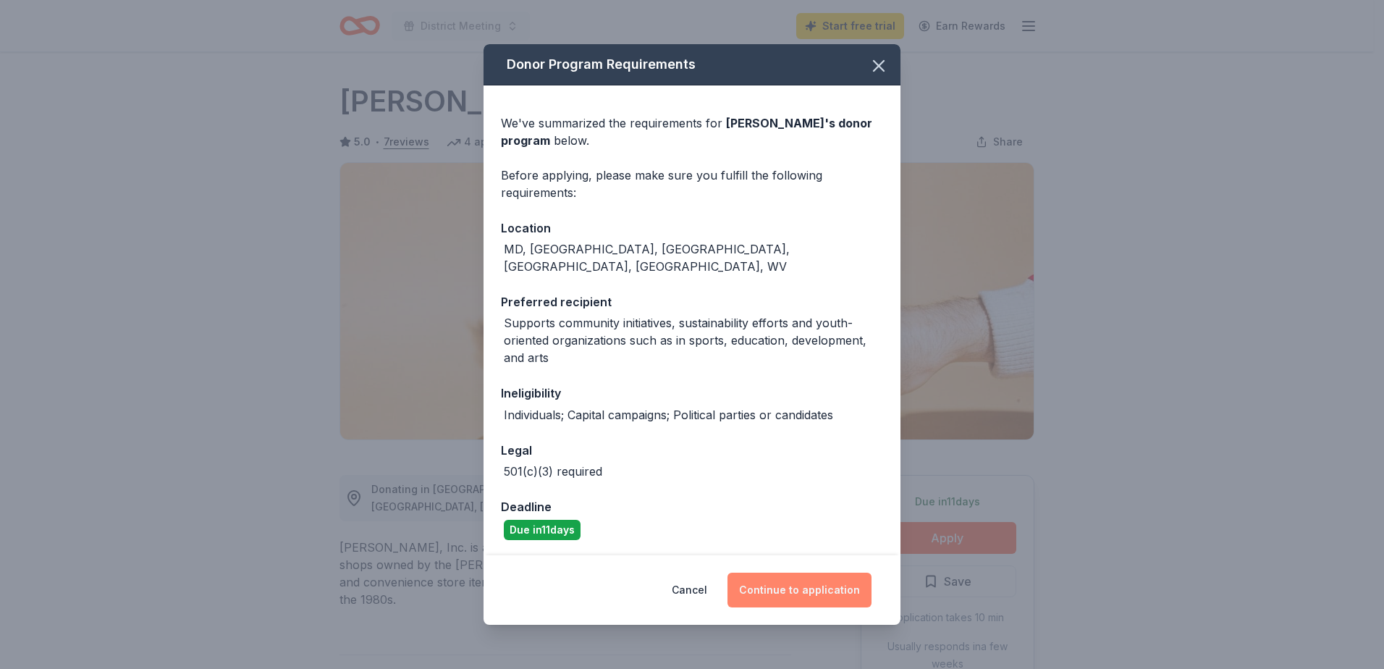
click at [789, 581] on button "Continue to application" at bounding box center [799, 590] width 144 height 35
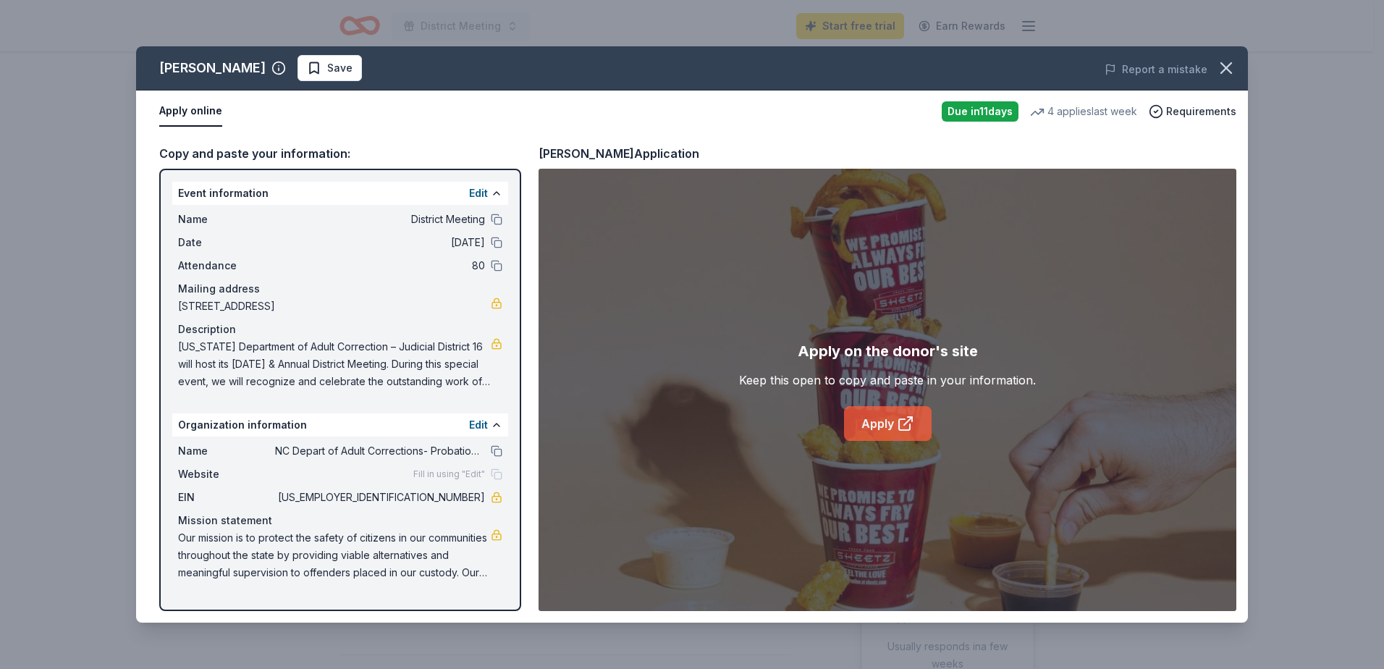
click at [869, 424] on link "Apply" at bounding box center [888, 423] width 88 height 35
click at [1223, 71] on icon "button" at bounding box center [1226, 68] width 10 height 10
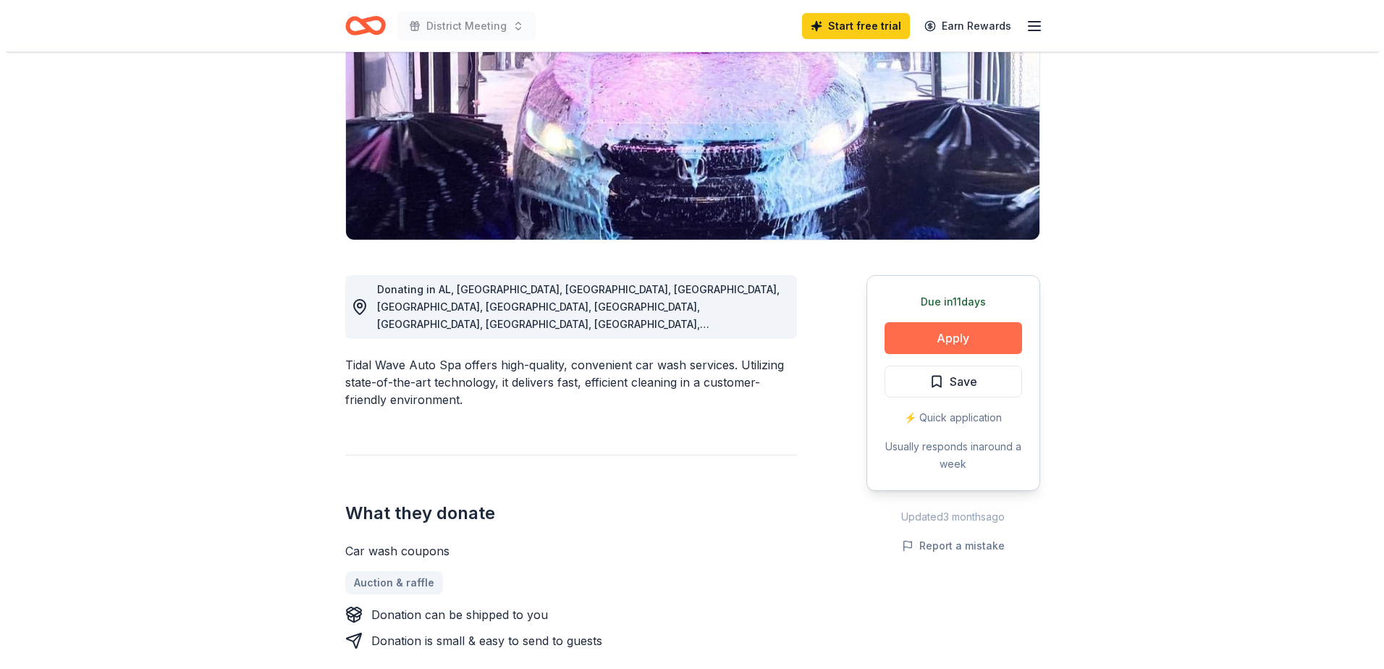
scroll to position [217, 0]
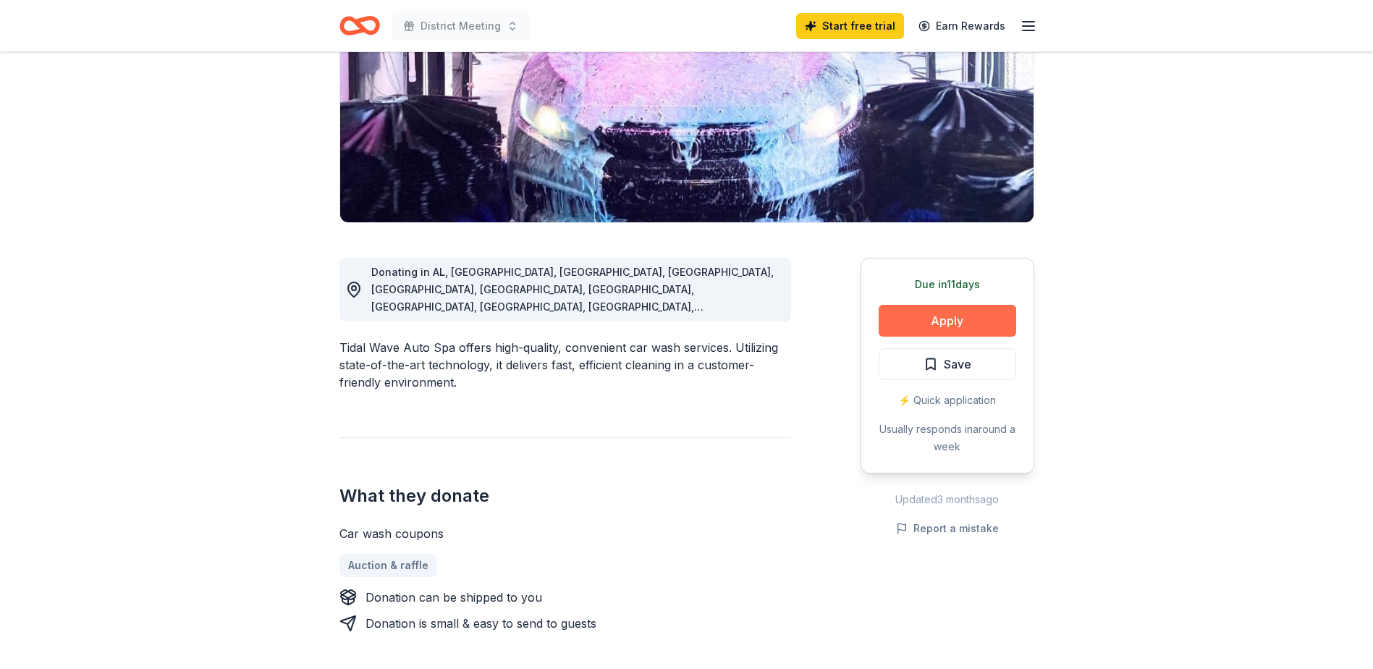
click at [941, 311] on button "Apply" at bounding box center [948, 321] width 138 height 32
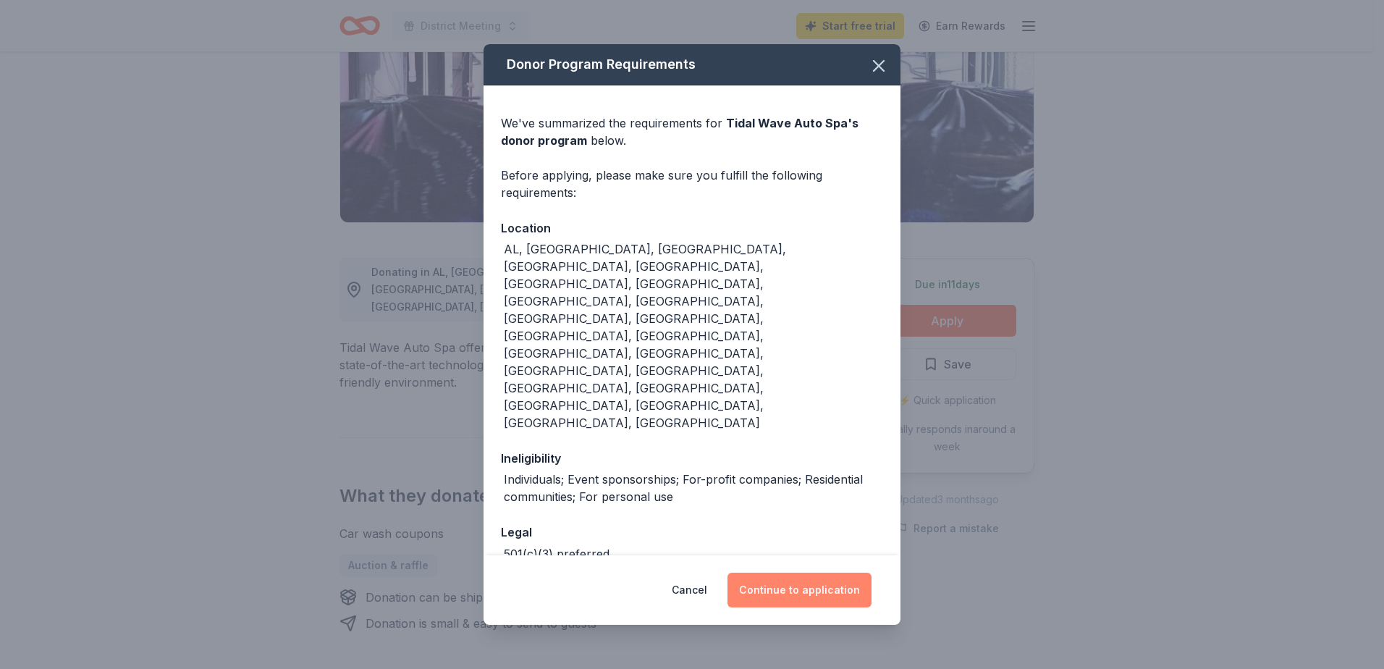
click at [791, 573] on button "Continue to application" at bounding box center [799, 590] width 144 height 35
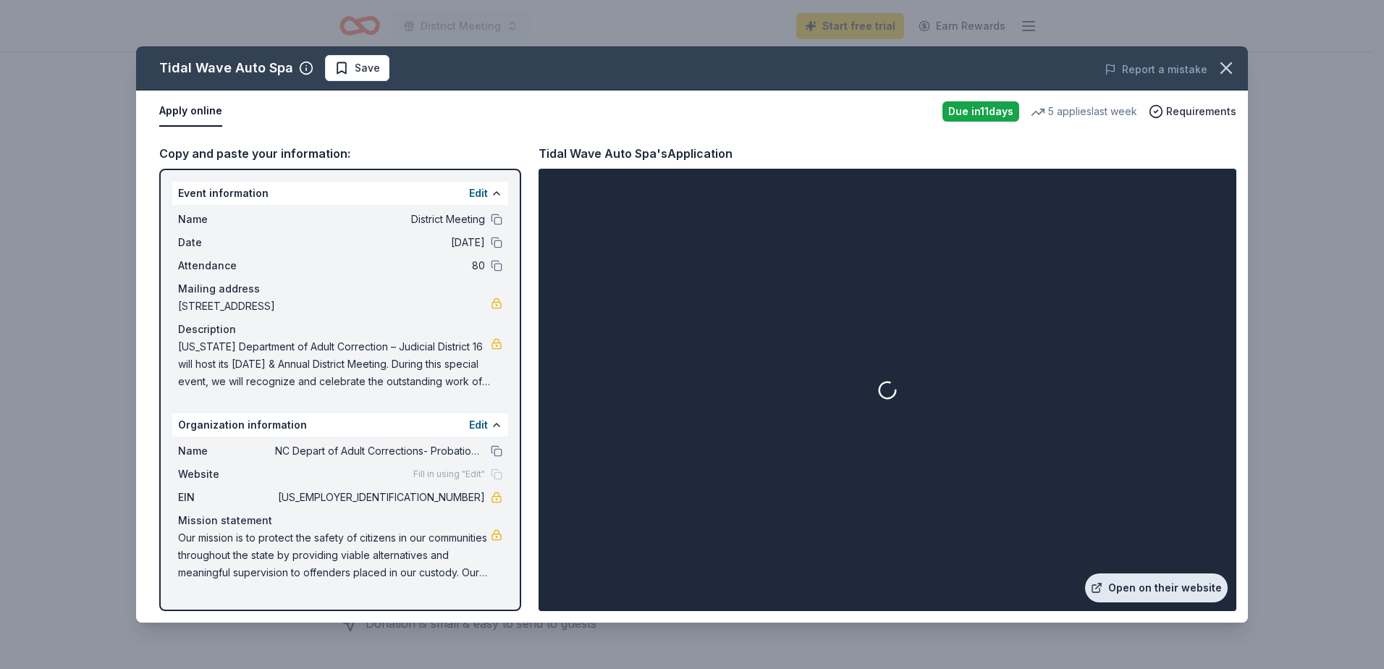
click at [1164, 586] on link "Open on their website" at bounding box center [1156, 587] width 143 height 29
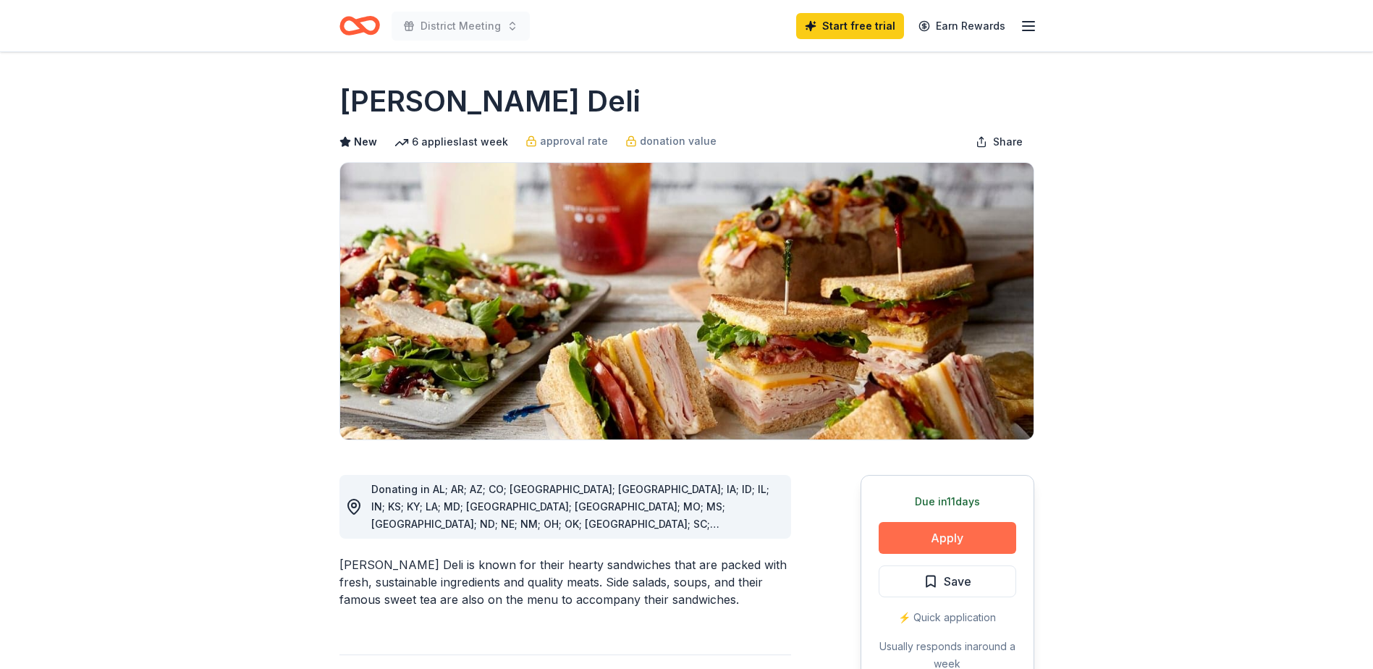
click at [955, 540] on button "Apply" at bounding box center [948, 538] width 138 height 32
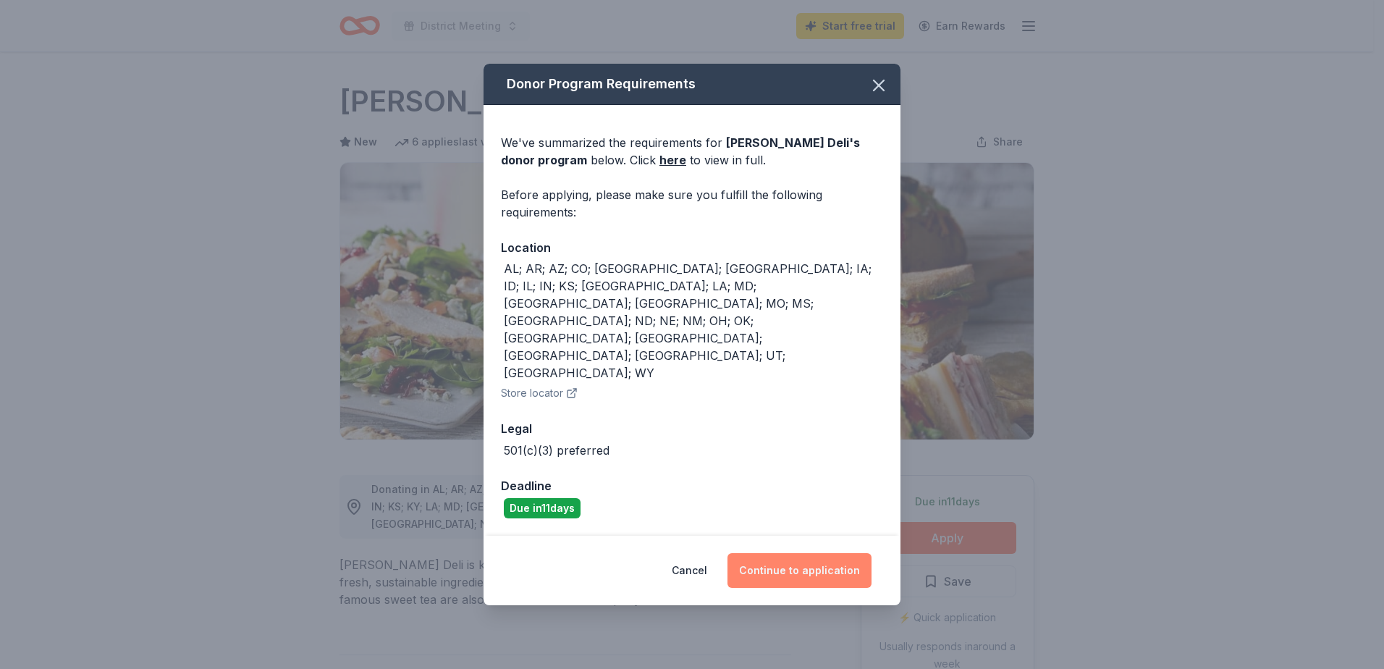
click at [767, 553] on button "Continue to application" at bounding box center [799, 570] width 144 height 35
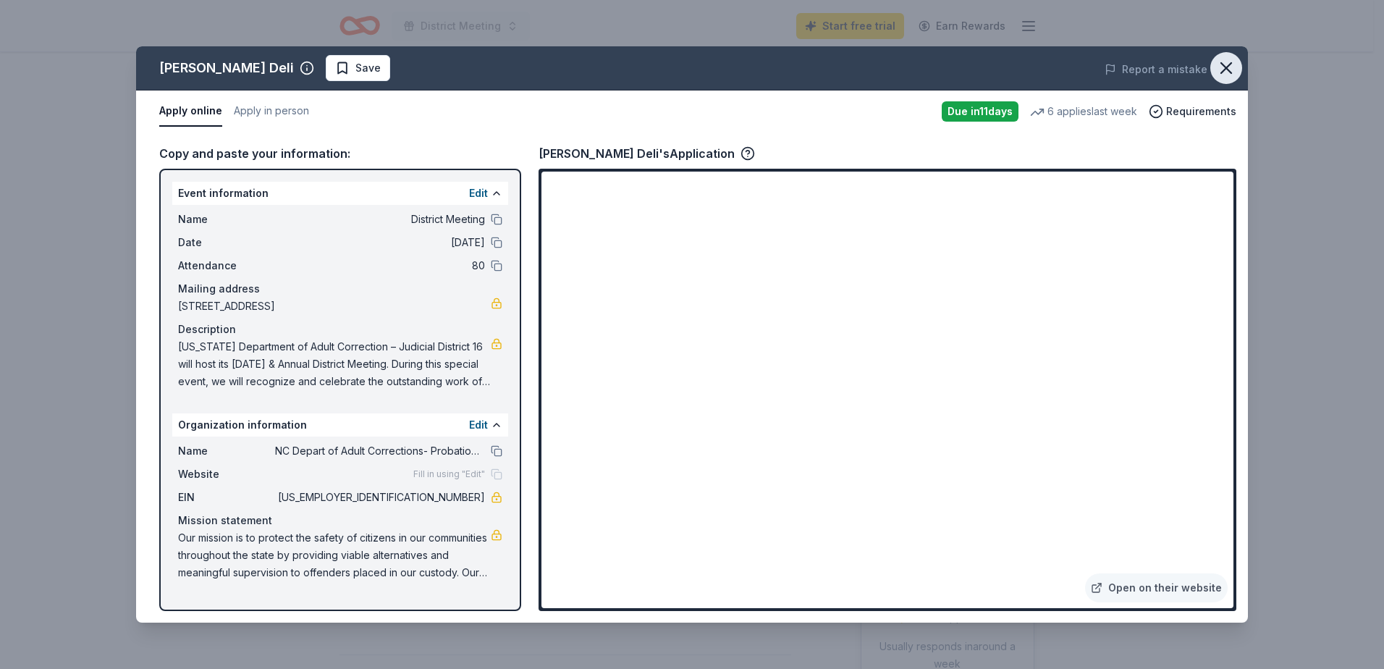
click at [1223, 62] on icon "button" at bounding box center [1226, 68] width 20 height 20
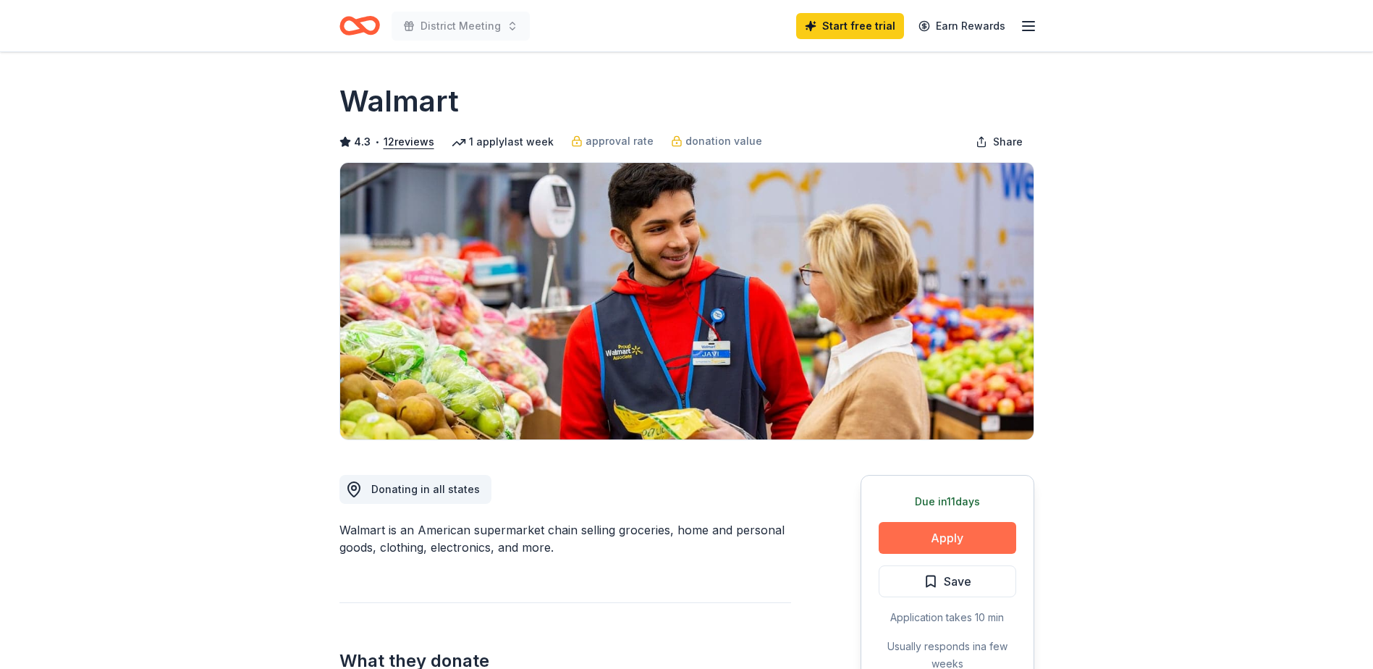
click at [930, 538] on button "Apply" at bounding box center [948, 538] width 138 height 32
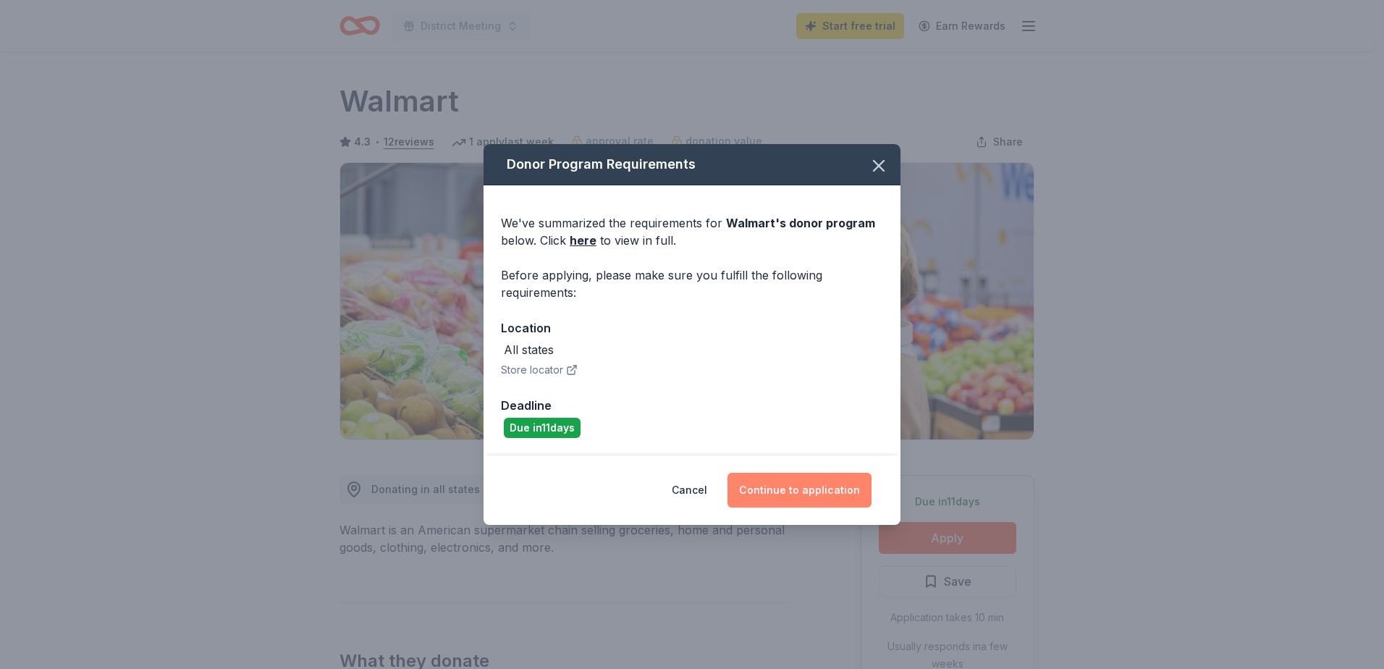
click at [806, 478] on button "Continue to application" at bounding box center [799, 490] width 144 height 35
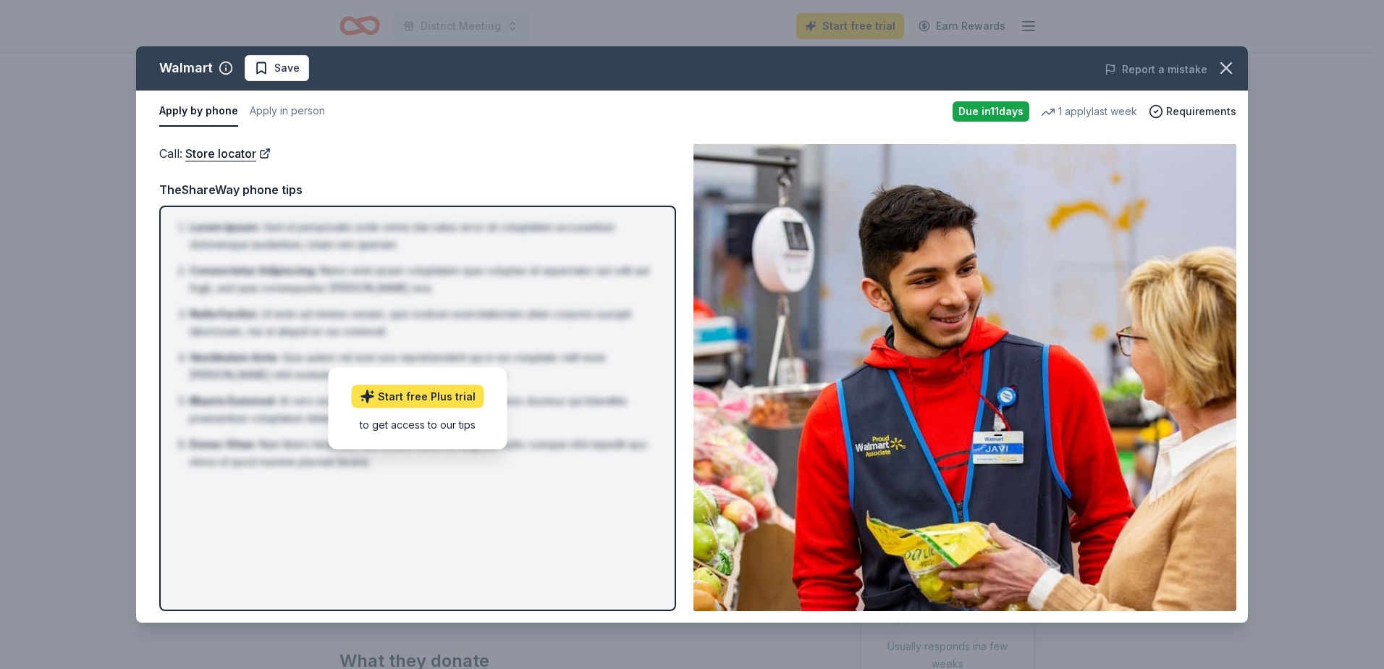
click at [409, 394] on link "Start free Plus trial" at bounding box center [418, 395] width 132 height 23
